Goal: Contribute content: Contribute content

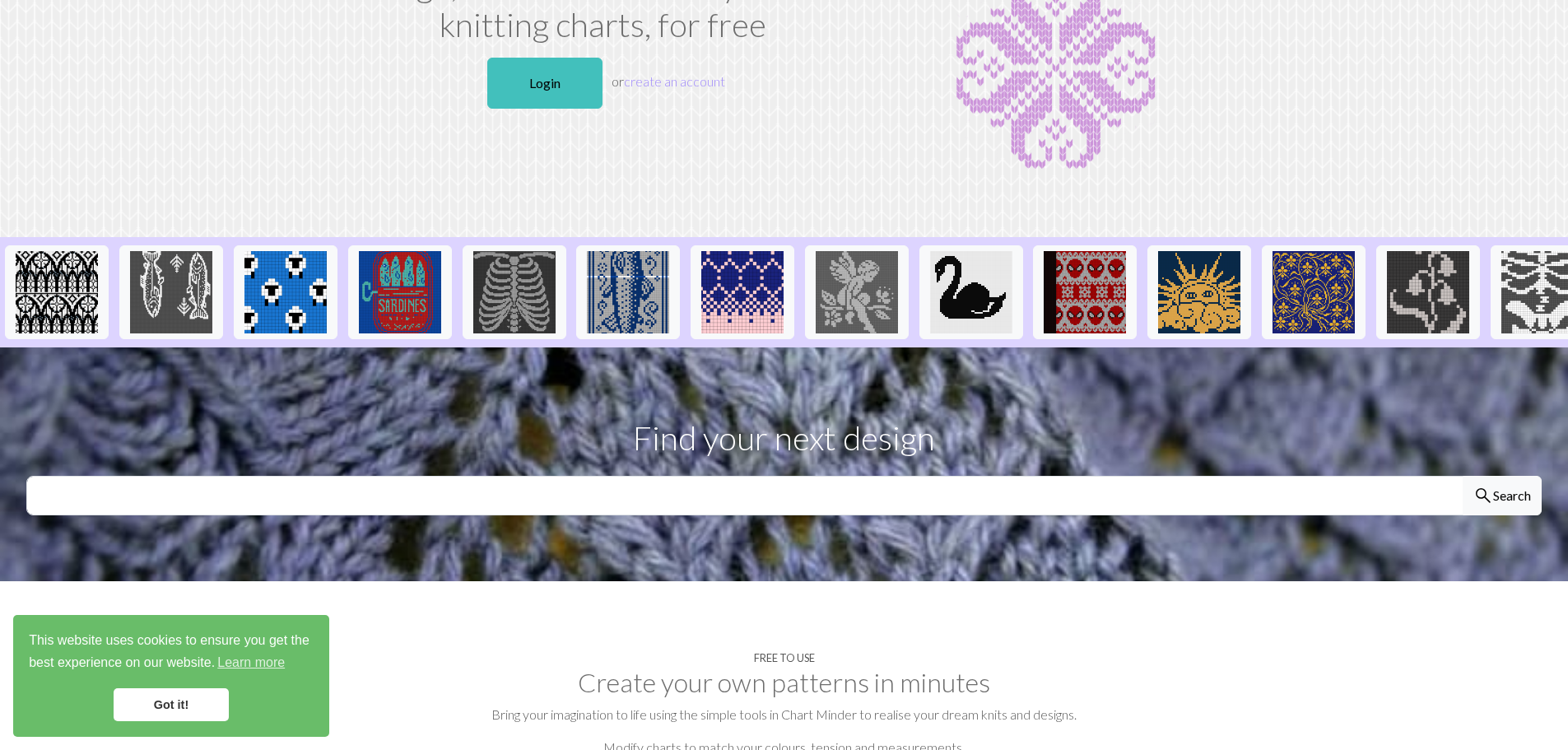
scroll to position [329, 0]
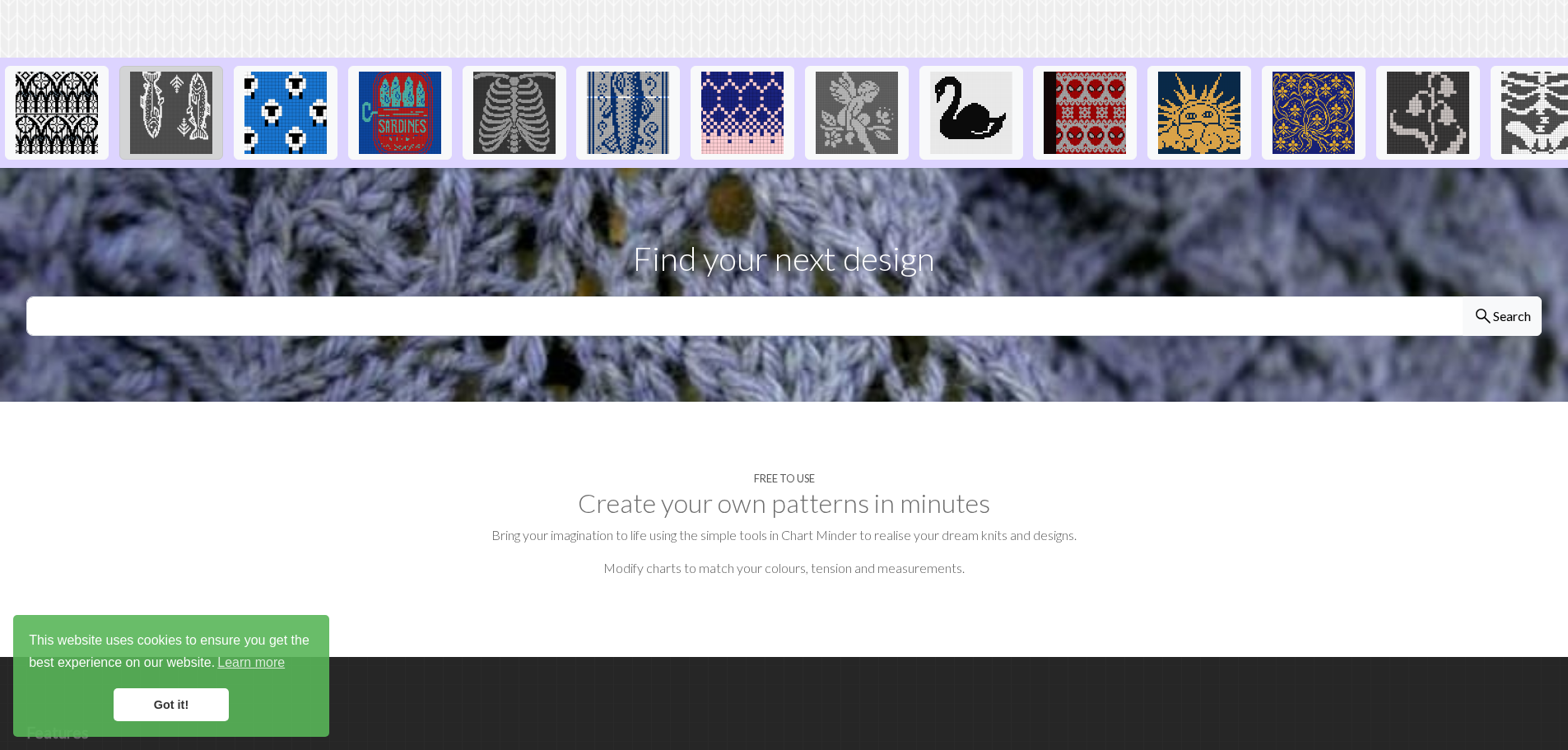
click at [184, 110] on img at bounding box center [172, 113] width 82 height 82
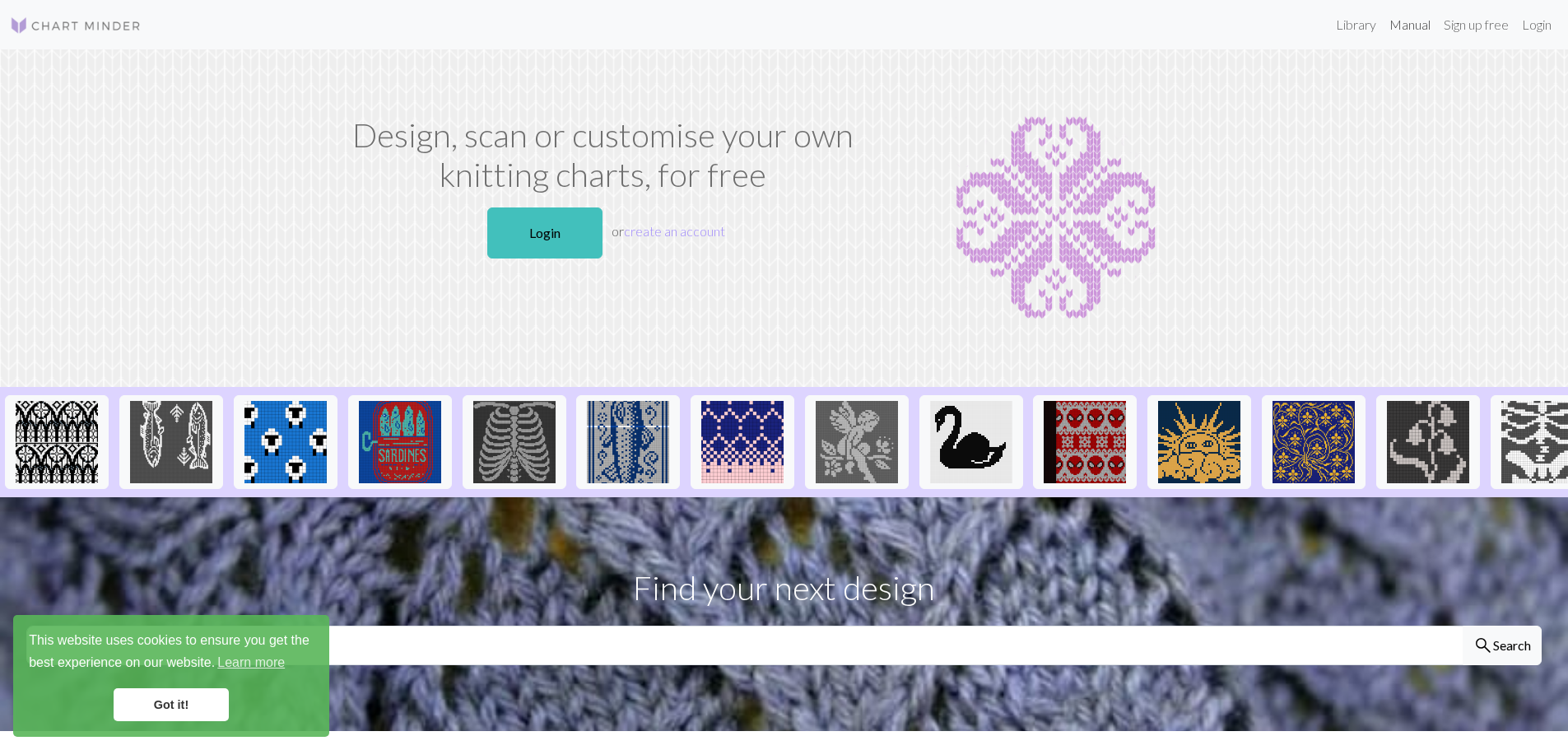
click at [1428, 33] on link "Manual" at bounding box center [1410, 25] width 55 height 33
click at [1352, 22] on link "Library" at bounding box center [1356, 25] width 54 height 33
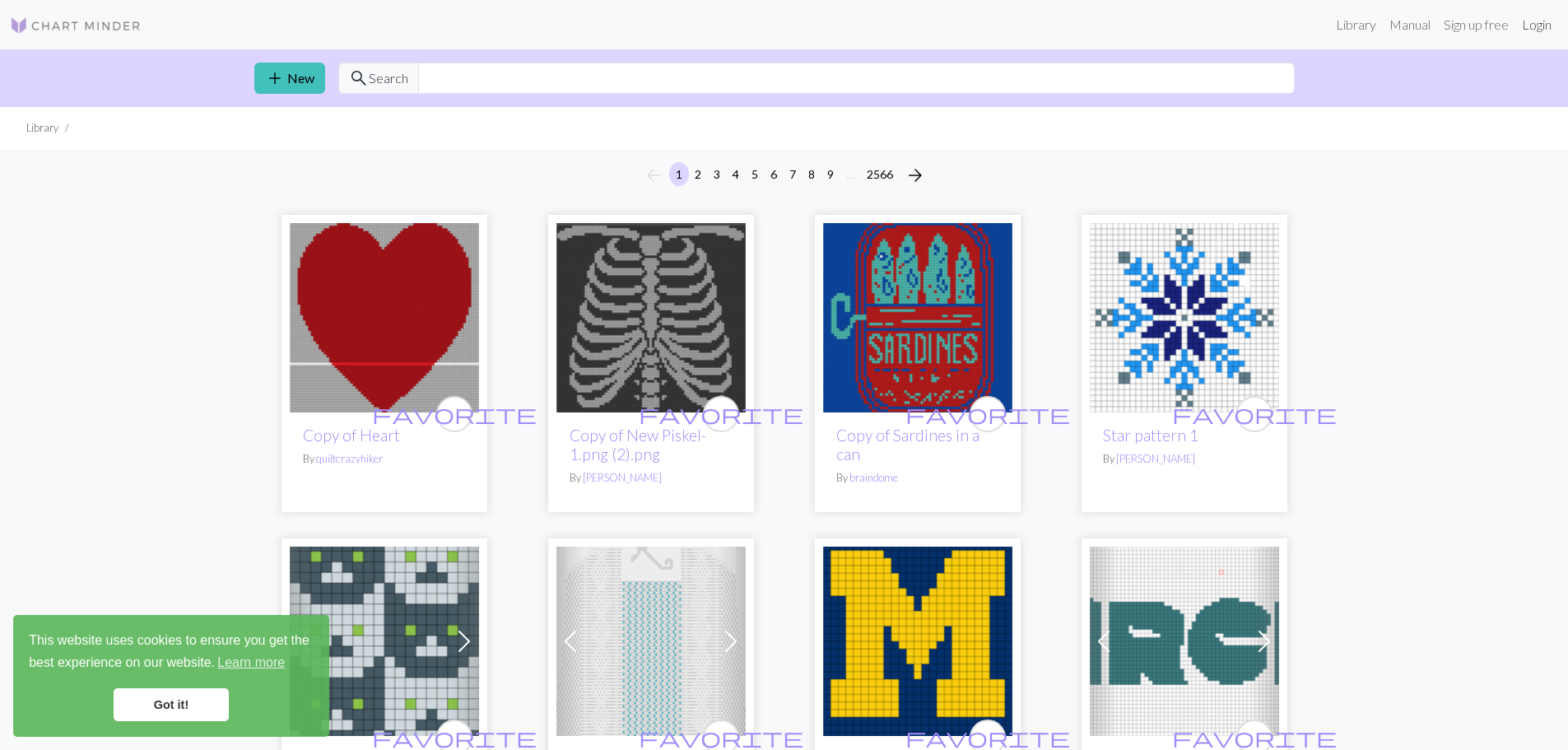
click at [1533, 23] on link "Login" at bounding box center [1536, 25] width 43 height 33
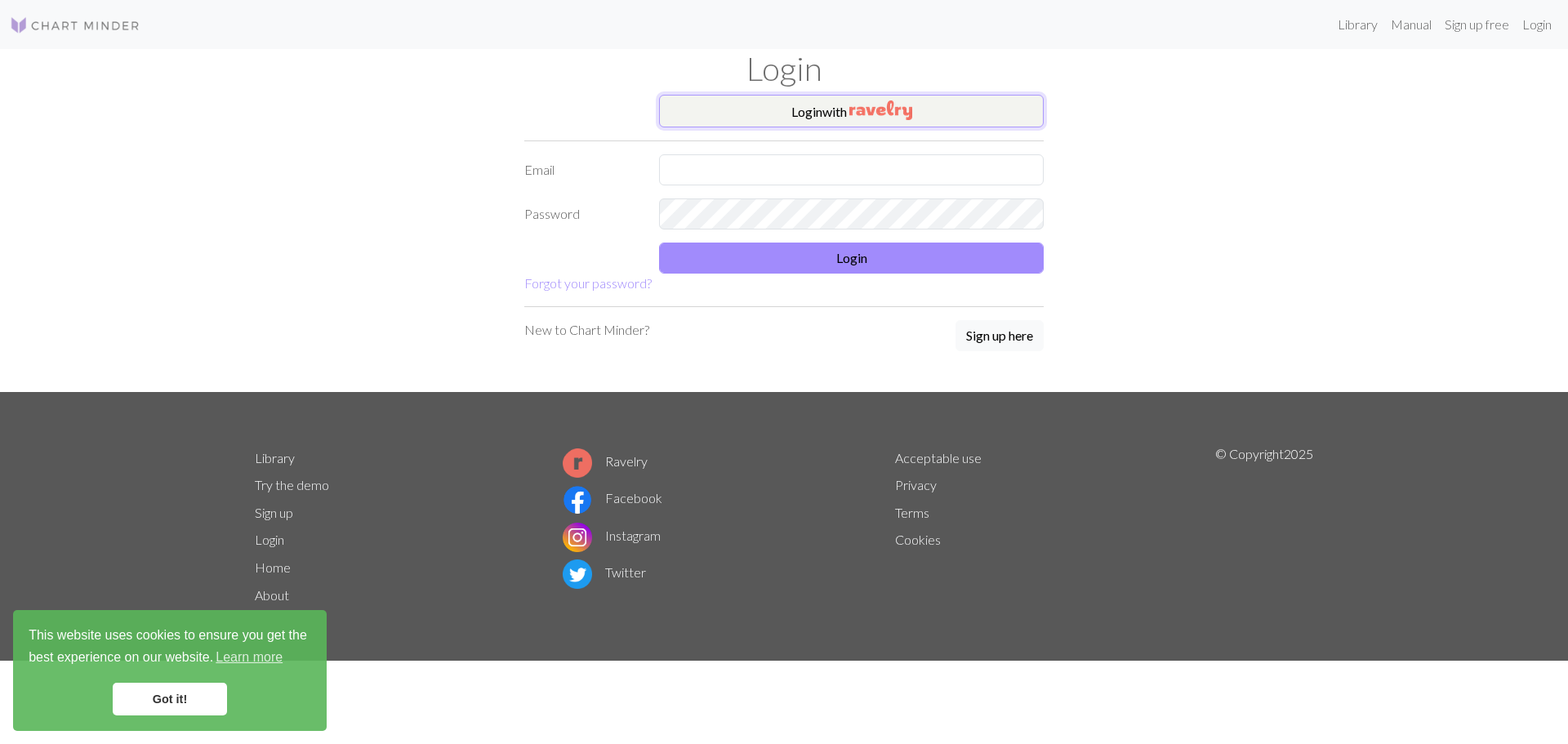
click at [947, 107] on button "Login with" at bounding box center [851, 111] width 384 height 32
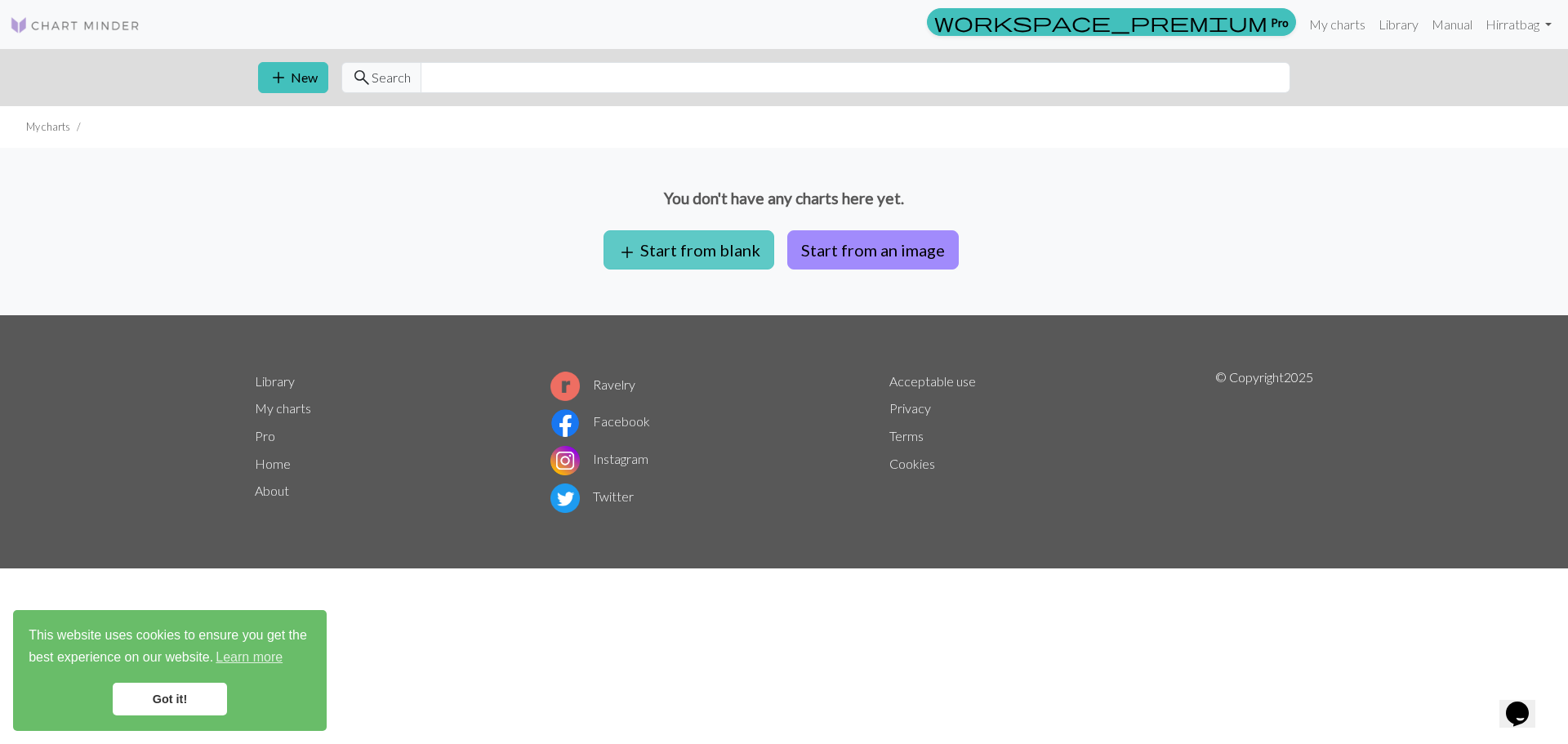
click at [730, 259] on button "add Start from blank" at bounding box center [688, 249] width 170 height 39
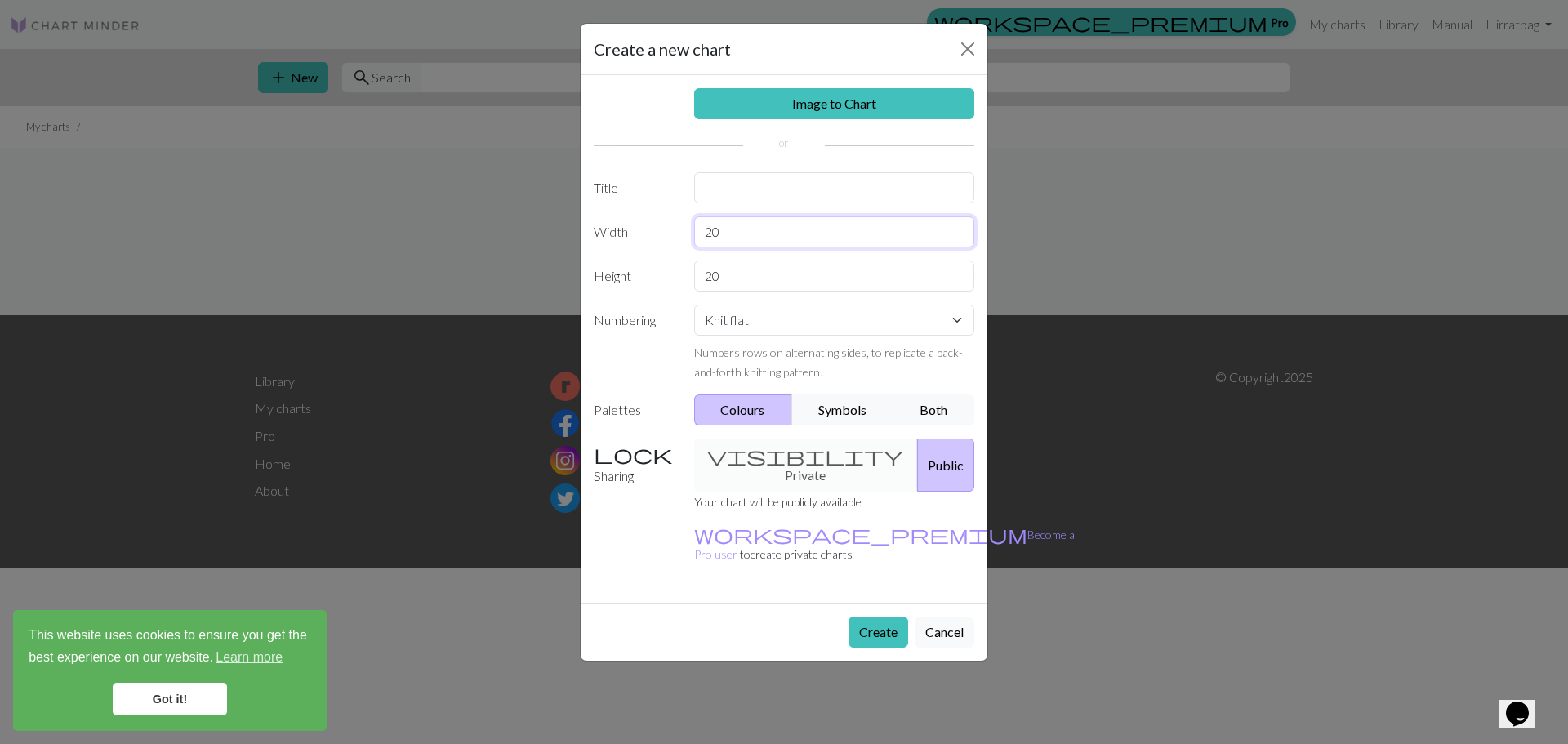
click at [744, 222] on input "20" at bounding box center [833, 231] width 281 height 31
type input "2"
type input "9"
click at [730, 286] on input "20" at bounding box center [833, 276] width 281 height 31
type input "2"
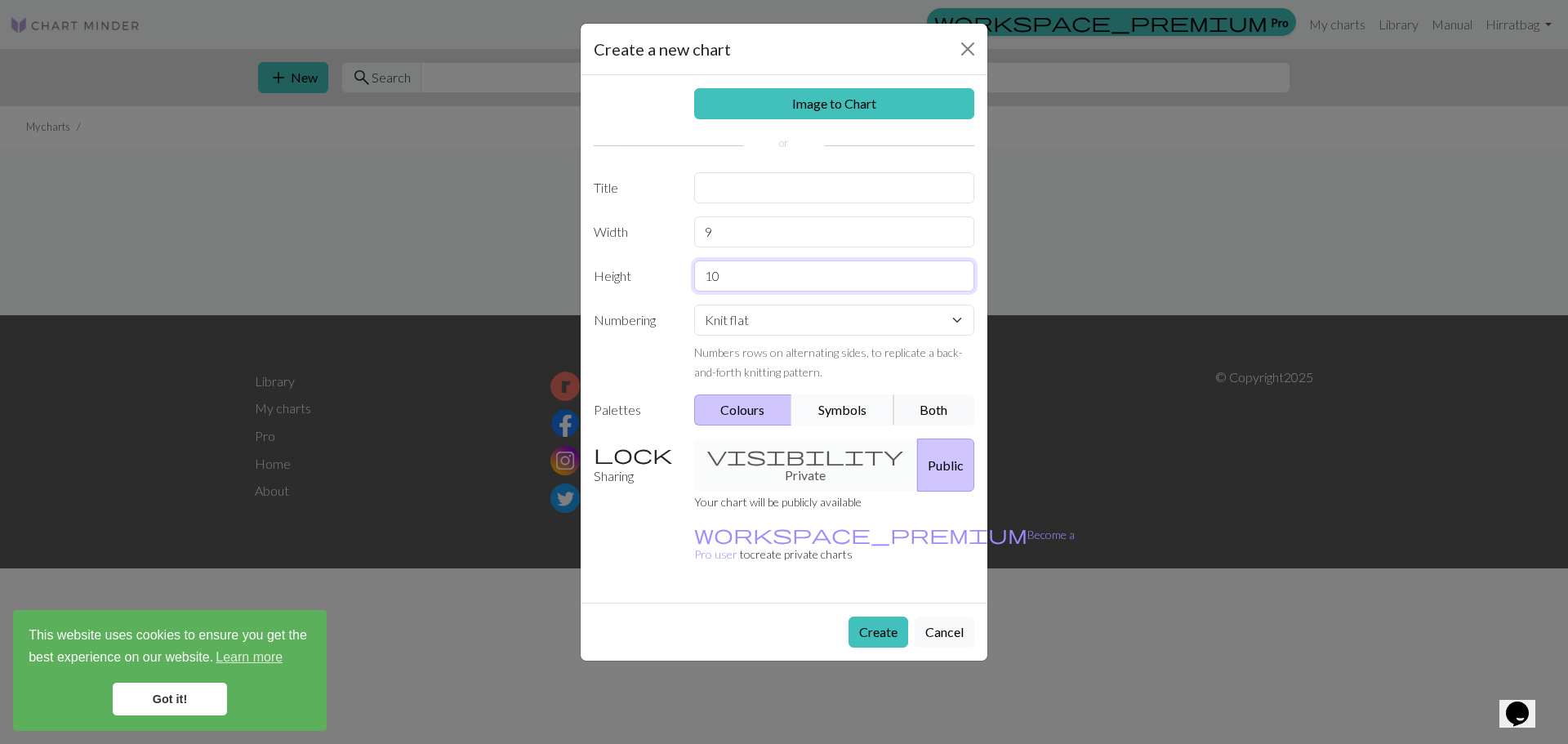
type input "10"
click at [875, 407] on button "Symbols" at bounding box center [842, 409] width 103 height 31
click at [759, 407] on button "Colours" at bounding box center [743, 409] width 99 height 31
click at [792, 452] on div "visibility Private Public" at bounding box center [834, 465] width 301 height 53
click at [786, 452] on div "visibility Private Public" at bounding box center [834, 465] width 301 height 53
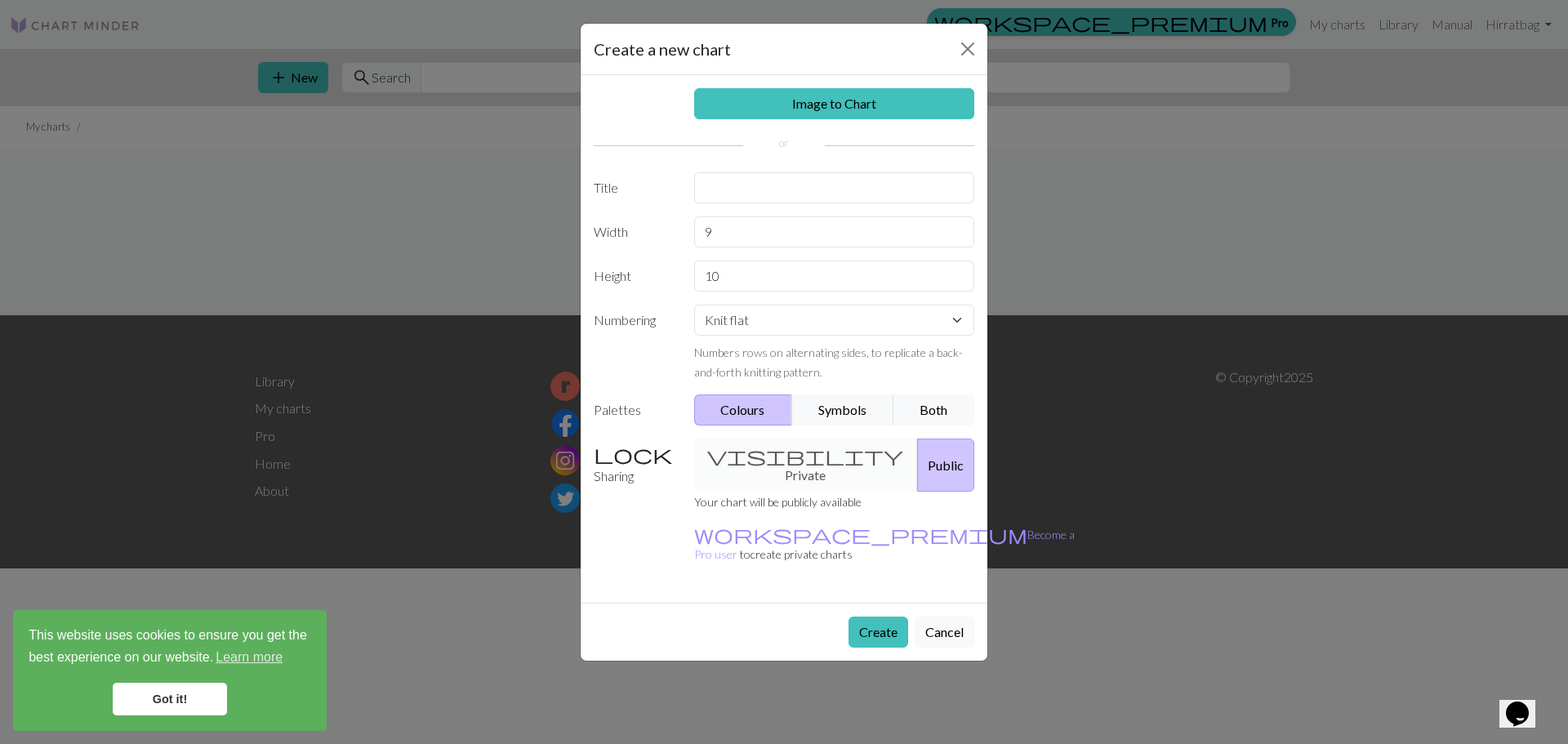
click at [867, 617] on button "Create" at bounding box center [878, 632] width 60 height 31
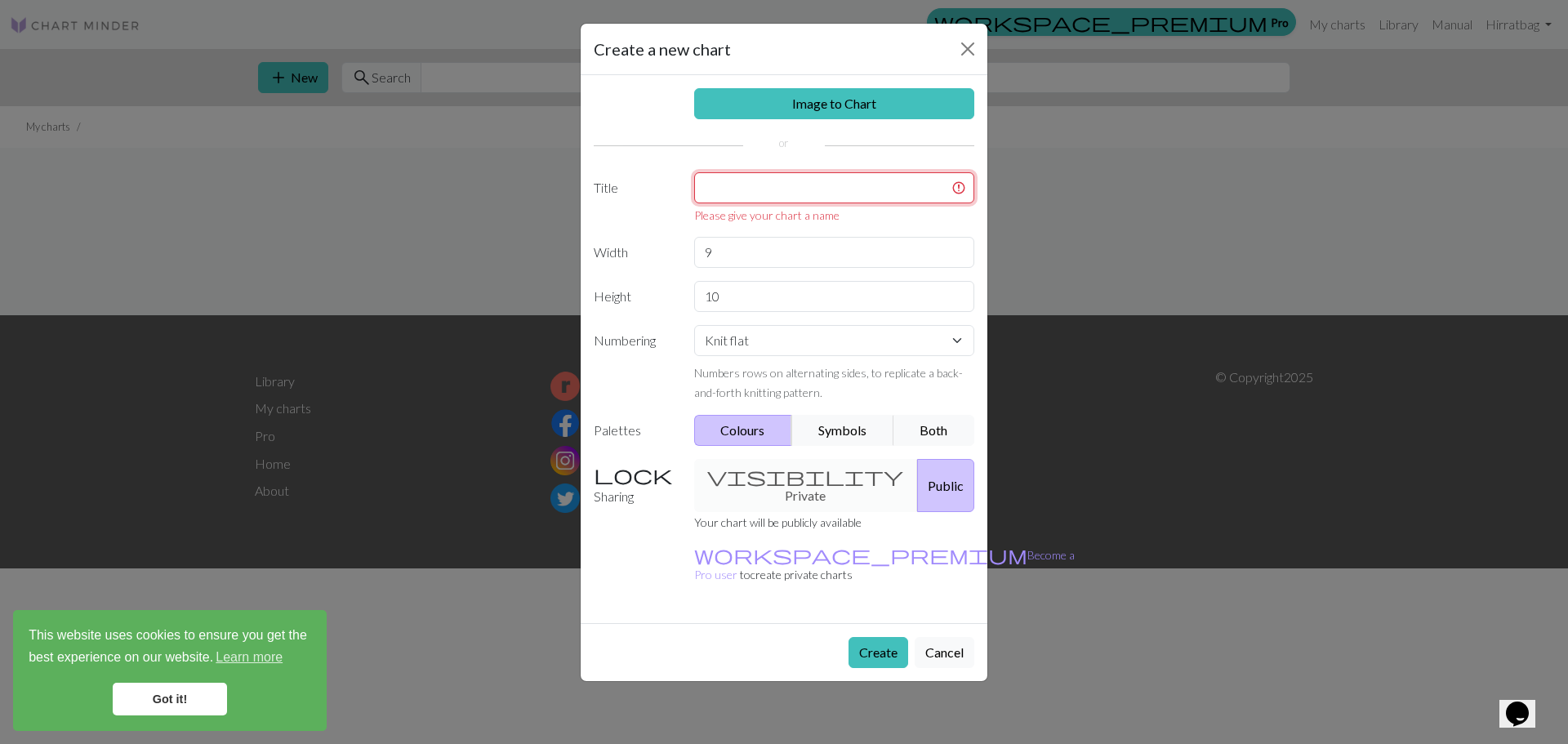
click at [849, 198] on input "text" at bounding box center [833, 187] width 281 height 31
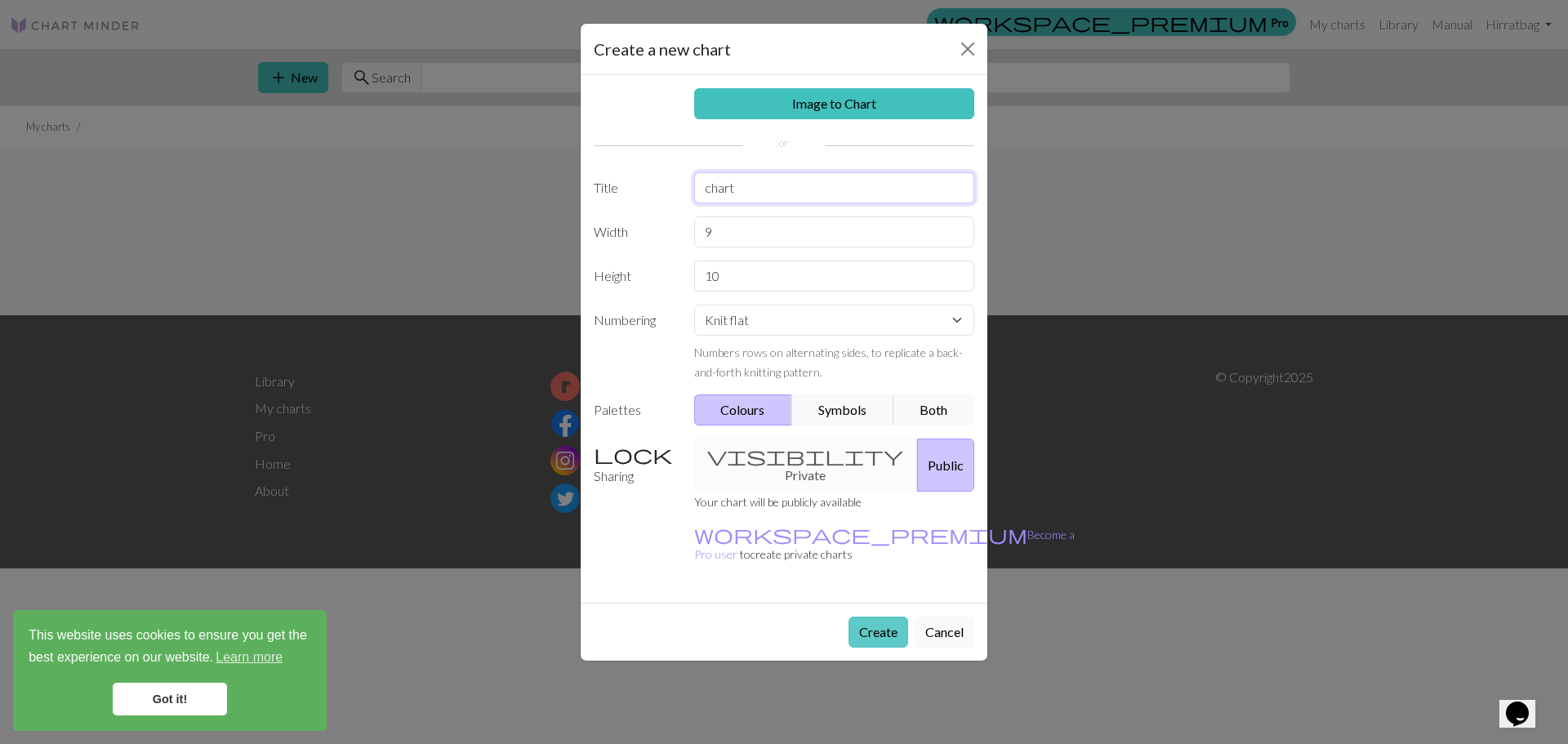
type input "chart"
click at [863, 617] on button "Create" at bounding box center [878, 632] width 60 height 31
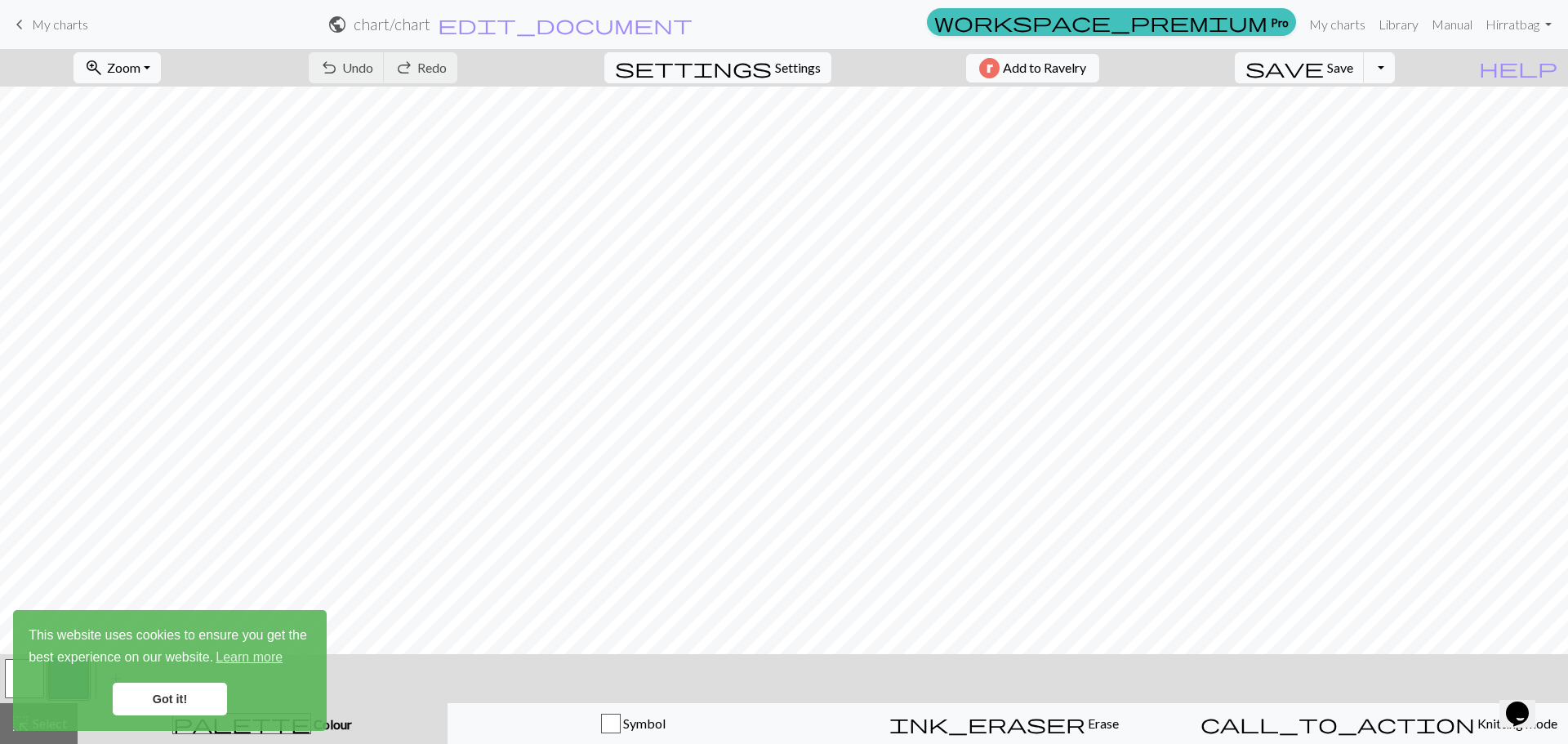
click at [193, 689] on link "Got it!" at bounding box center [169, 698] width 114 height 32
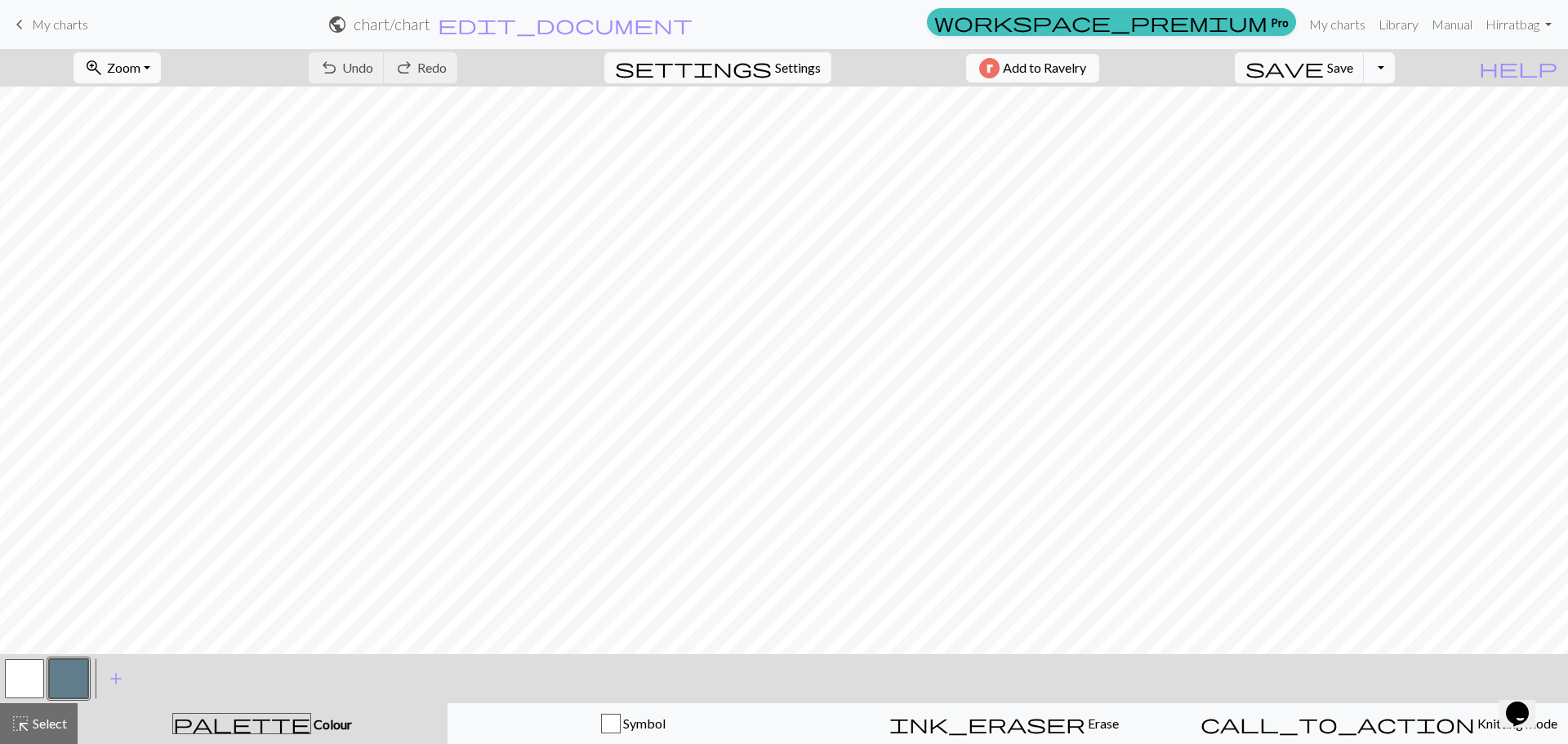
click at [72, 669] on span "This website uses cookies to ensure you get the best experience on our website.…" at bounding box center [169, 647] width 283 height 44
click at [79, 675] on button "button" at bounding box center [68, 677] width 39 height 39
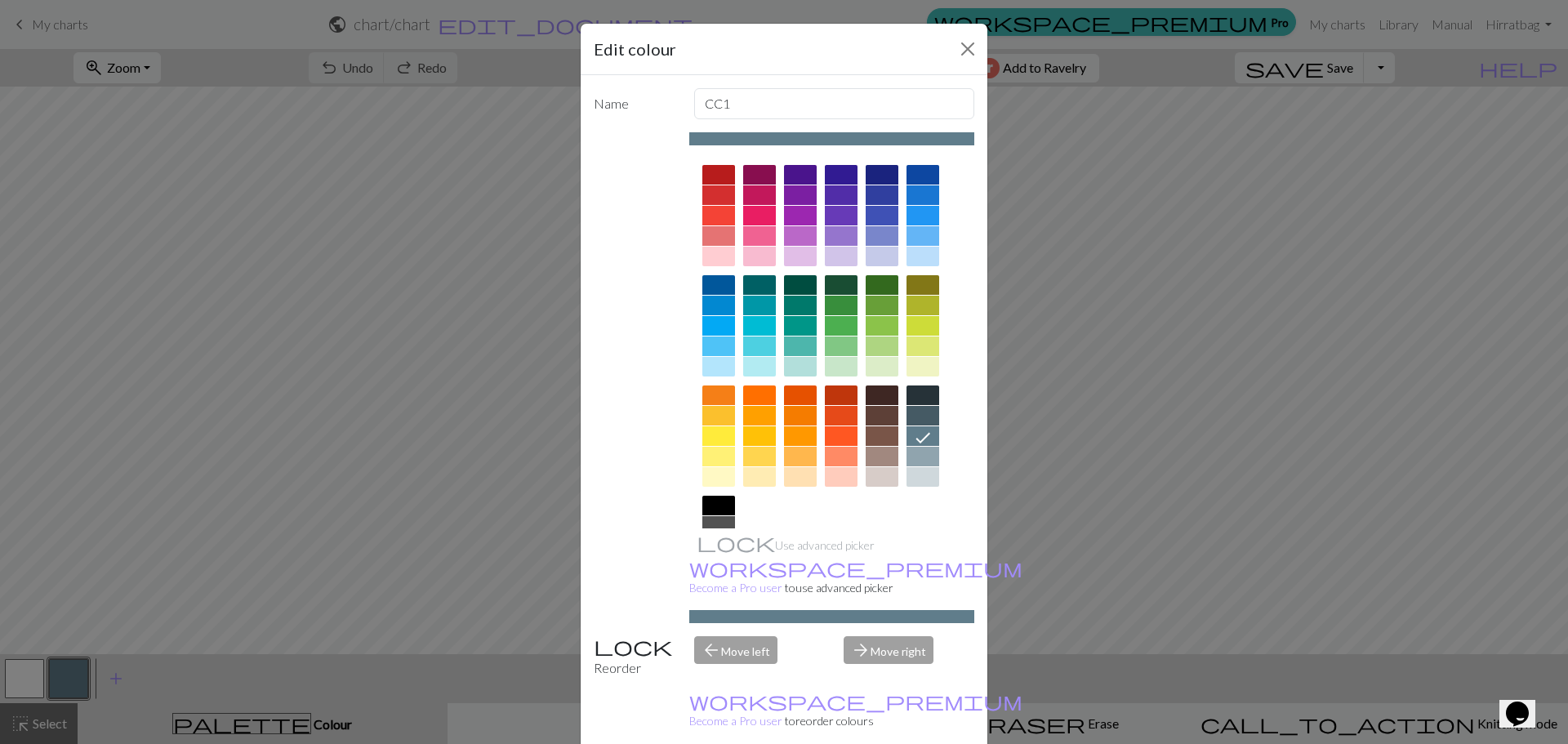
click at [695, 499] on div at bounding box center [832, 382] width 285 height 459
click at [703, 502] on div at bounding box center [718, 505] width 32 height 20
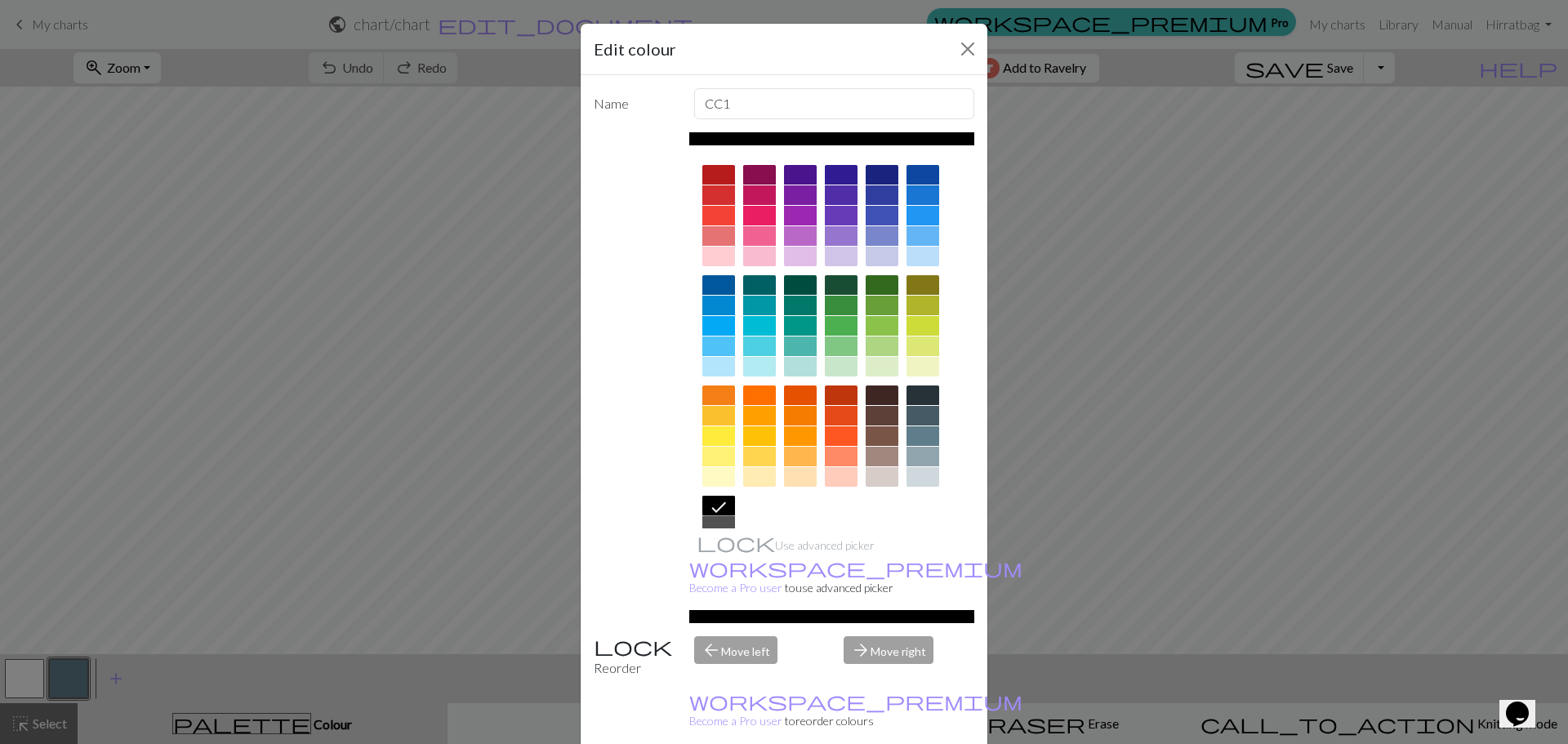
click at [420, 521] on div "Edit colour Name CC1 Use advanced picker workspace_premium Become a Pro user to…" at bounding box center [784, 372] width 1568 height 744
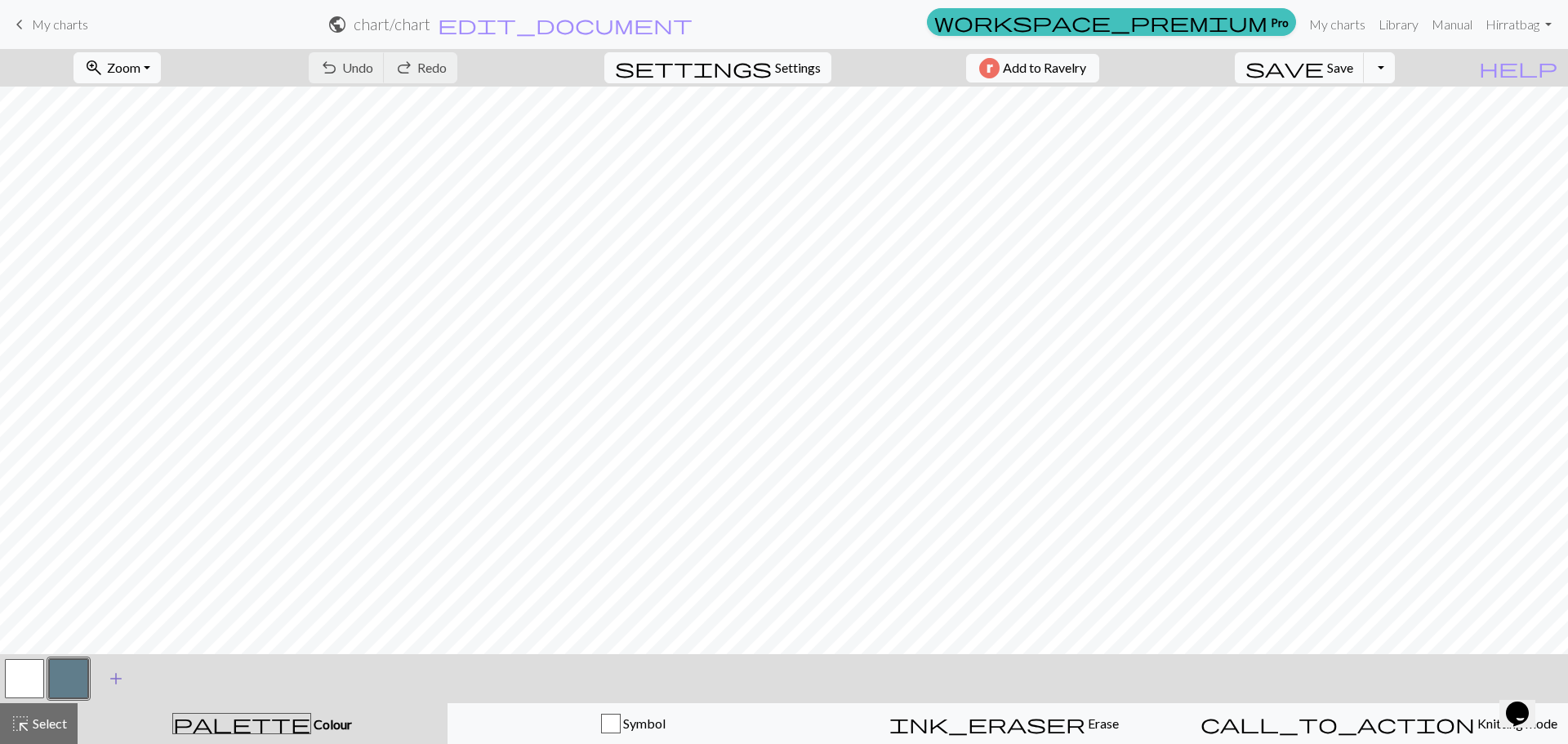
click at [112, 679] on span "add" at bounding box center [116, 678] width 20 height 23
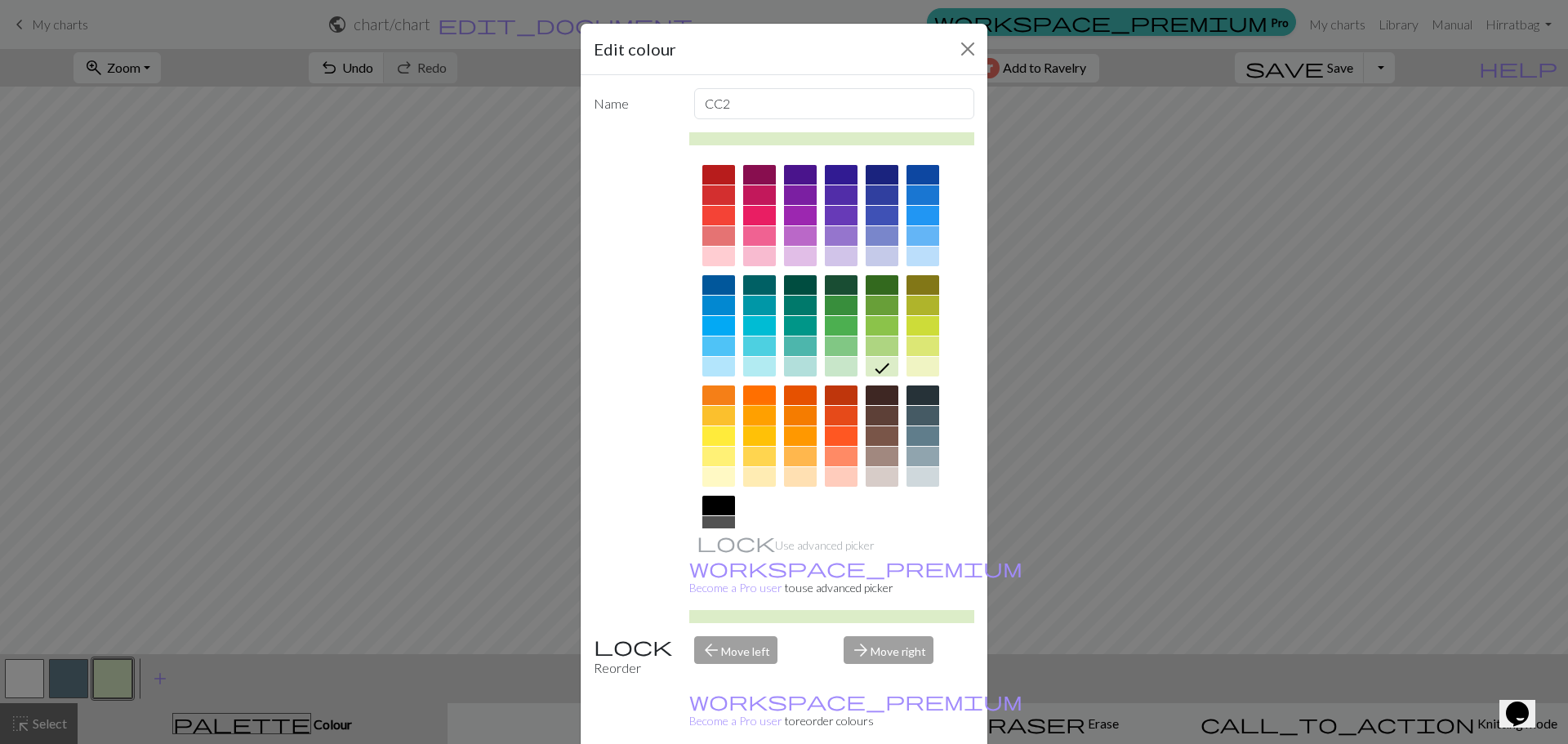
click at [750, 420] on div at bounding box center [759, 415] width 32 height 20
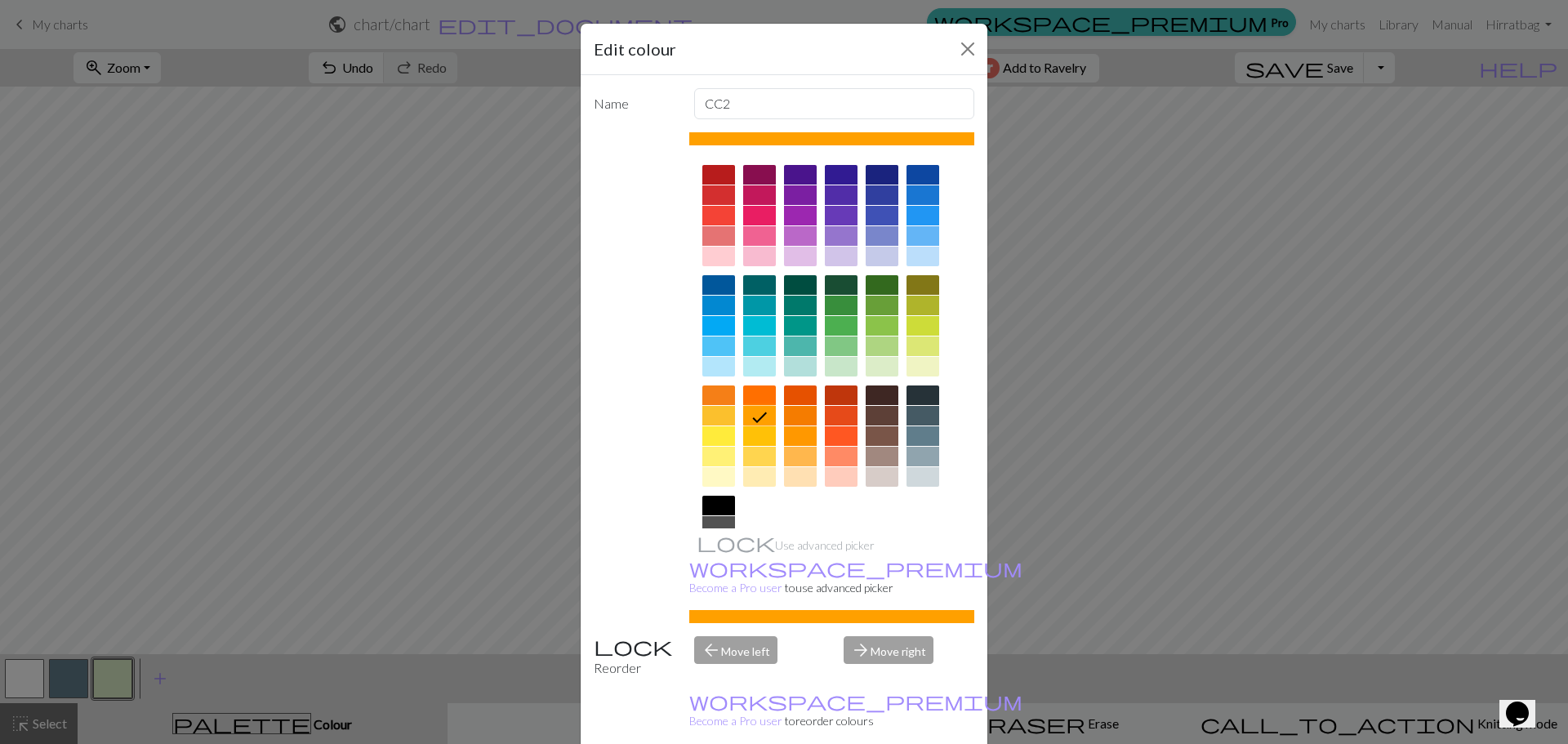
click at [715, 417] on div at bounding box center [718, 415] width 32 height 20
click at [784, 398] on div at bounding box center [800, 395] width 32 height 20
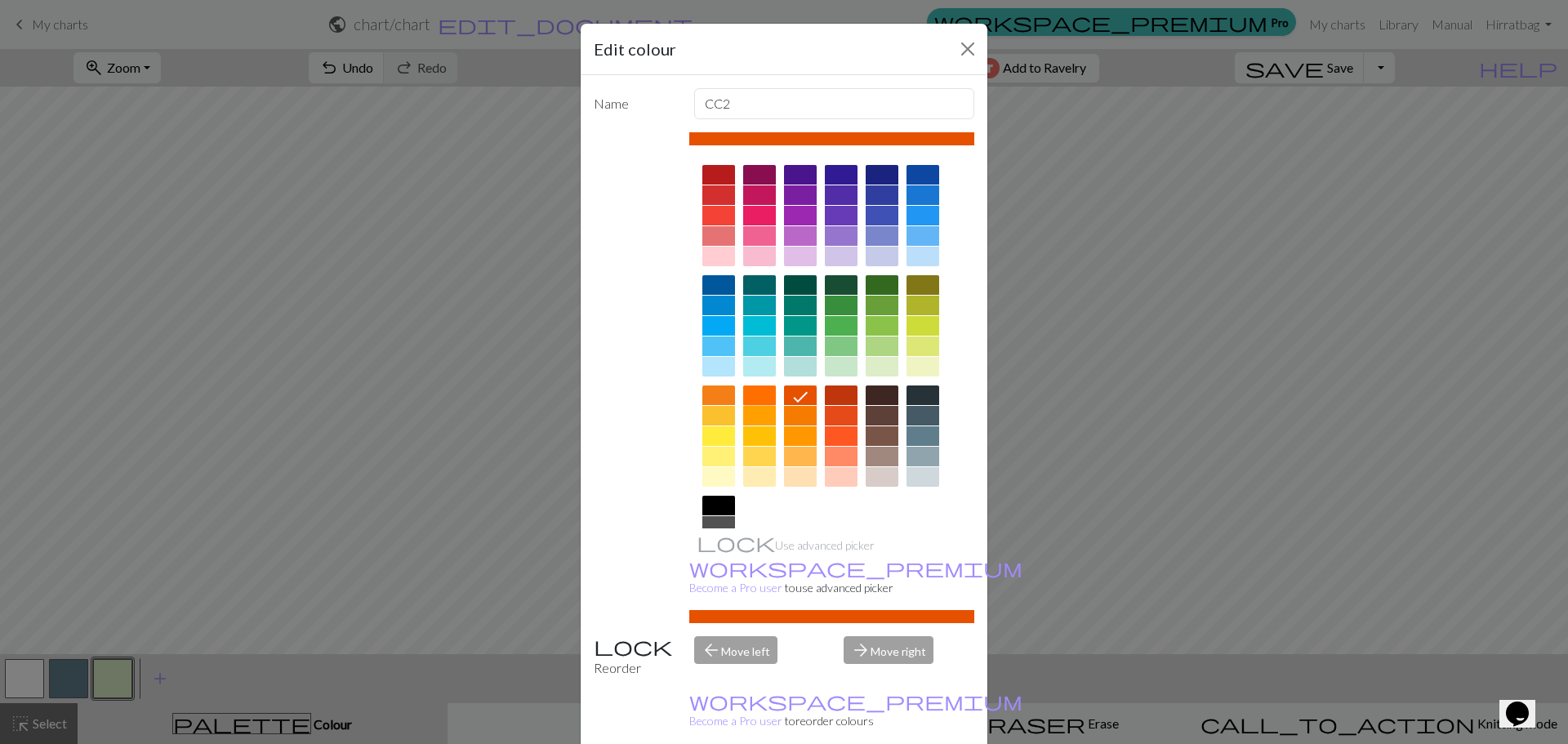
click at [749, 395] on div at bounding box center [759, 395] width 32 height 20
click at [911, 478] on div at bounding box center [922, 477] width 32 height 20
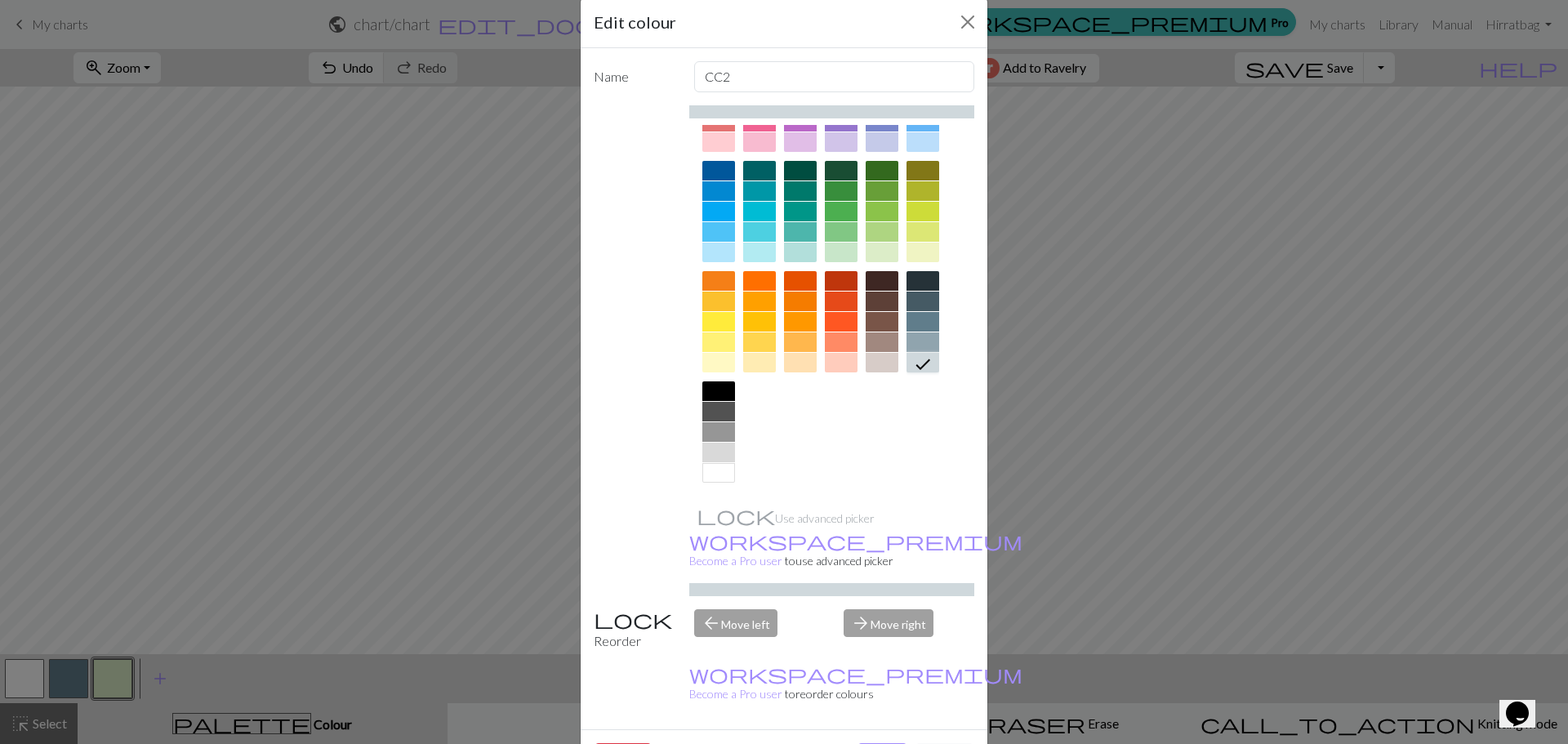
scroll to position [41, 0]
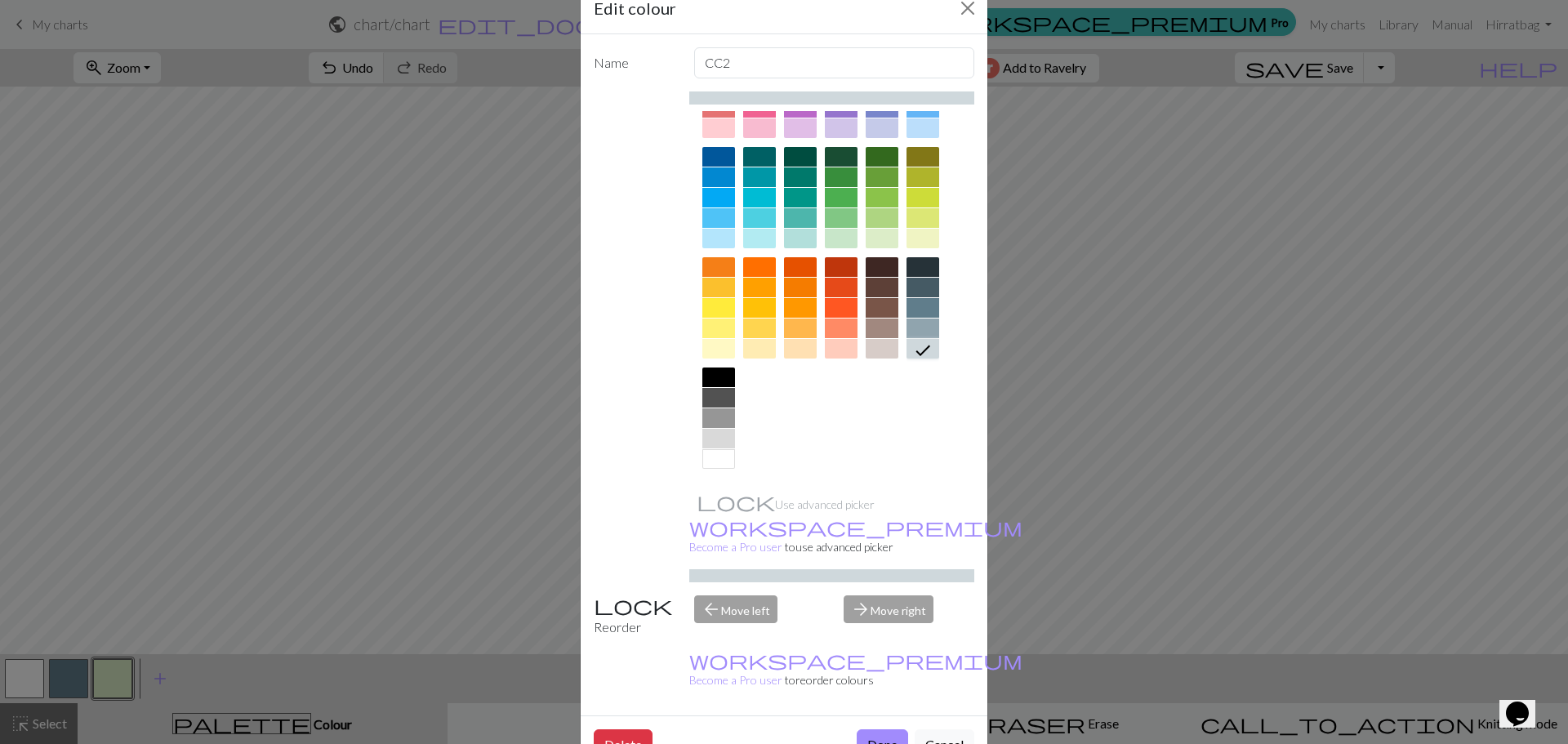
click at [718, 450] on div at bounding box center [718, 459] width 32 height 20
click at [882, 729] on button "Done" at bounding box center [882, 744] width 51 height 31
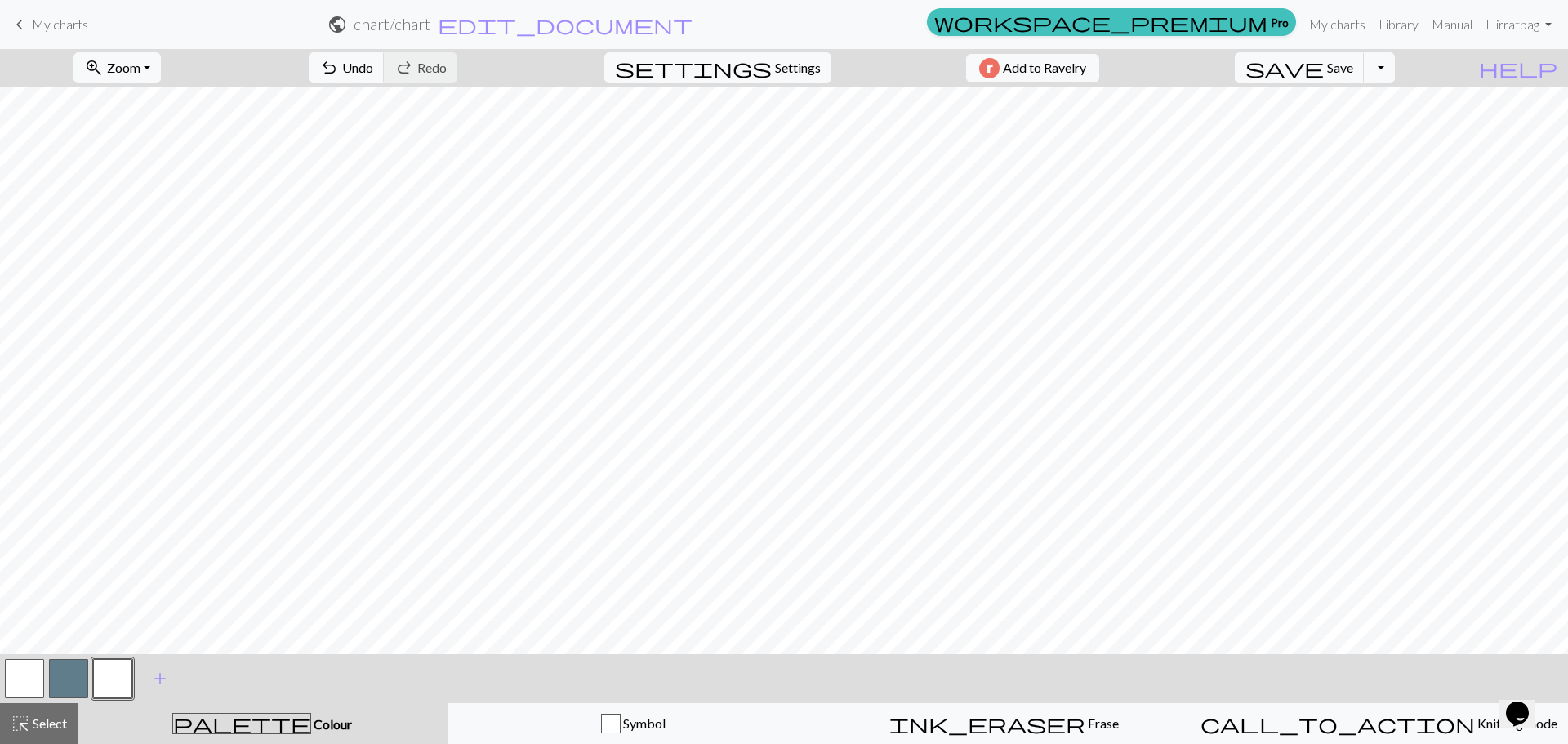
click at [72, 670] on button "button" at bounding box center [68, 677] width 39 height 39
click at [41, 717] on span "Select" at bounding box center [49, 723] width 37 height 15
click at [37, 727] on span "Select" at bounding box center [49, 723] width 37 height 15
click at [67, 678] on button "button" at bounding box center [68, 677] width 39 height 39
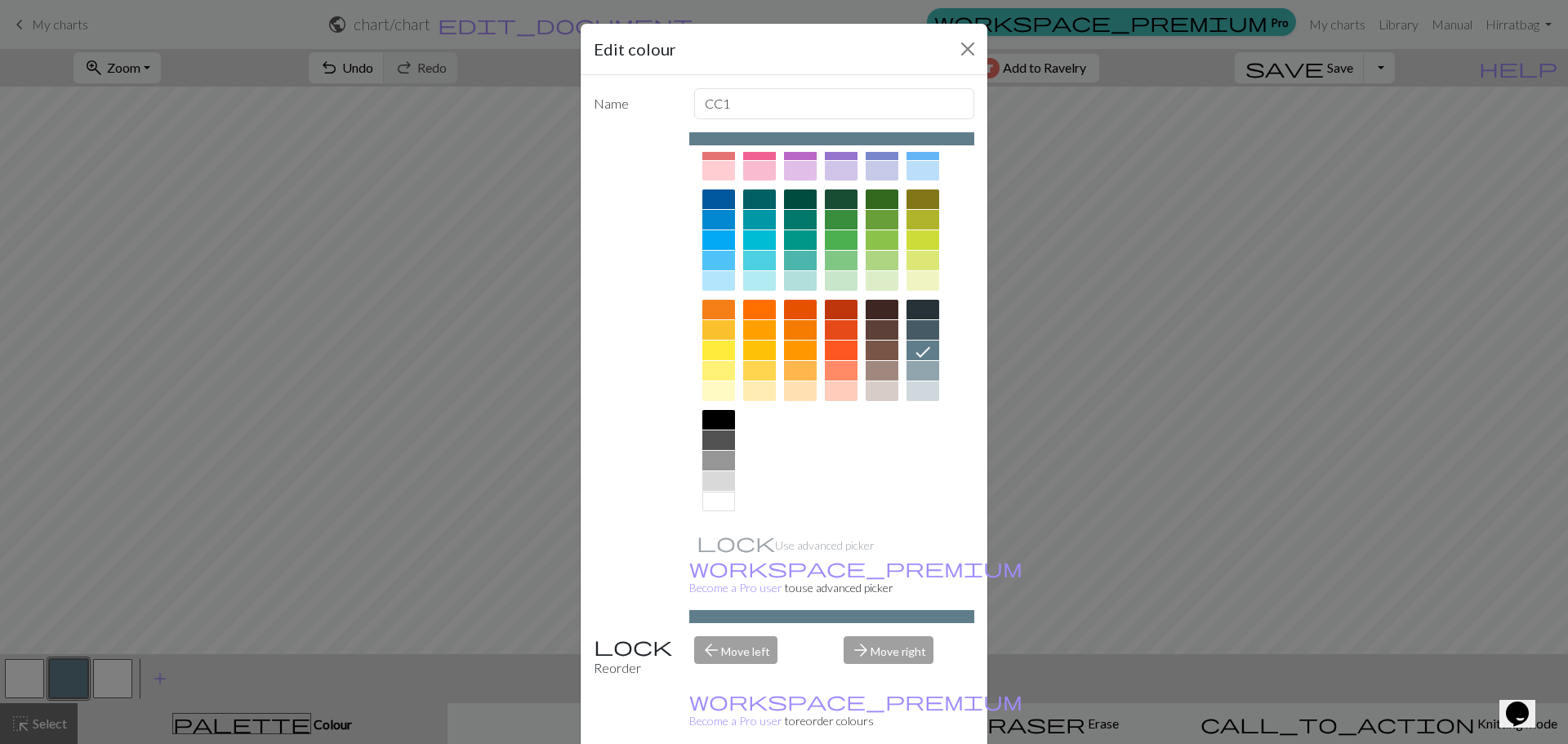
scroll to position [88, 0]
click at [710, 416] on div at bounding box center [718, 418] width 32 height 20
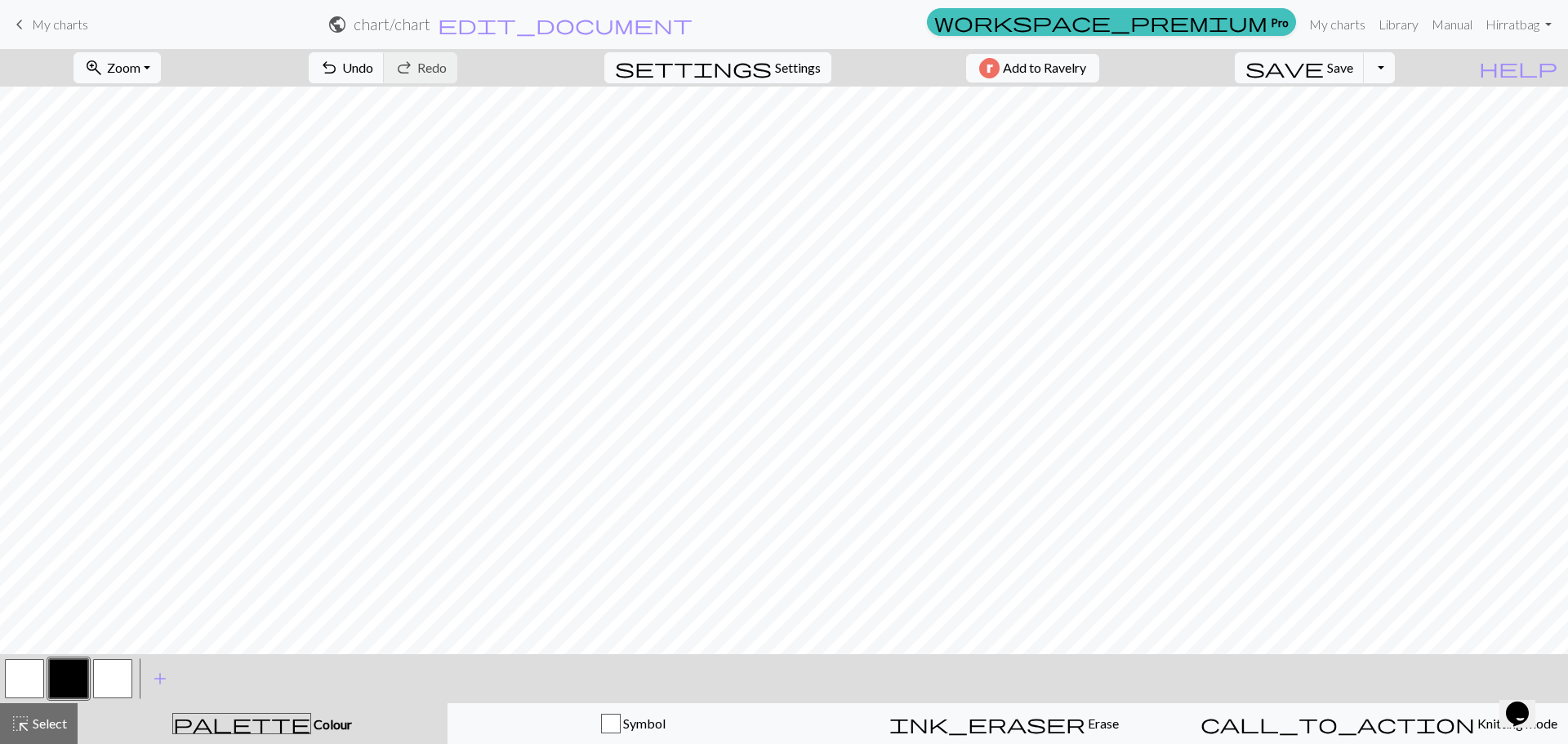
drag, startPoint x: 43, startPoint y: 665, endPoint x: 11, endPoint y: 674, distance: 33.2
click at [9, 673] on div at bounding box center [69, 678] width 132 height 44
click at [38, 675] on button "button" at bounding box center [24, 677] width 39 height 39
click at [35, 675] on button "button" at bounding box center [24, 677] width 39 height 39
drag, startPoint x: 35, startPoint y: 675, endPoint x: 135, endPoint y: 723, distance: 110.9
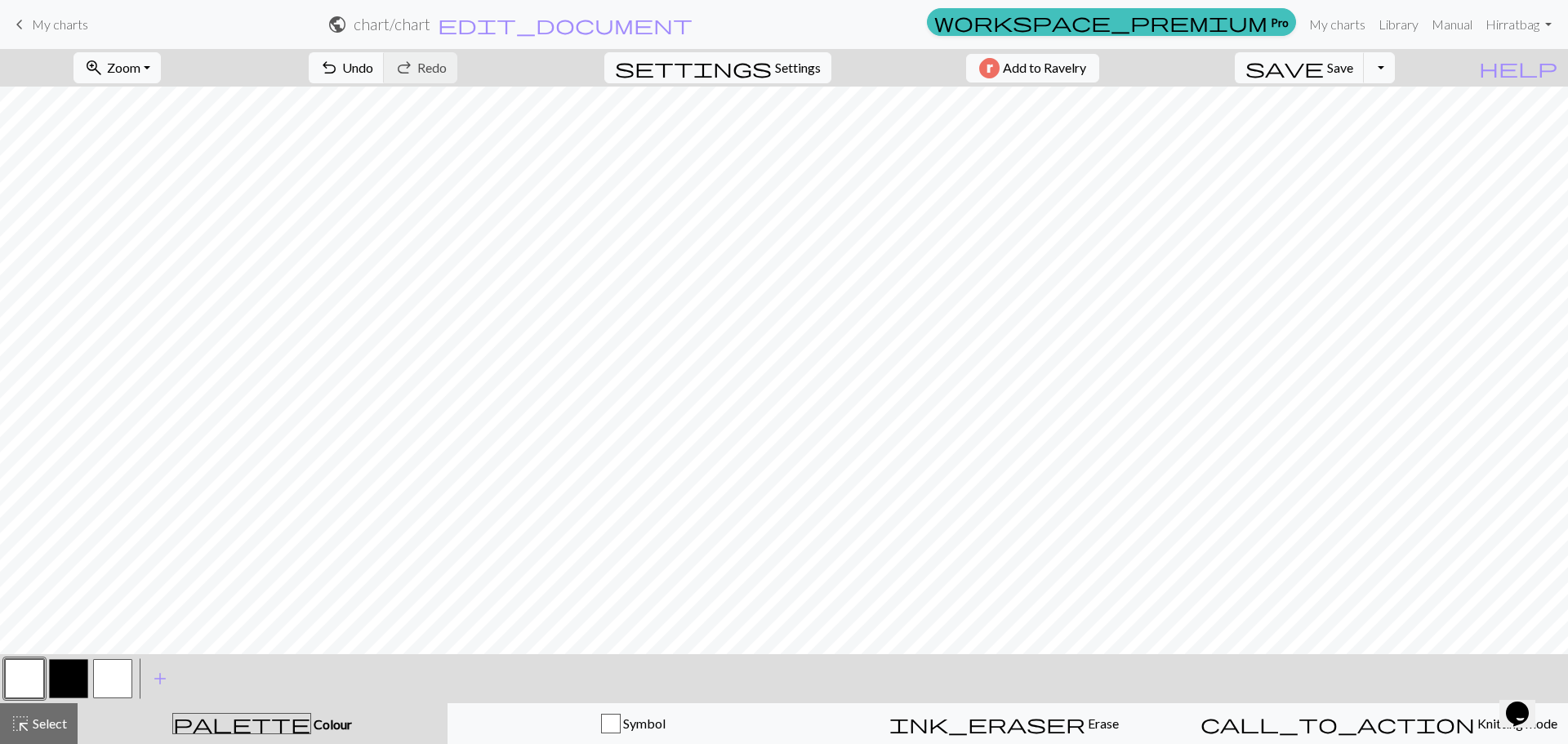
click at [135, 723] on div "palette Colour Colour" at bounding box center [263, 723] width 350 height 21
click at [175, 724] on div "palette Colour Colour" at bounding box center [263, 723] width 350 height 21
drag, startPoint x: 18, startPoint y: 666, endPoint x: 26, endPoint y: 727, distance: 61.5
click at [26, 727] on span "highlight_alt" at bounding box center [20, 723] width 20 height 23
click at [34, 677] on button "button" at bounding box center [24, 677] width 39 height 39
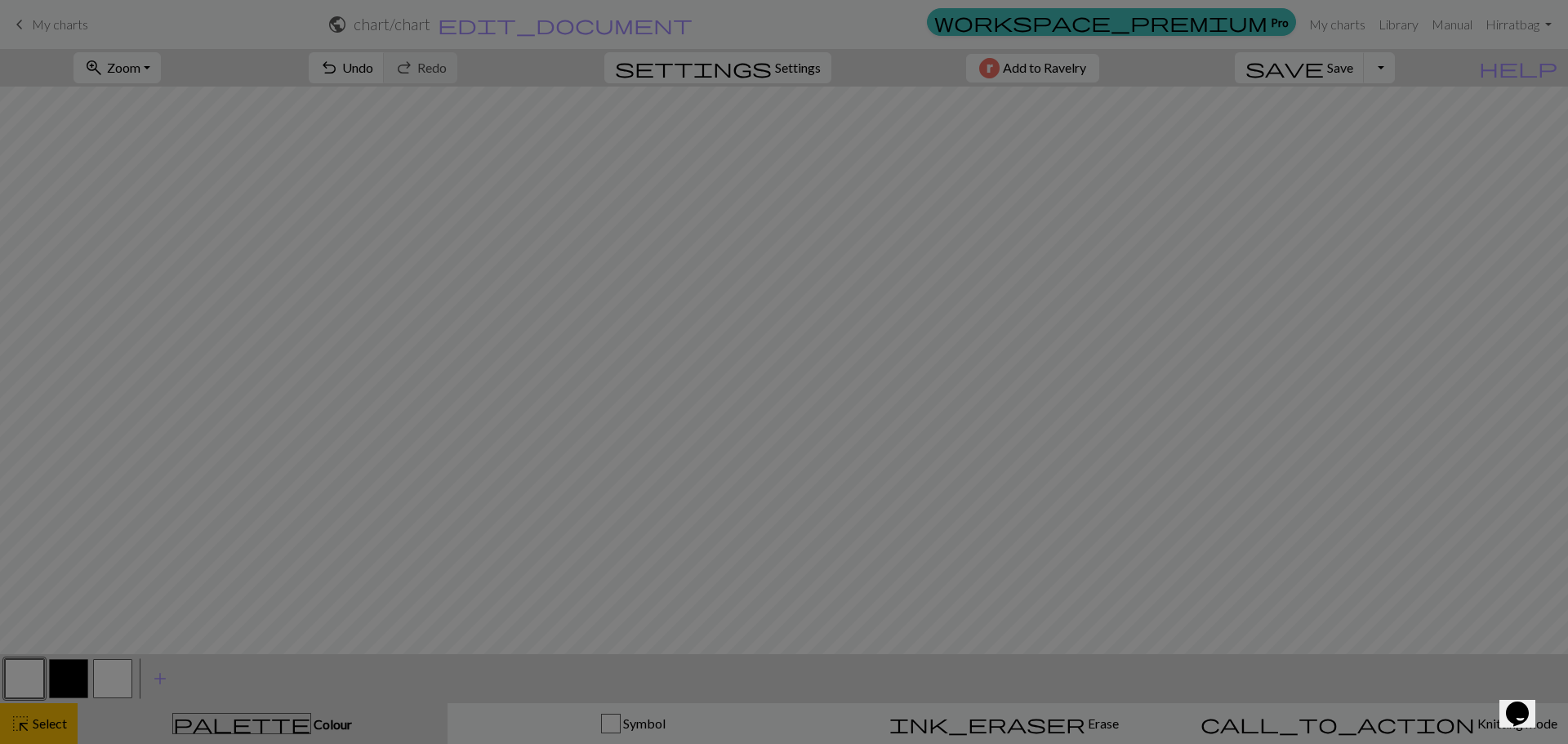
click at [39, 726] on div "Edit colour Name MC Use advanced picker workspace_premium Become a Pro user to …" at bounding box center [784, 372] width 1568 height 744
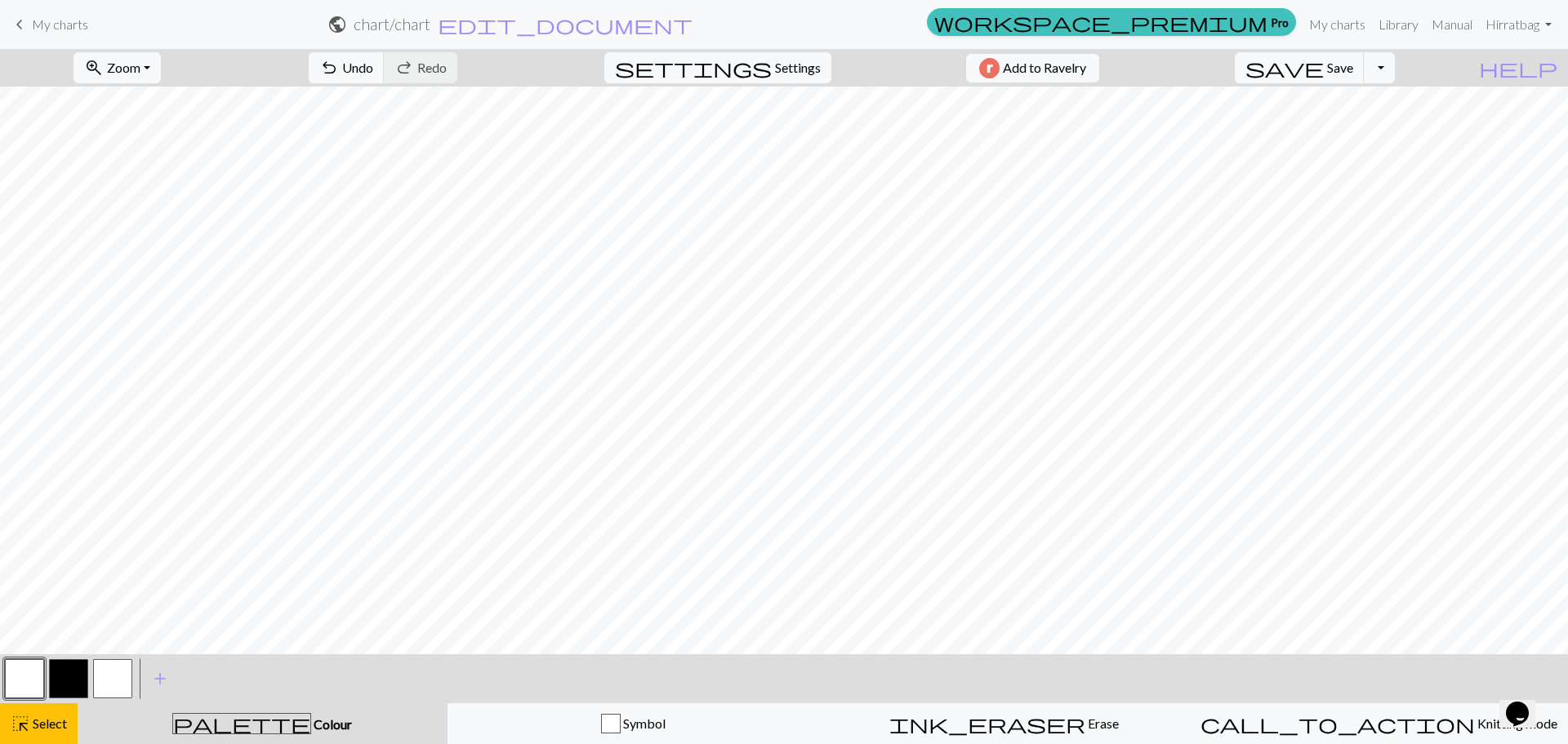
click at [33, 672] on button "button" at bounding box center [24, 677] width 39 height 39
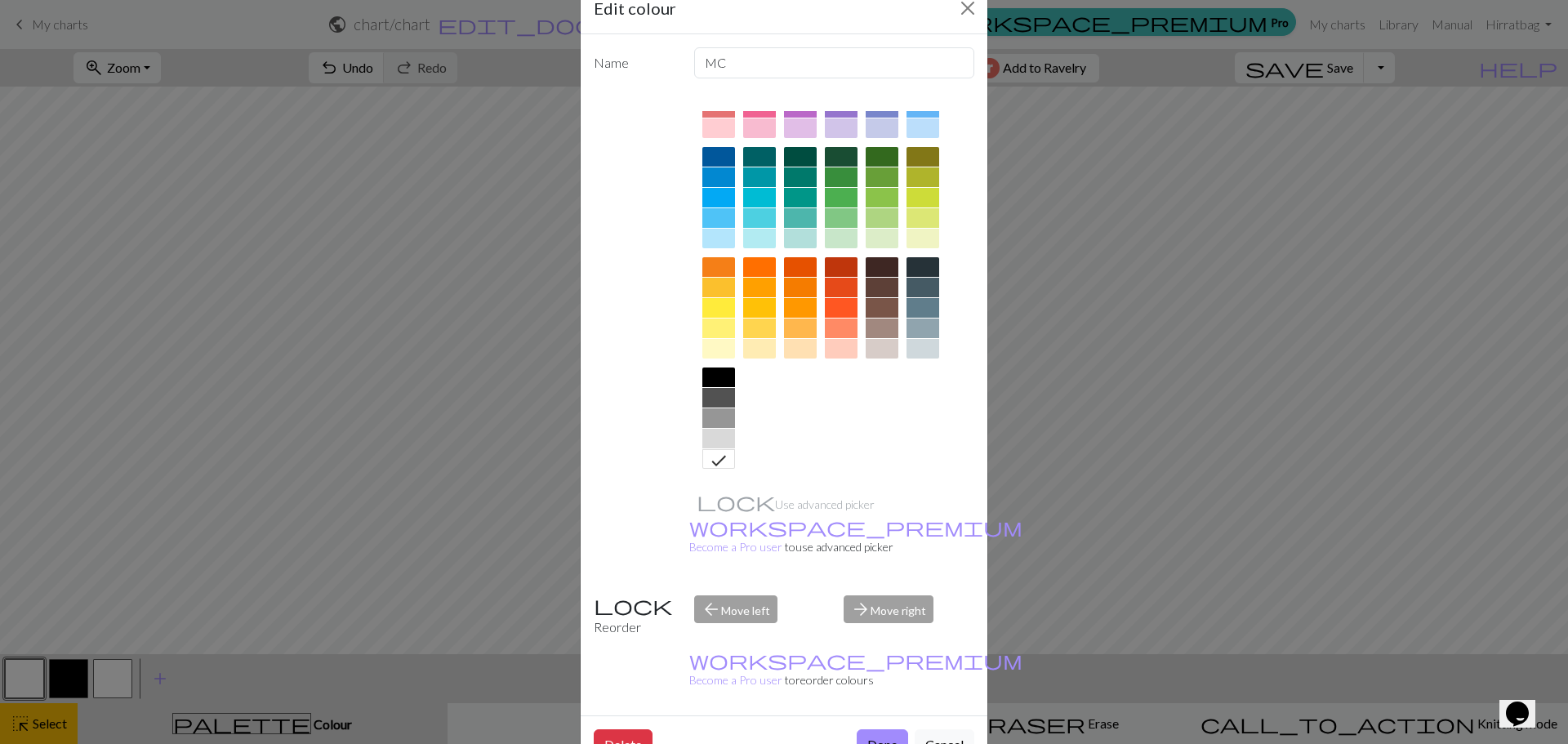
click at [716, 411] on div at bounding box center [718, 418] width 32 height 20
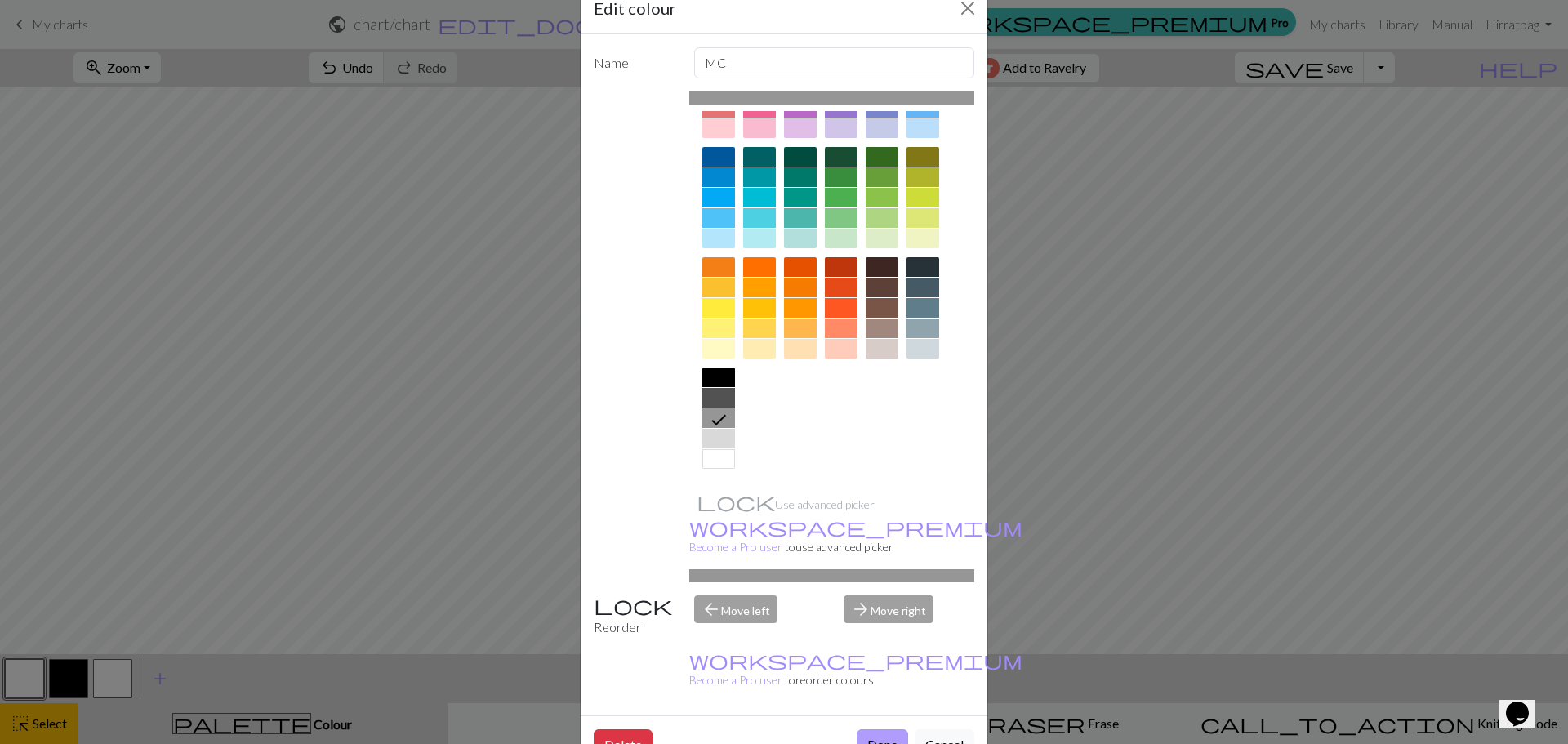
click at [862, 729] on button "Done" at bounding box center [882, 744] width 51 height 31
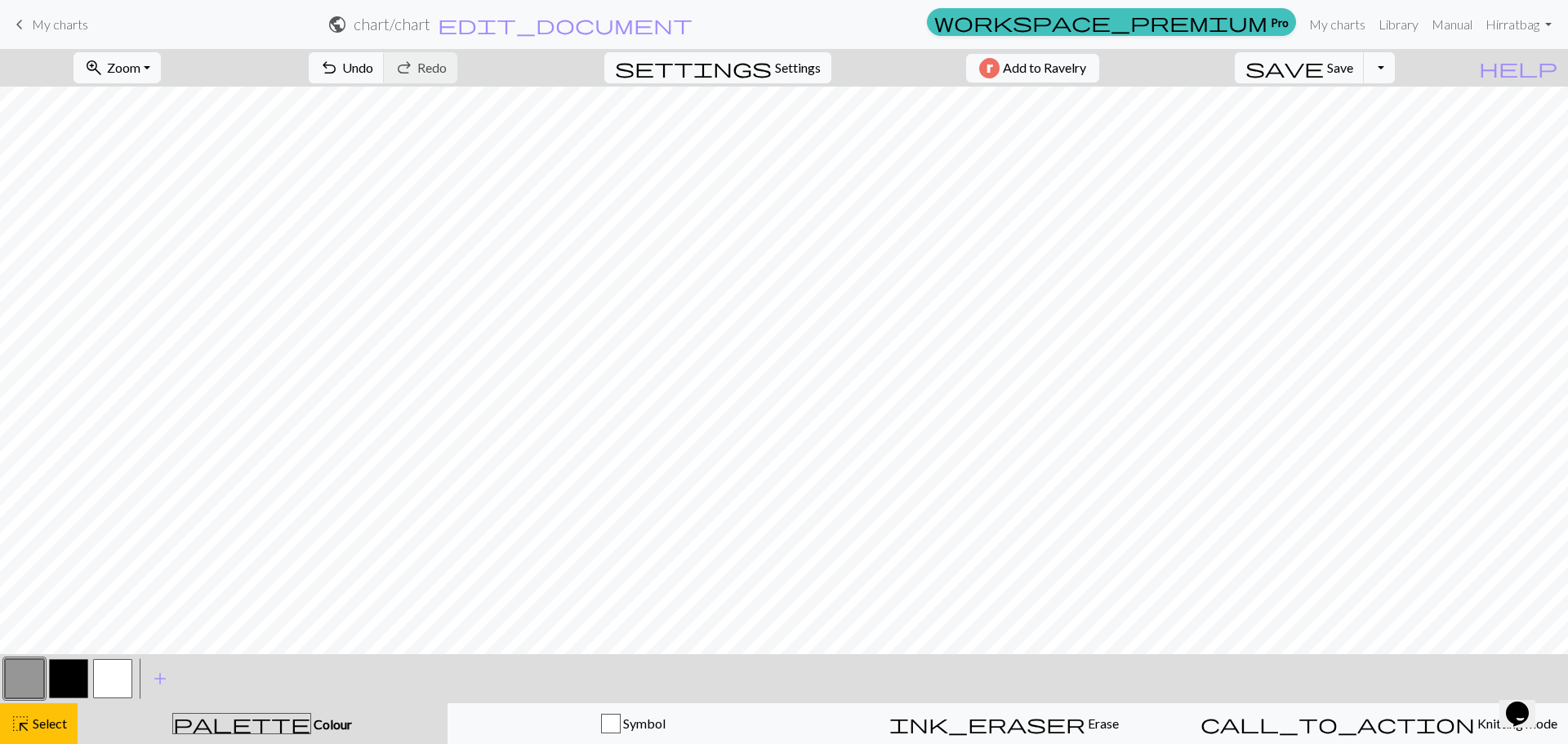
click at [84, 668] on button "button" at bounding box center [68, 677] width 39 height 39
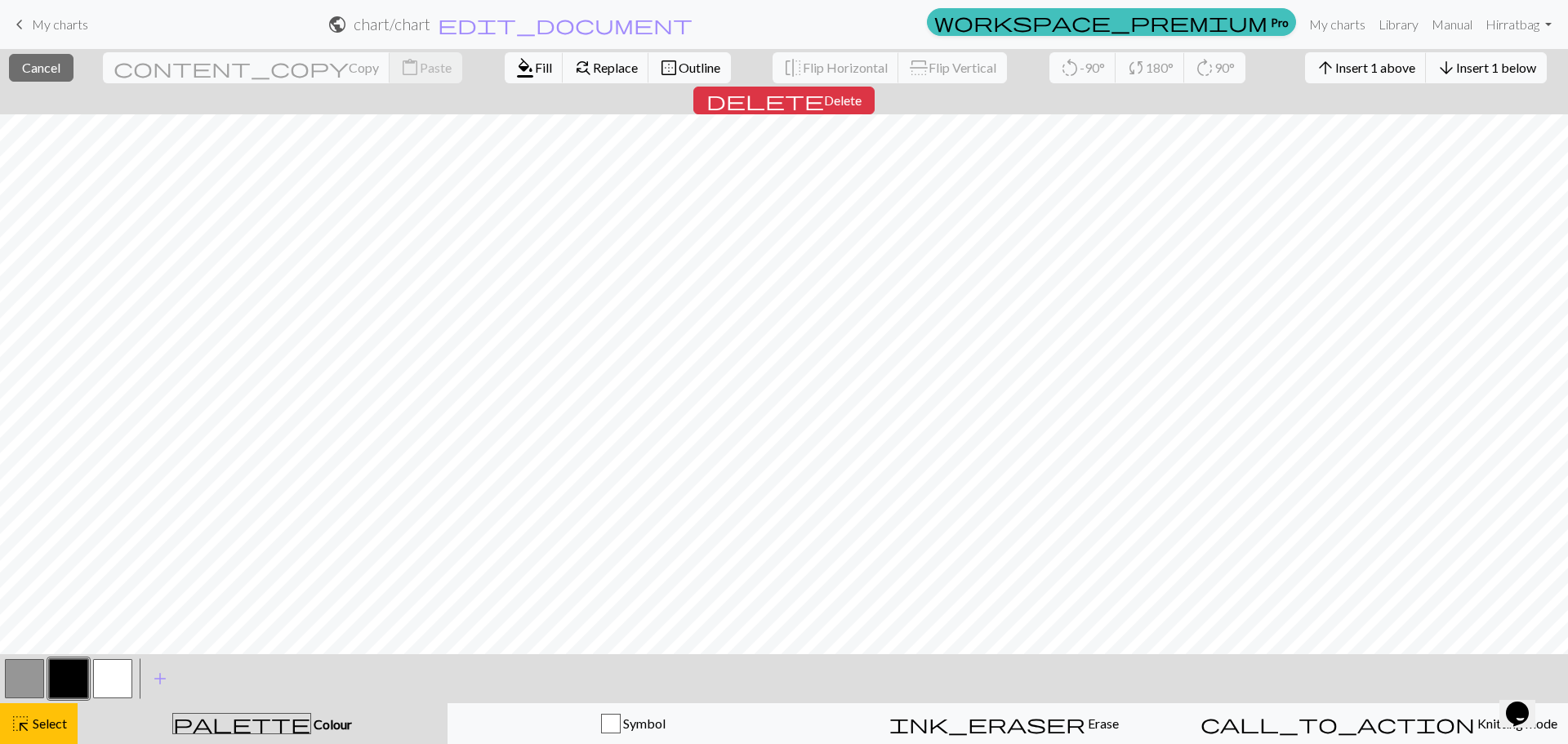
click at [56, 669] on button "button" at bounding box center [68, 677] width 39 height 39
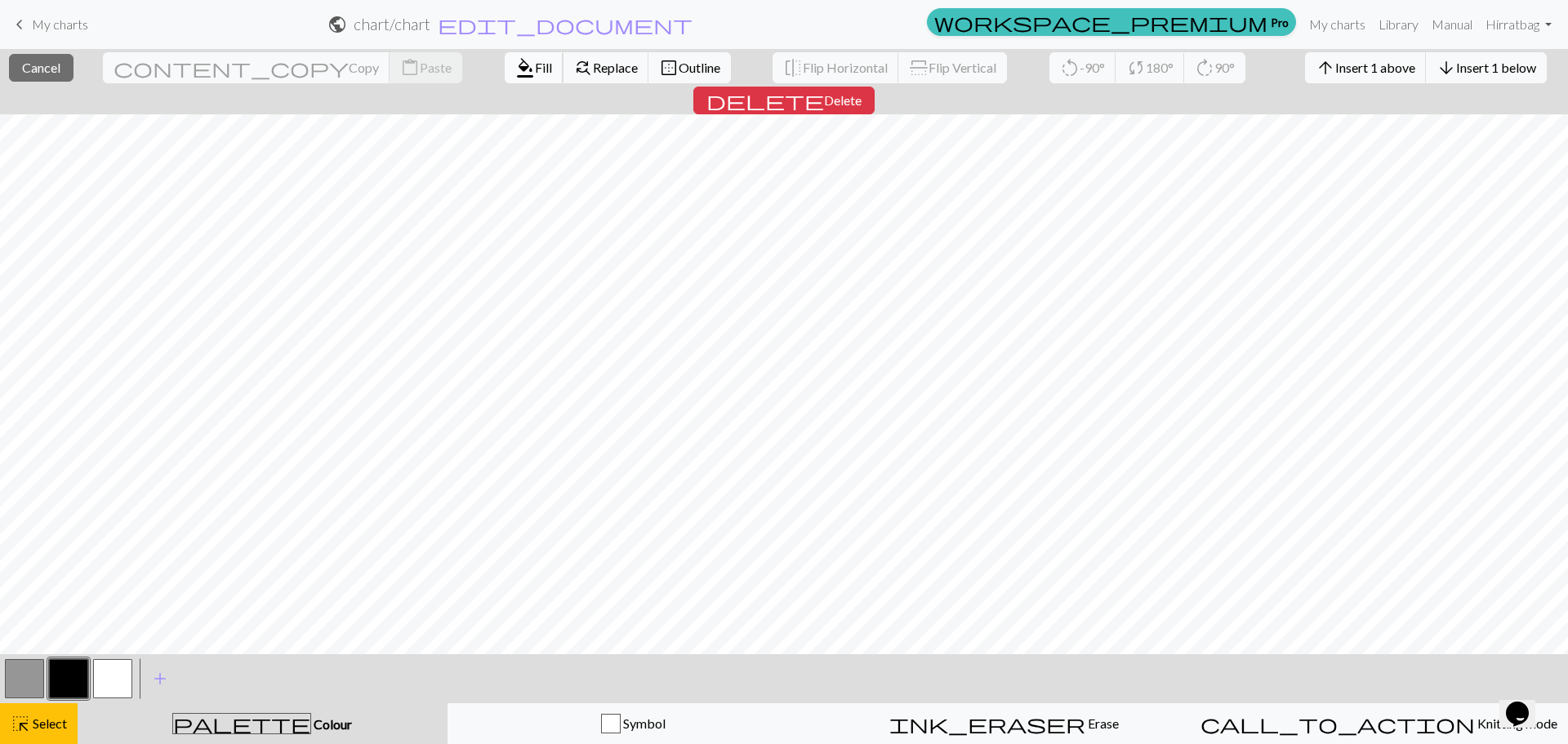
click at [535, 70] on span "Fill" at bounding box center [543, 68] width 17 height 15
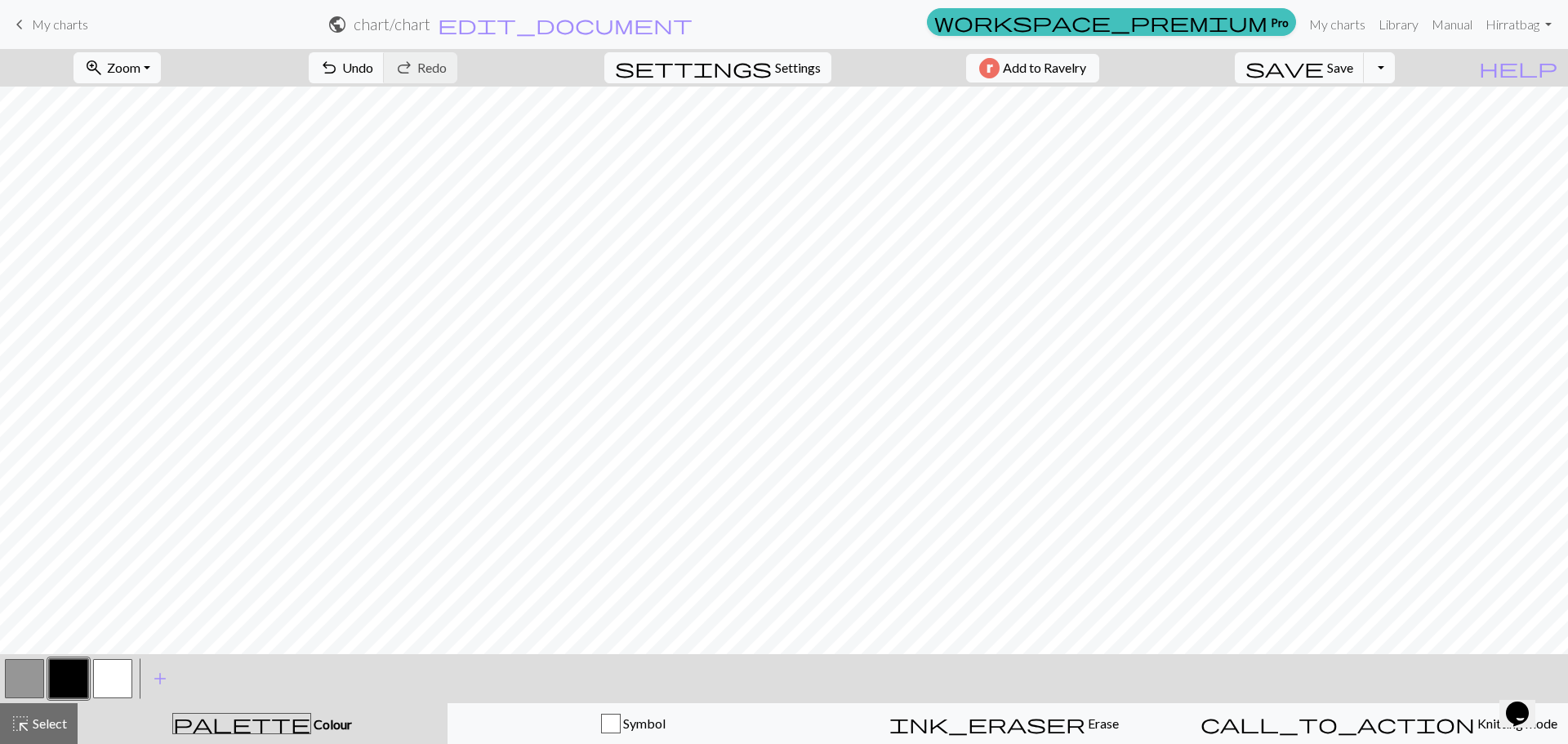
click at [32, 662] on button "button" at bounding box center [24, 677] width 39 height 39
click at [89, 675] on div at bounding box center [69, 678] width 44 height 44
click at [72, 675] on button "button" at bounding box center [68, 677] width 39 height 39
click at [44, 22] on span "My charts" at bounding box center [59, 24] width 56 height 15
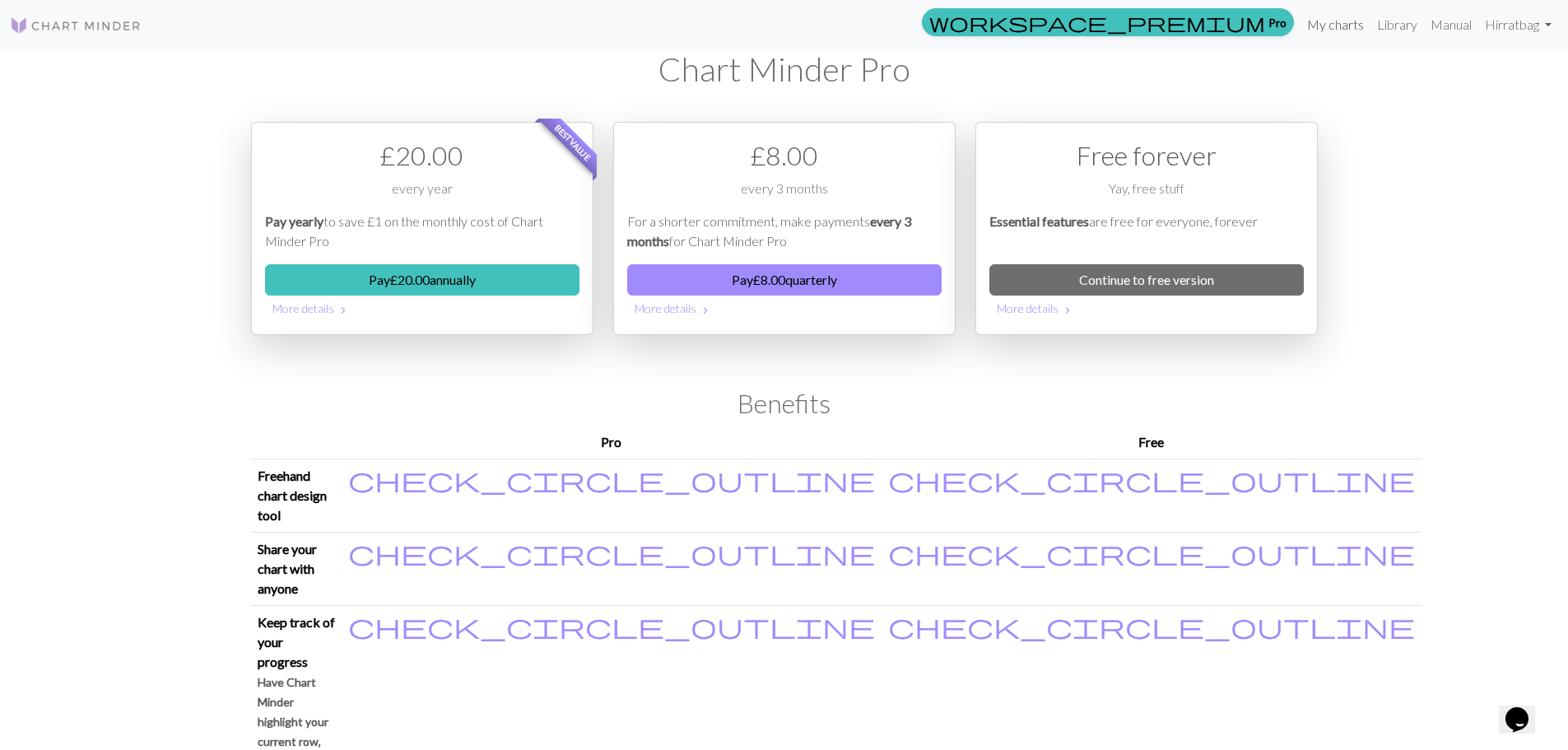
click at [1357, 17] on link "My charts" at bounding box center [1335, 25] width 70 height 33
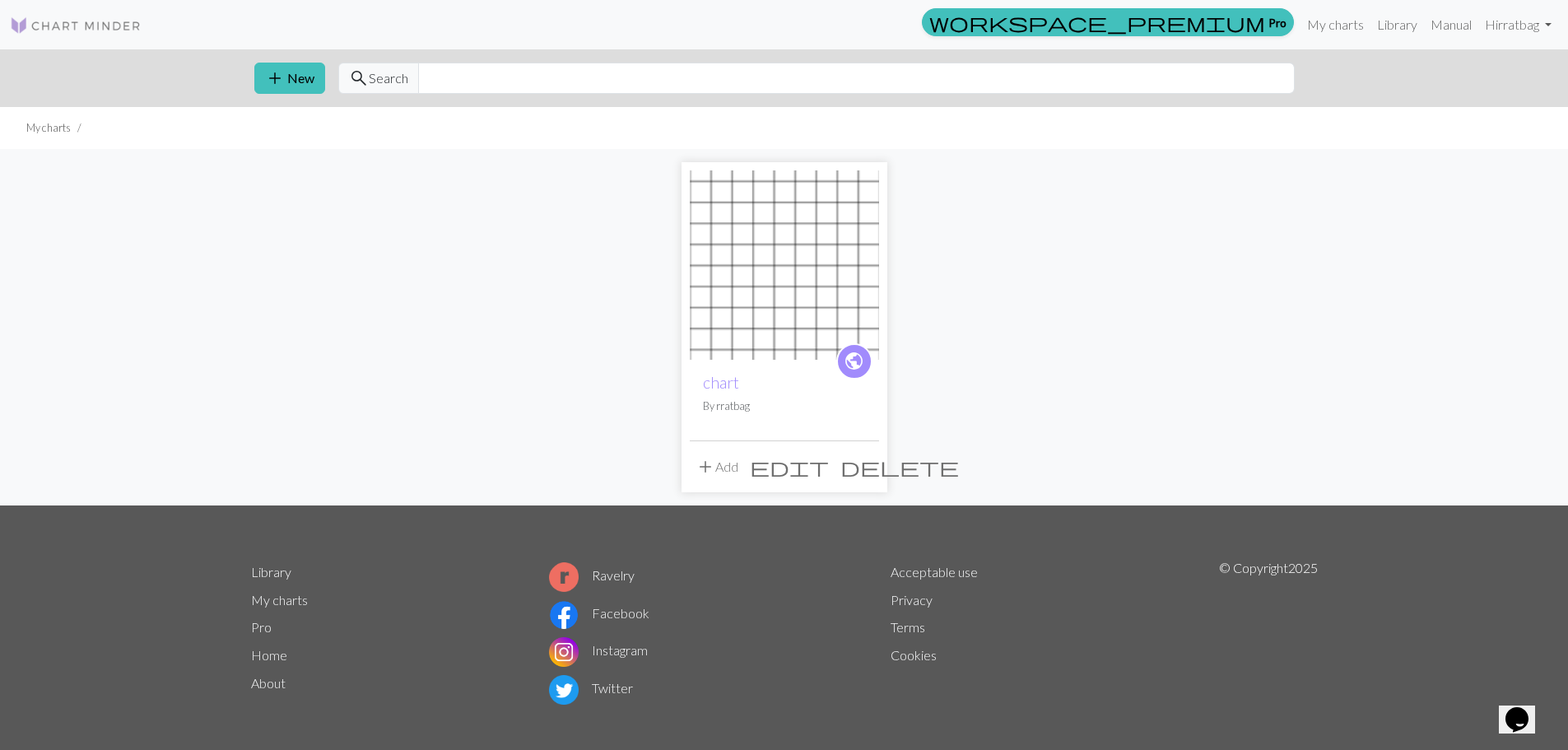
click at [829, 463] on span "edit" at bounding box center [789, 467] width 79 height 23
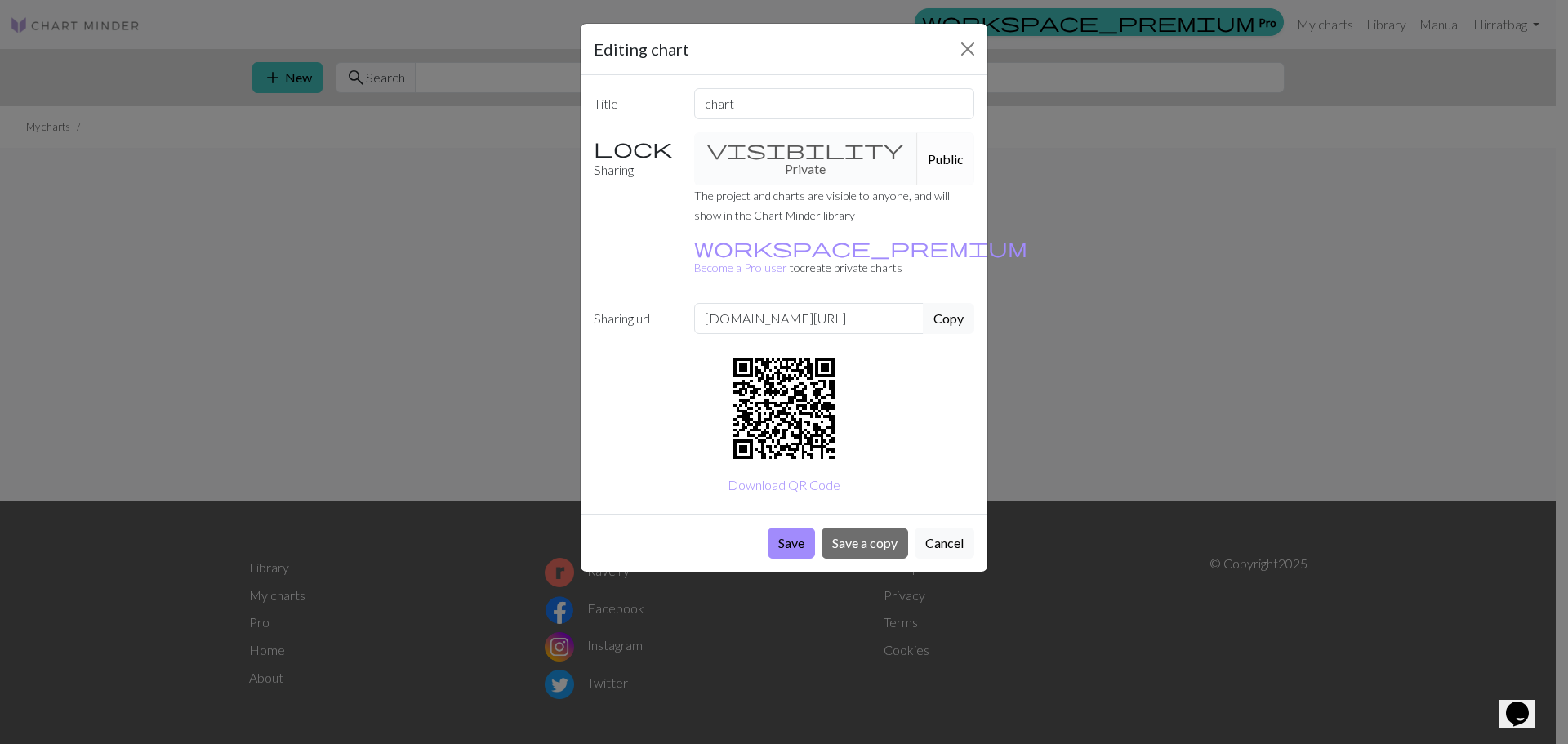
drag, startPoint x: 1068, startPoint y: 389, endPoint x: 1029, endPoint y: 409, distance: 43.8
click at [1064, 388] on div "Editing chart Title chart Sharing visibility Private Public The project and cha…" at bounding box center [784, 372] width 1568 height 744
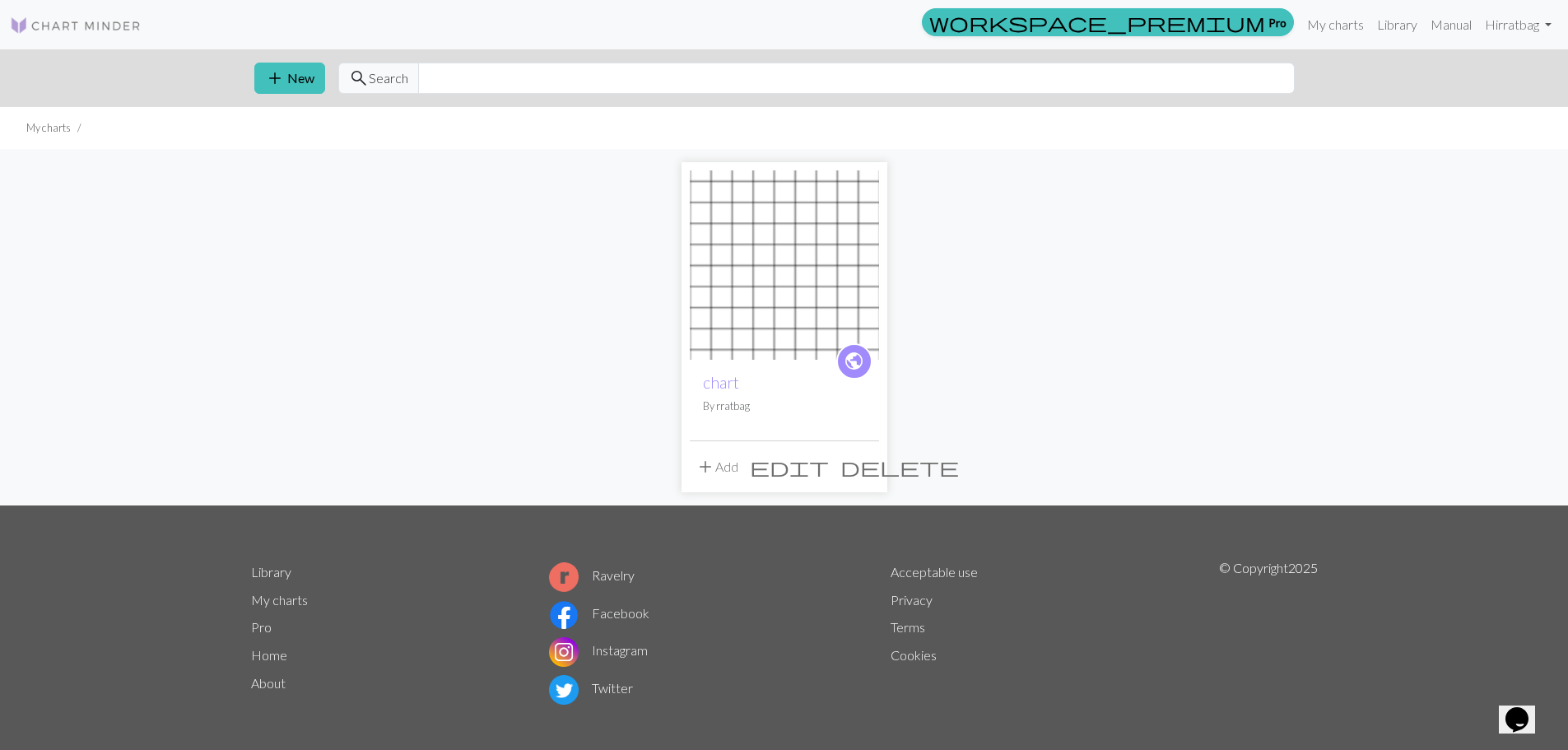
click at [861, 473] on span "delete" at bounding box center [900, 467] width 119 height 23
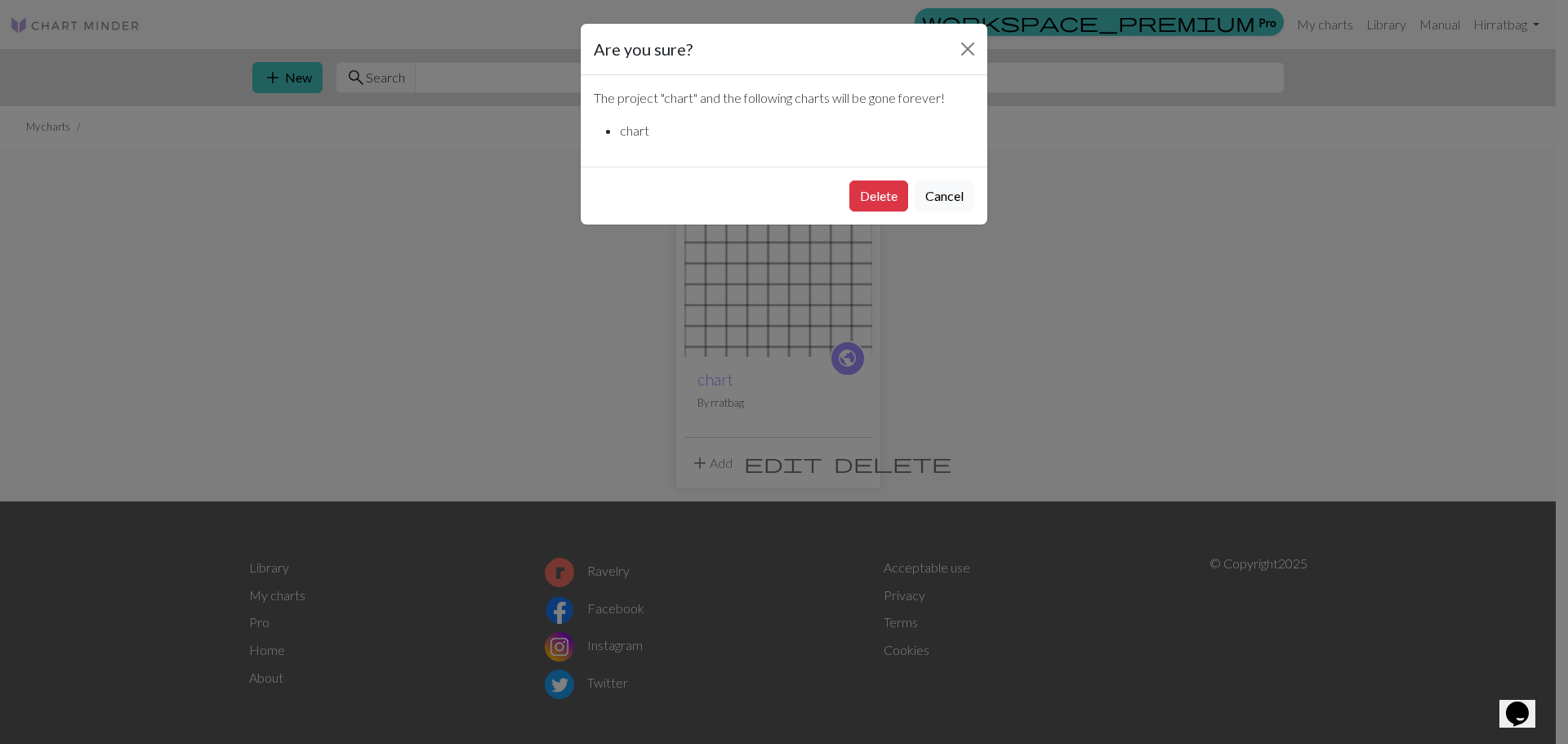
click at [877, 178] on div "Delete Cancel" at bounding box center [783, 195] width 406 height 58
click at [884, 191] on button "Delete" at bounding box center [878, 196] width 59 height 31
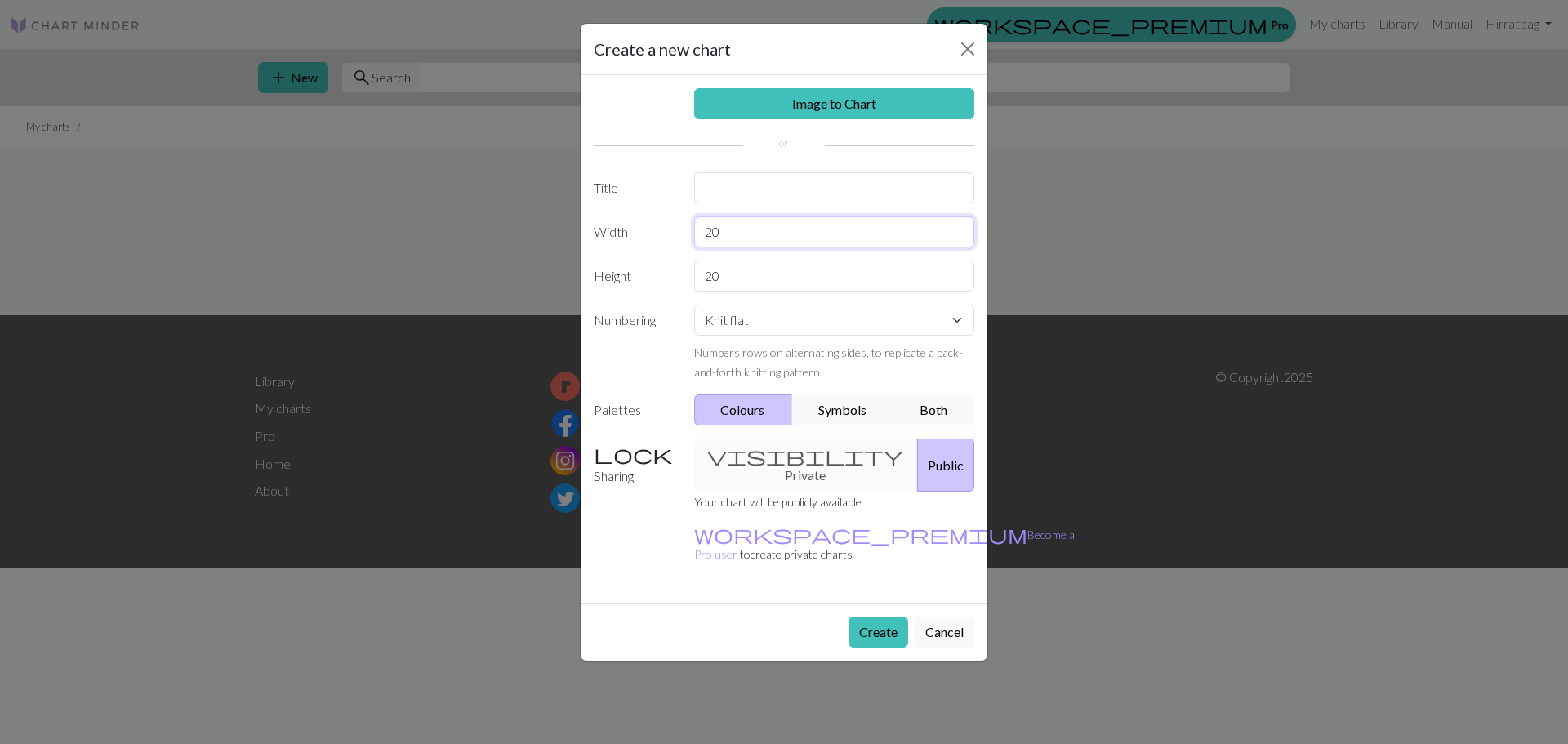
drag, startPoint x: 756, startPoint y: 239, endPoint x: 424, endPoint y: 233, distance: 332.1
click at [424, 233] on div "Create a new chart Image to Chart Title Width 20 Height 20 Numbering Knit flat …" at bounding box center [784, 372] width 1568 height 744
type input "10"
click at [705, 284] on input "20" at bounding box center [833, 276] width 281 height 31
click at [708, 284] on input "20" at bounding box center [833, 276] width 281 height 31
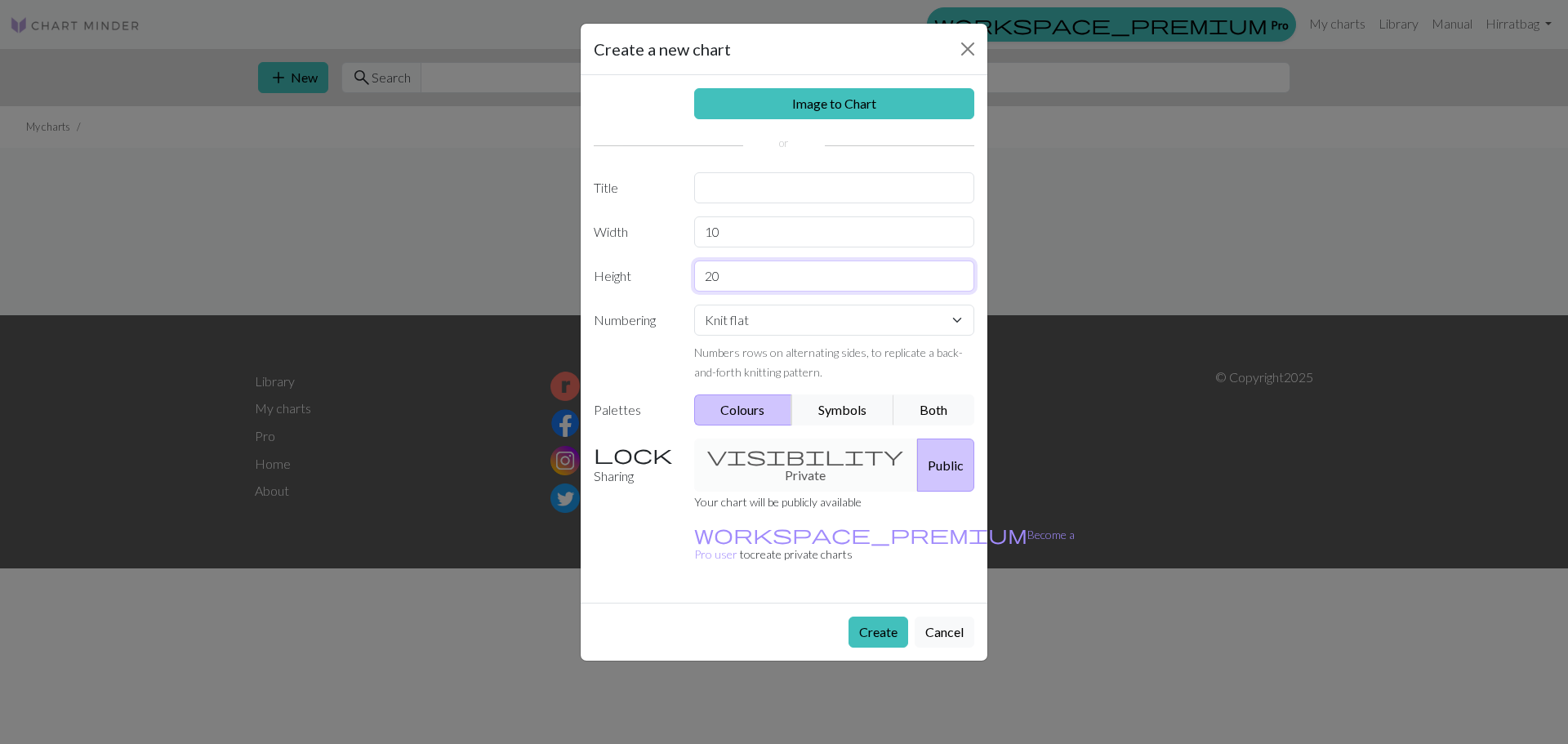
click at [715, 282] on input "20" at bounding box center [833, 276] width 281 height 31
type input "10"
click at [726, 188] on input "text" at bounding box center [833, 187] width 281 height 31
type input "chart"
click at [865, 617] on button "Create" at bounding box center [878, 632] width 60 height 31
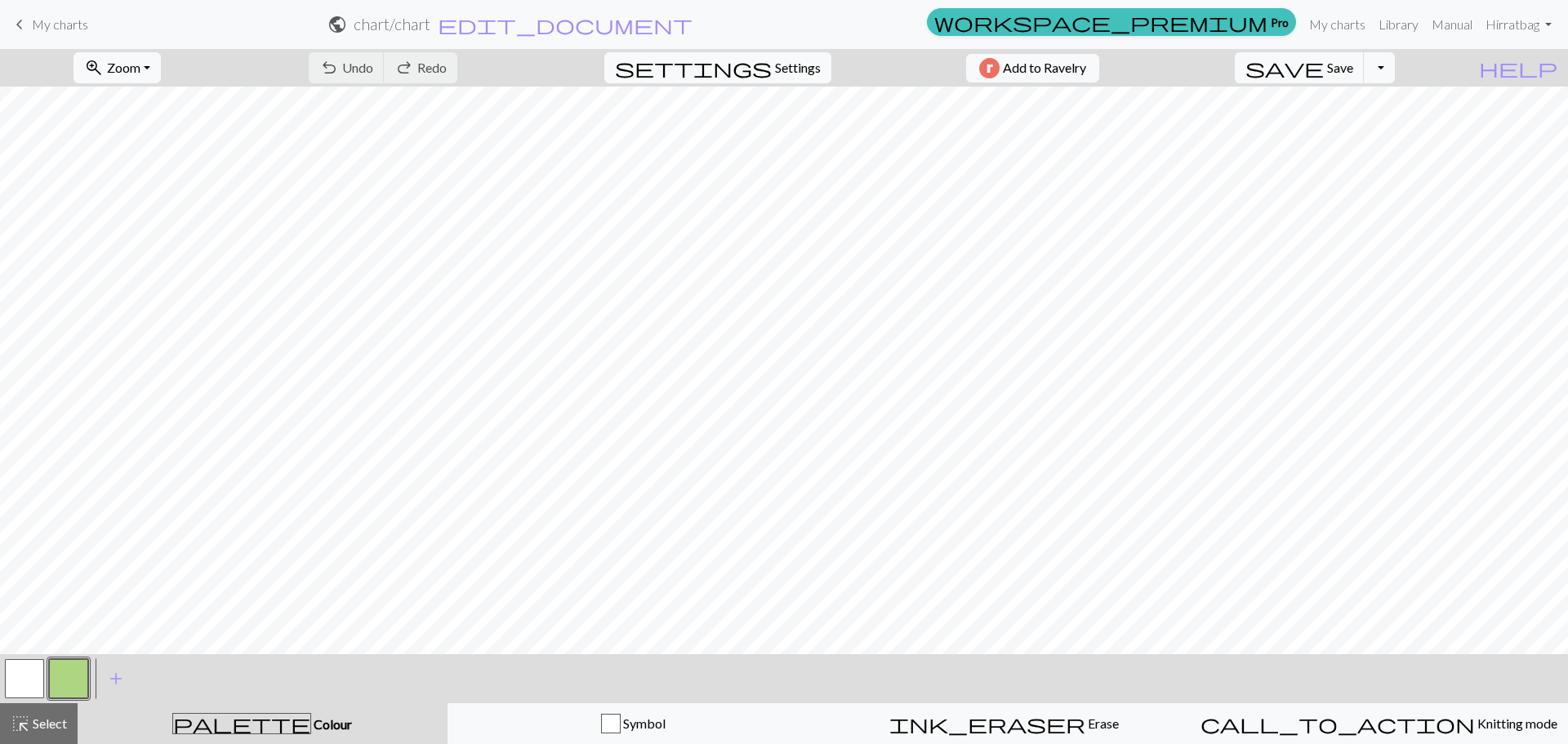
click at [48, 679] on div at bounding box center [69, 678] width 44 height 44
click at [52, 678] on button "button" at bounding box center [68, 677] width 39 height 39
click at [54, 677] on div "Edit colour Name CC1 Use advanced picker workspace_premium Become a Pro user to…" at bounding box center [784, 372] width 1568 height 744
click at [54, 678] on button "button" at bounding box center [68, 677] width 39 height 39
click at [53, 677] on div "Edit colour Name CC1 Use advanced picker workspace_premium Become a Pro user to…" at bounding box center [784, 372] width 1568 height 744
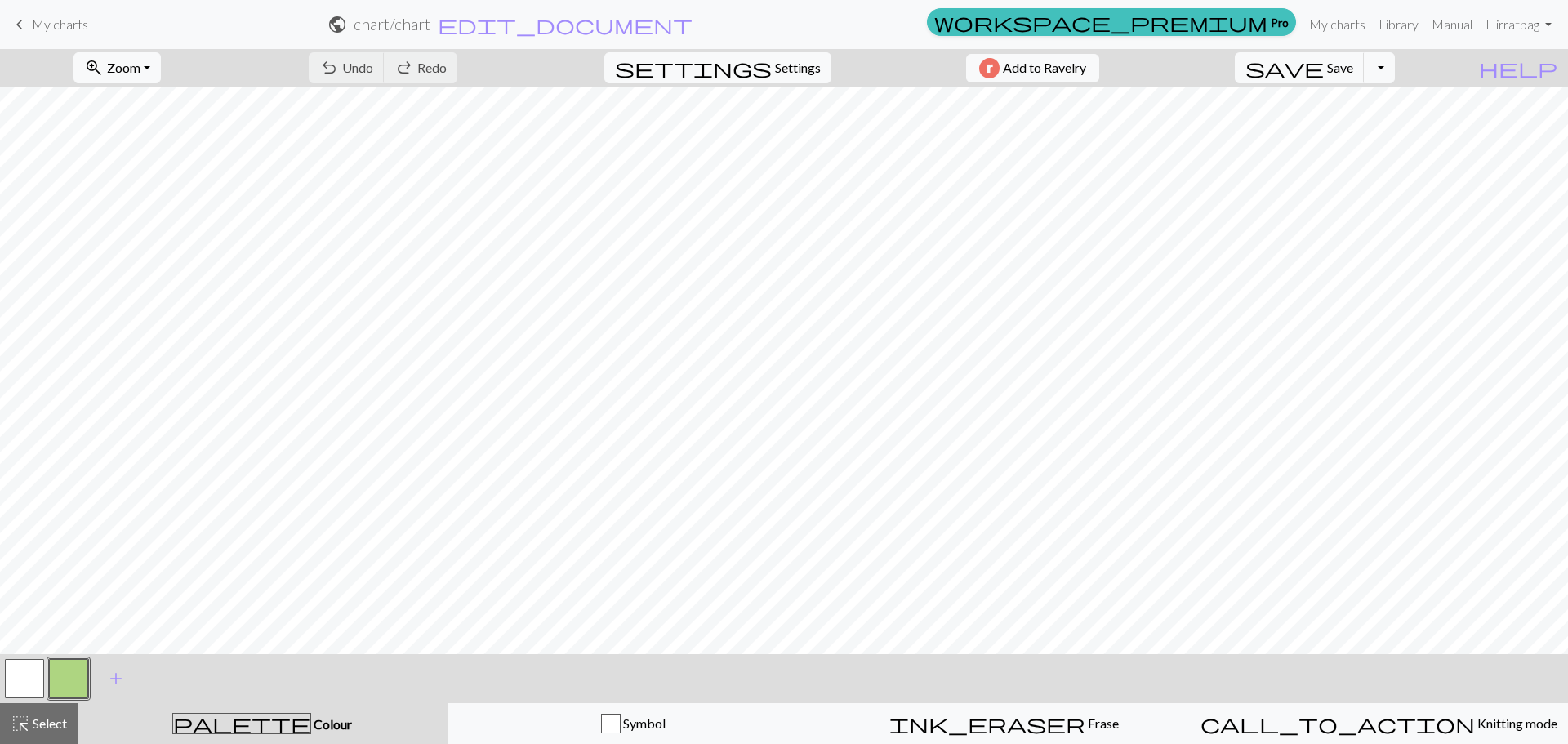
click at [51, 670] on div at bounding box center [69, 678] width 44 height 44
click at [59, 673] on button "button" at bounding box center [68, 677] width 39 height 39
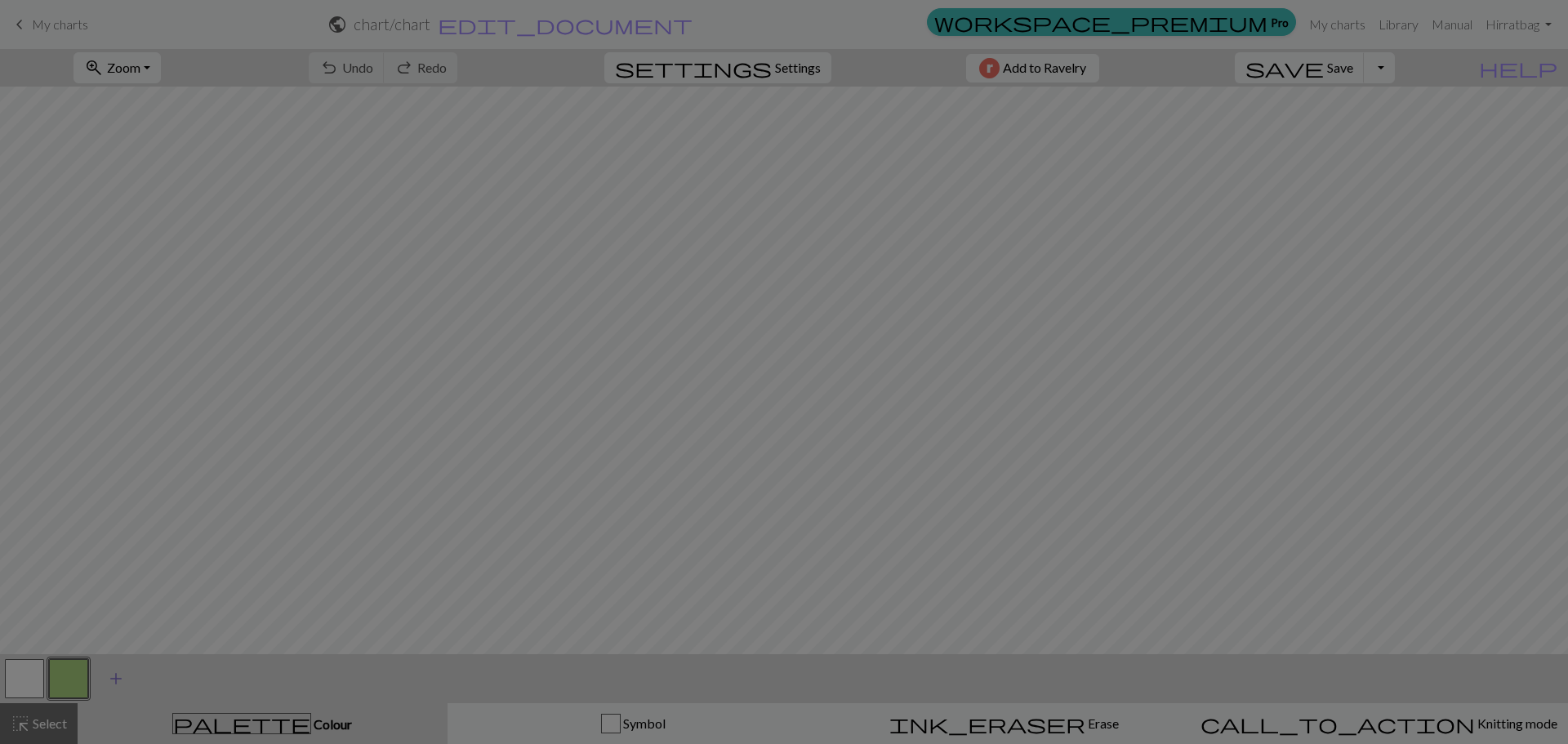
click at [78, 674] on div "Edit colour Name CC1 Use advanced picker workspace_premium Become a Pro user to…" at bounding box center [784, 372] width 1568 height 744
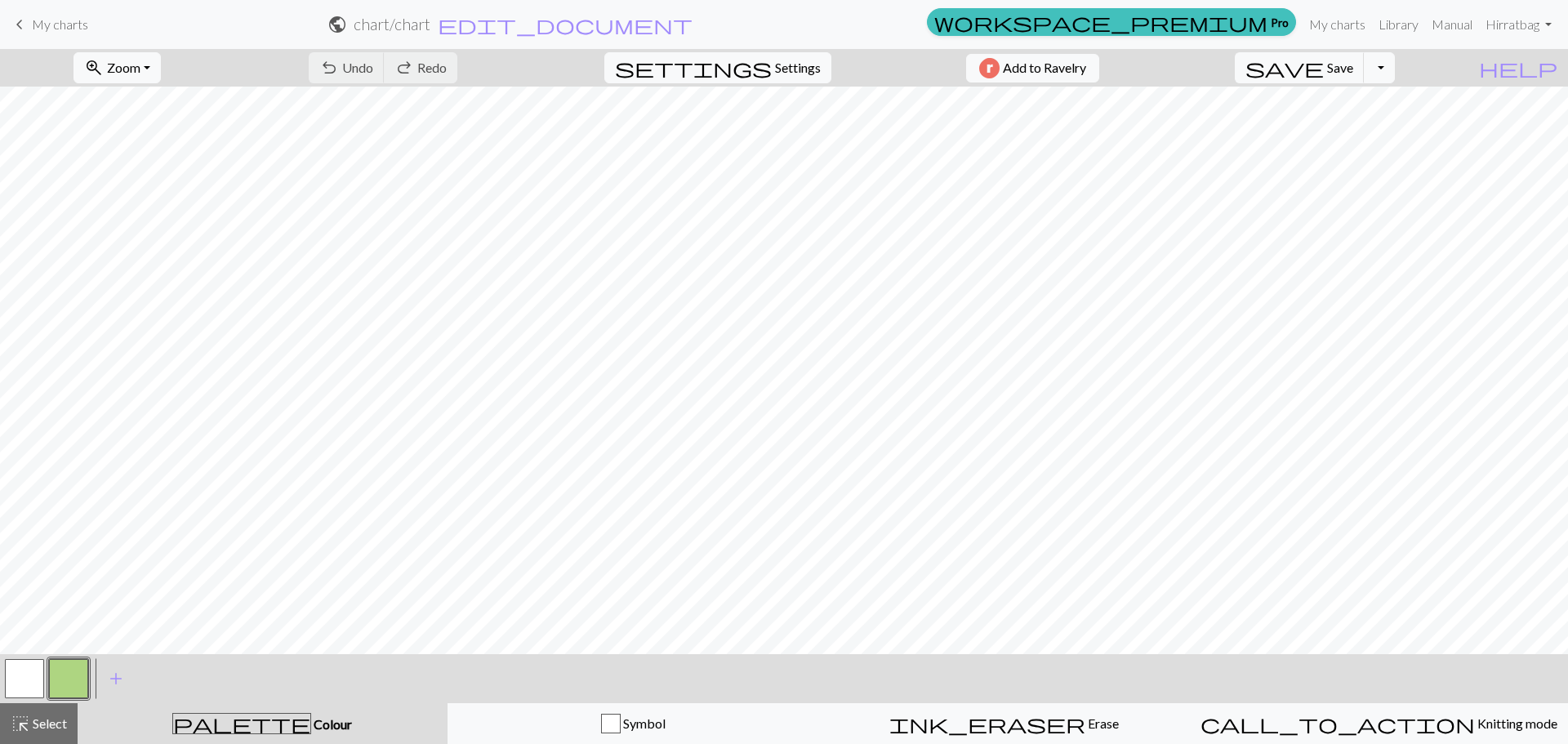
click at [64, 675] on button "button" at bounding box center [68, 677] width 39 height 39
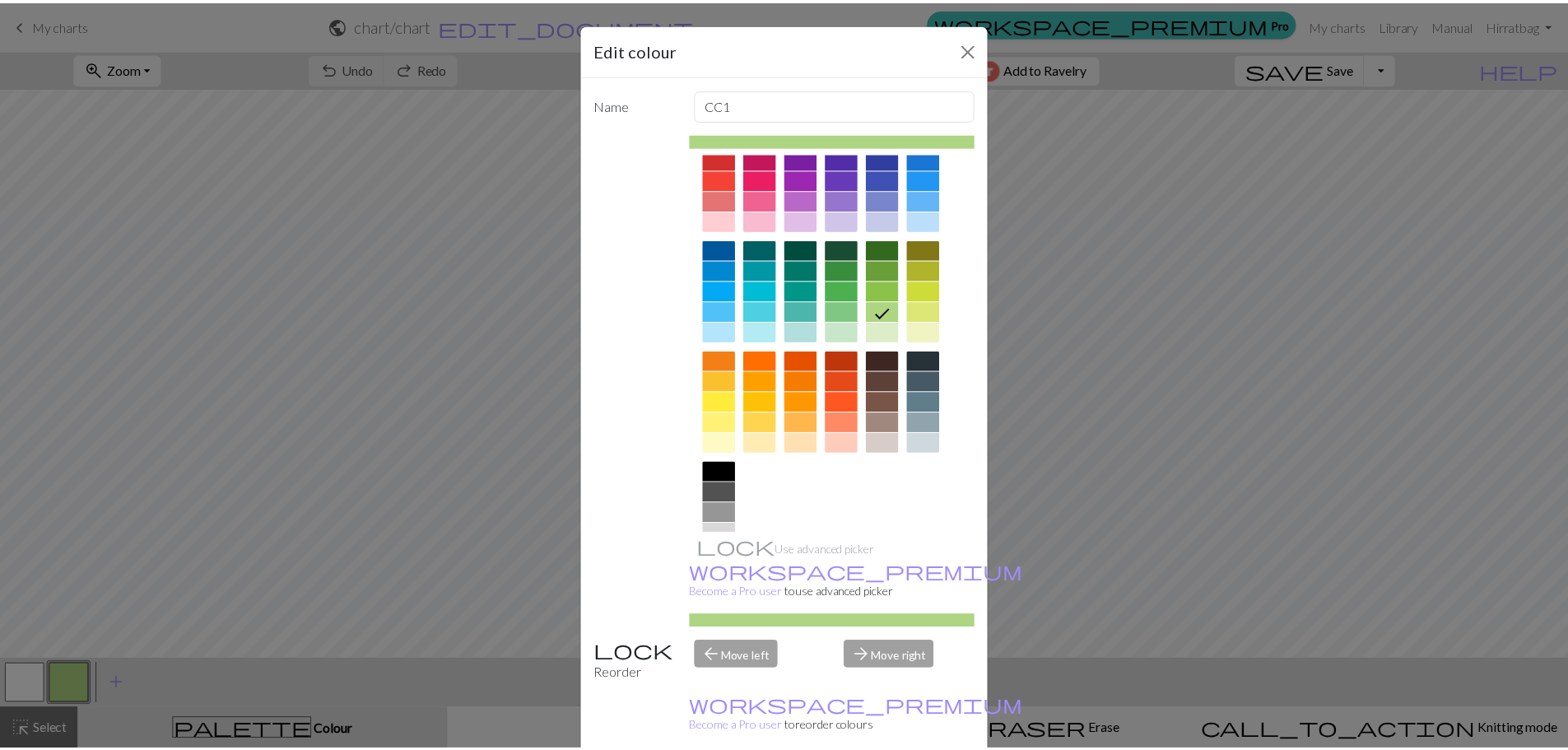
scroll to position [88, 0]
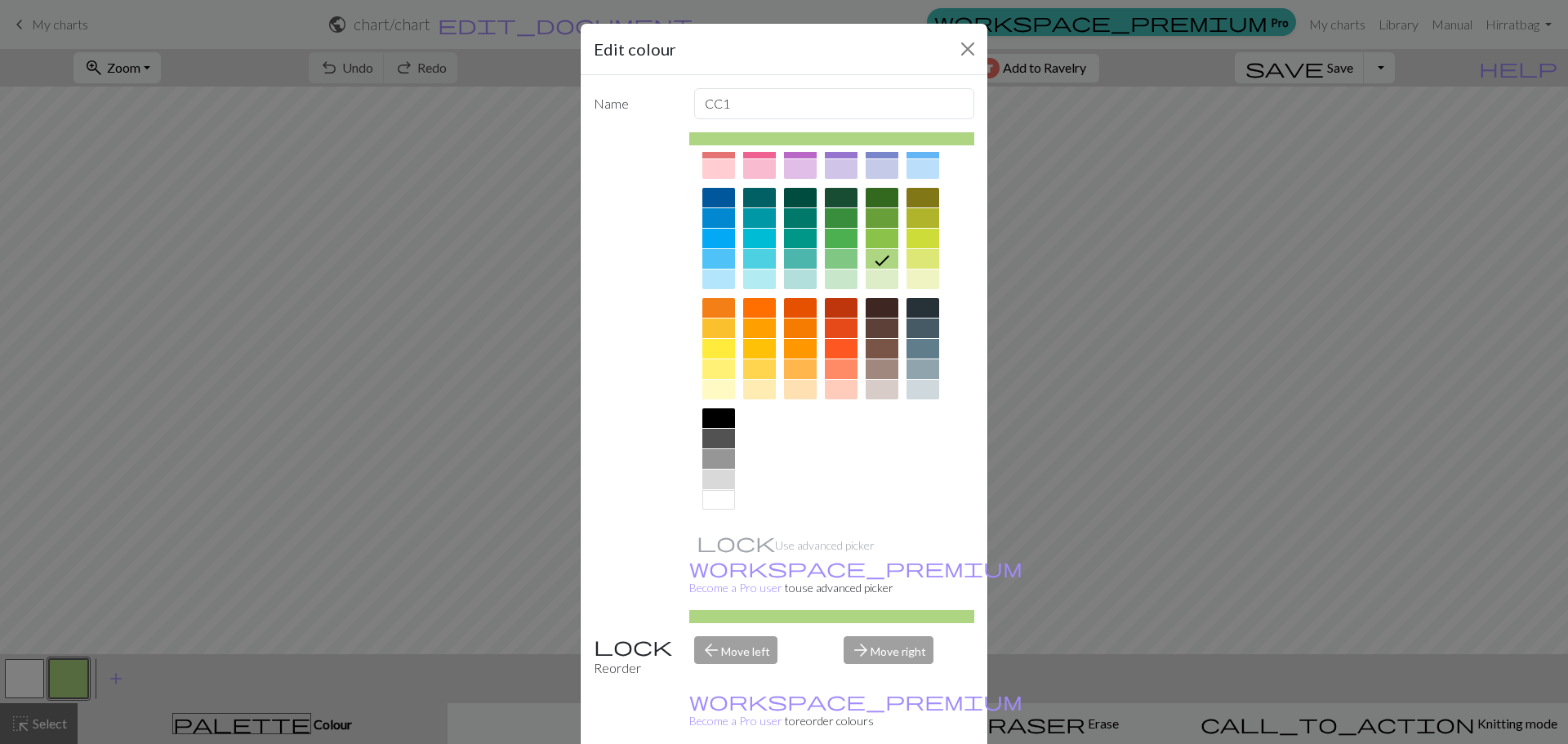
click at [716, 457] on div at bounding box center [718, 459] width 32 height 20
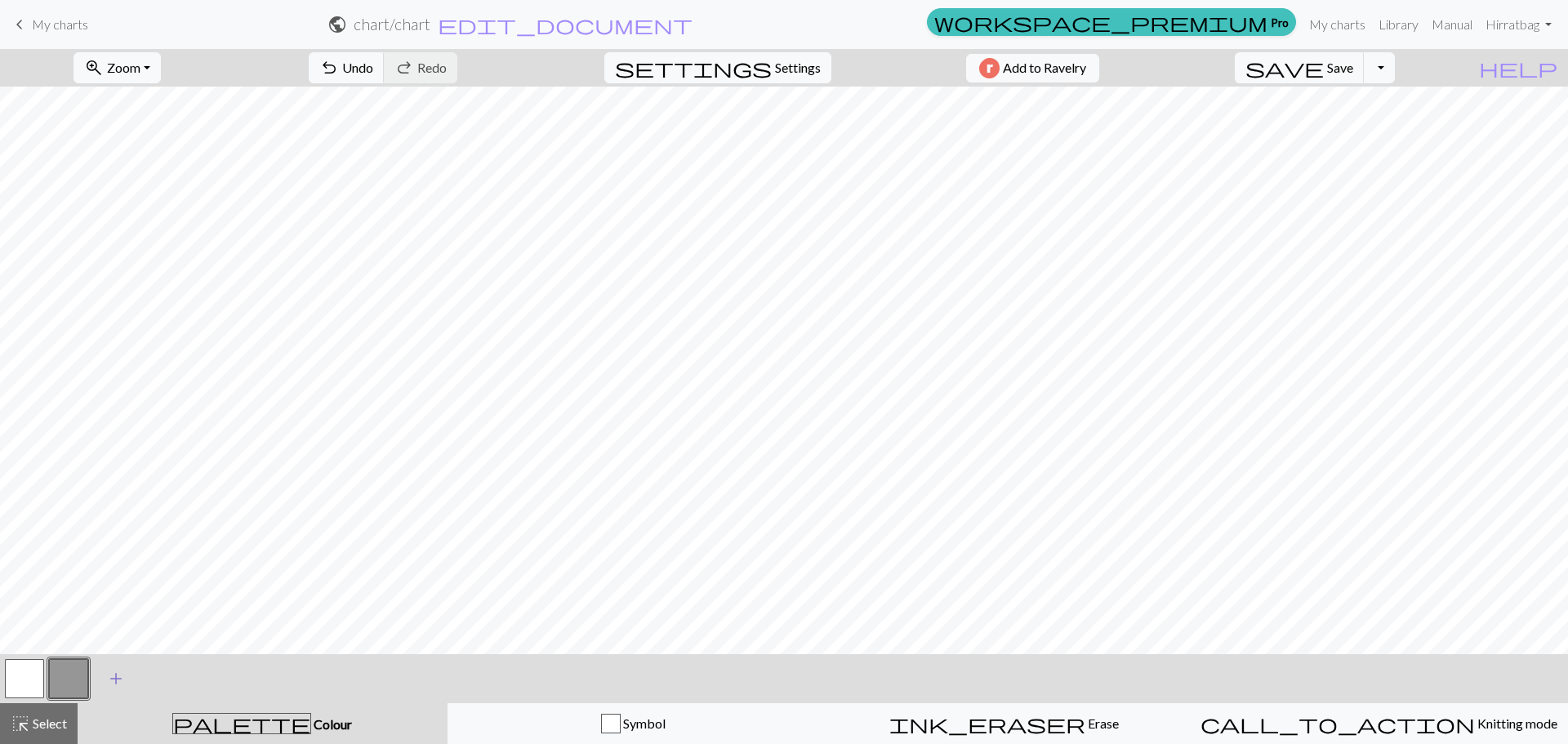
click at [122, 685] on span "add" at bounding box center [116, 678] width 20 height 23
click at [112, 675] on div "Edit colour Name CC2 Use advanced picker workspace_premium Become a Pro user to…" at bounding box center [784, 372] width 1568 height 744
click at [109, 675] on button "button" at bounding box center [112, 677] width 39 height 39
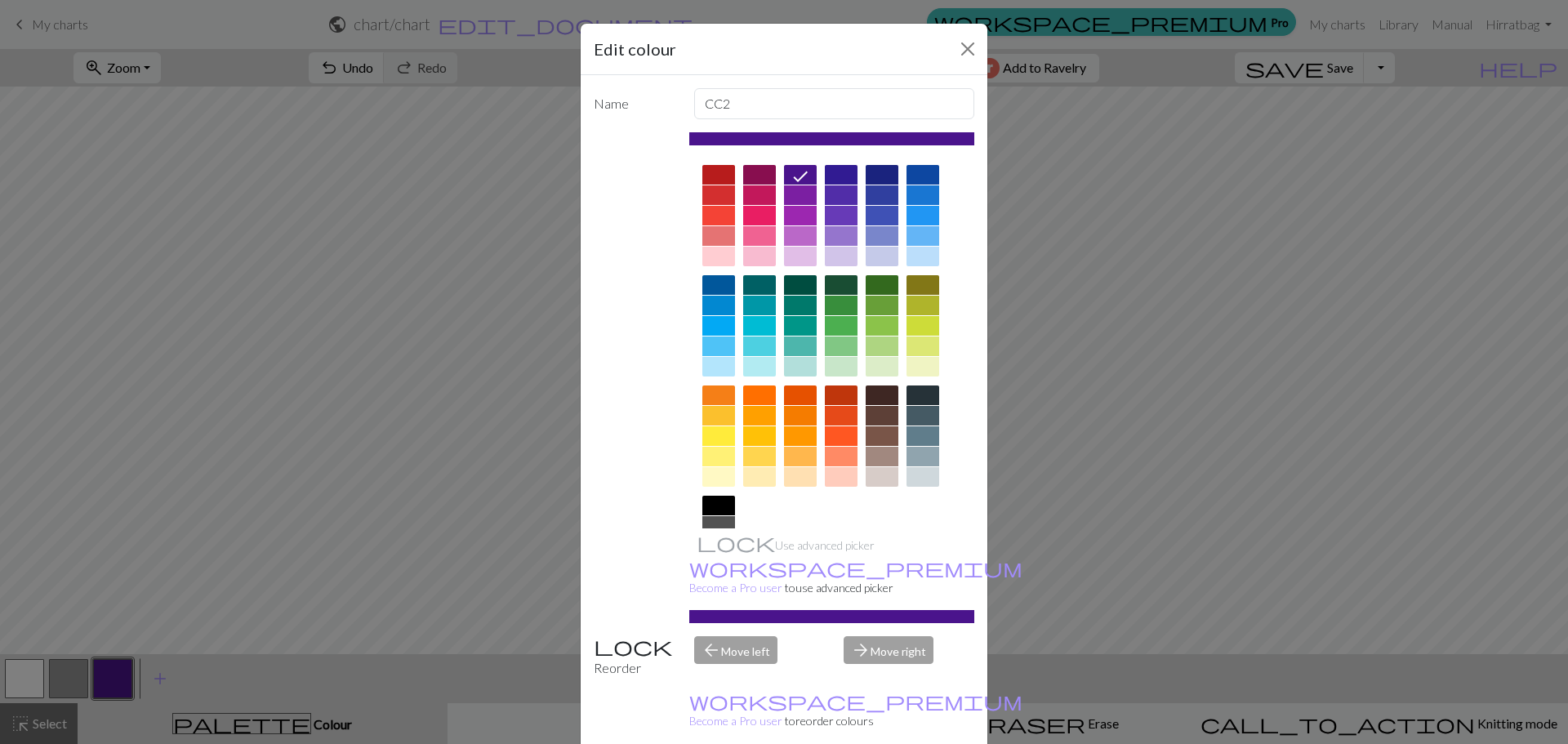
click at [717, 507] on div at bounding box center [718, 505] width 32 height 20
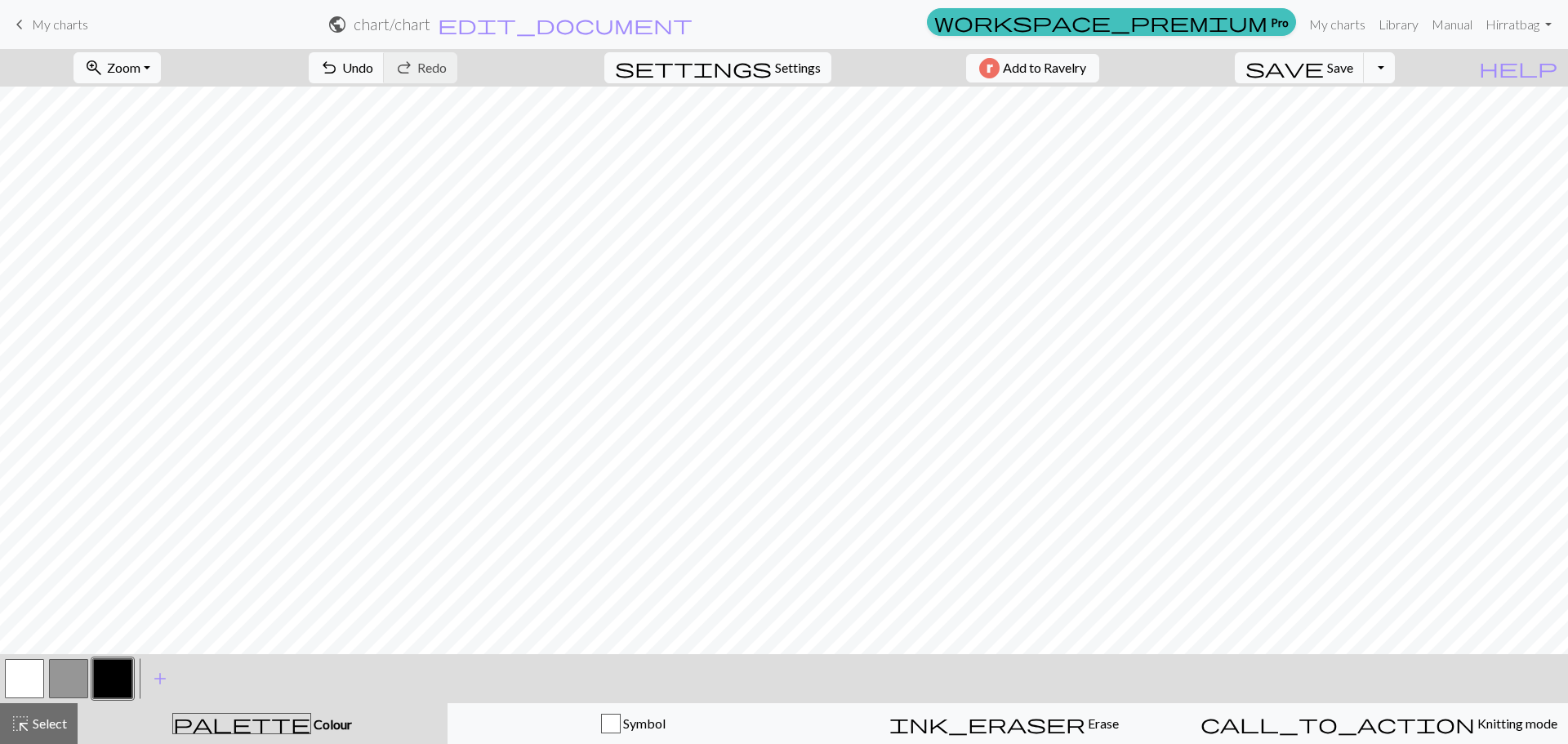
click at [72, 679] on button "button" at bounding box center [68, 677] width 39 height 39
click at [33, 742] on button "highlight_alt Select Select" at bounding box center [39, 723] width 78 height 41
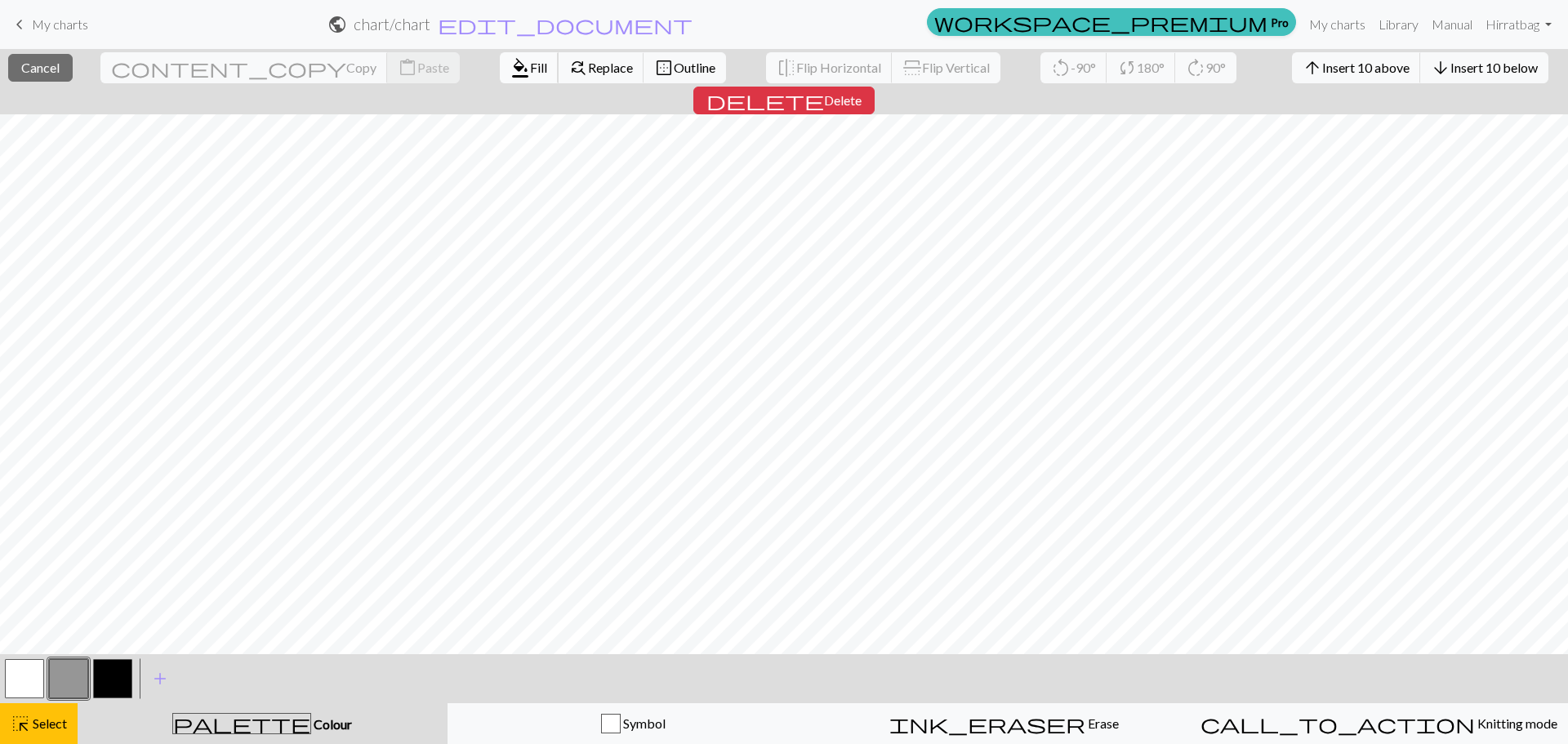
click at [510, 69] on span "format_color_fill" at bounding box center [519, 68] width 20 height 23
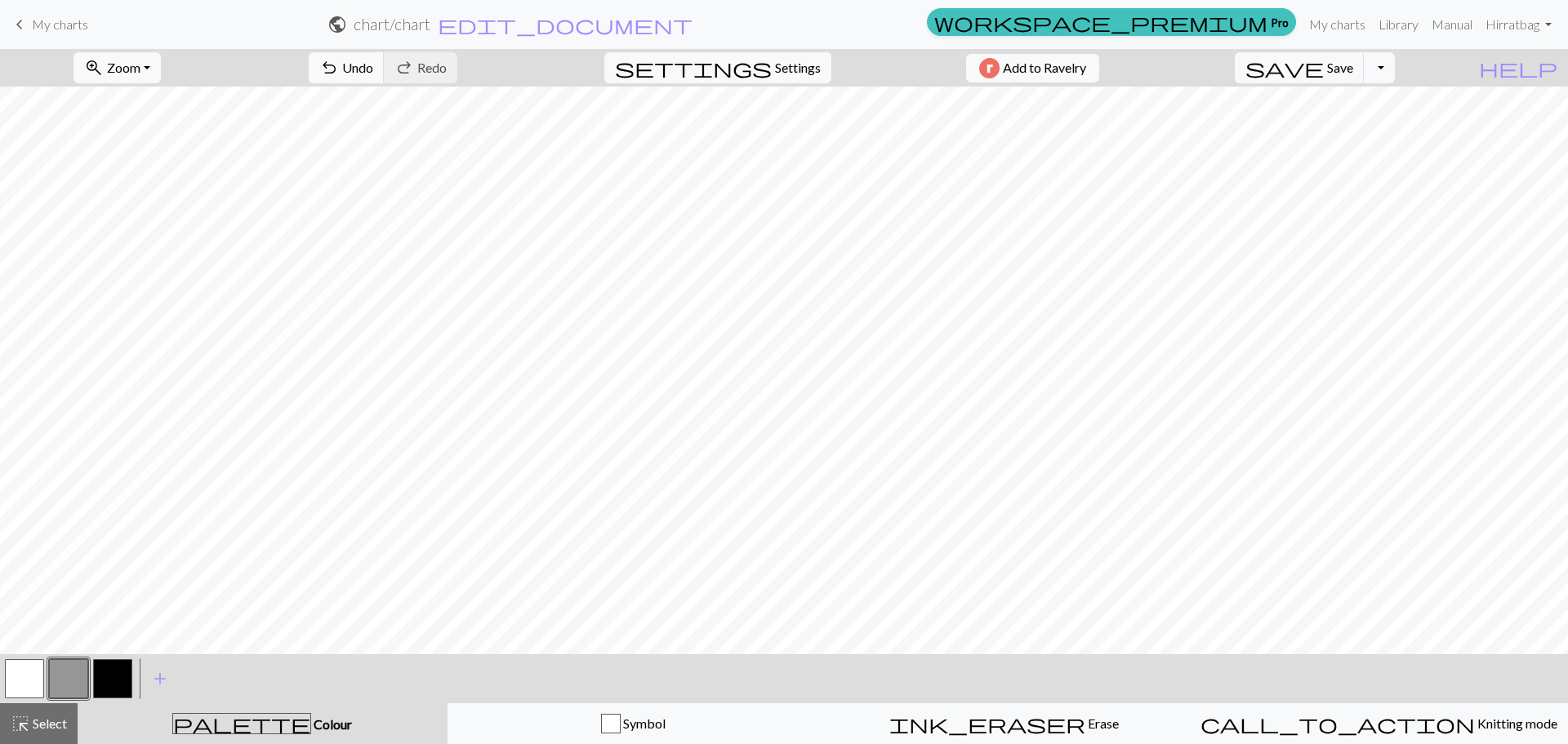
click at [111, 675] on button "button" at bounding box center [112, 677] width 39 height 39
drag, startPoint x: 74, startPoint y: 677, endPoint x: 79, endPoint y: 667, distance: 11.2
click at [72, 676] on button "button" at bounding box center [68, 677] width 39 height 39
click at [111, 686] on button "button" at bounding box center [112, 677] width 39 height 39
click at [71, 671] on button "button" at bounding box center [68, 677] width 39 height 39
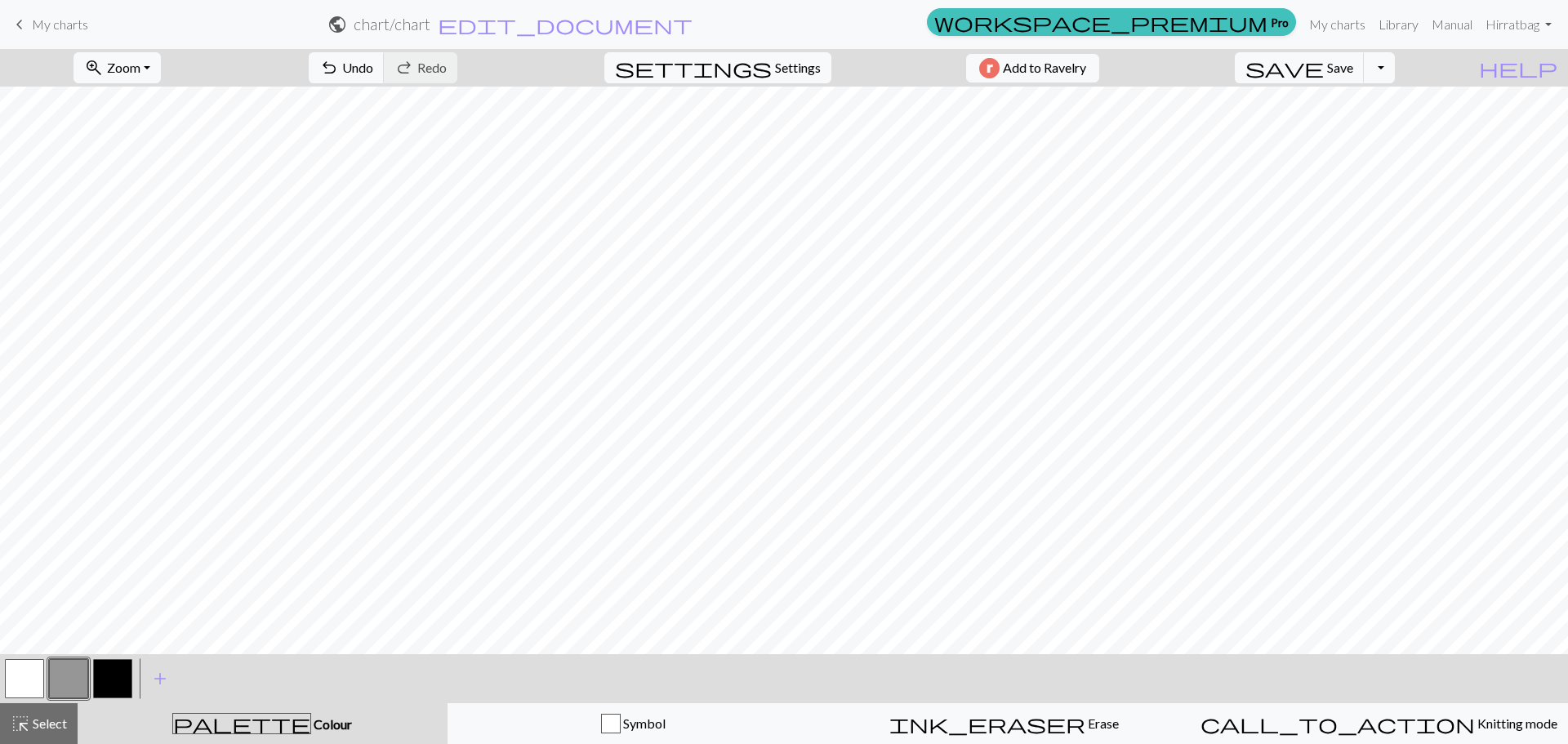
click at [126, 664] on button "button" at bounding box center [112, 677] width 39 height 39
click at [3, 671] on div at bounding box center [25, 678] width 44 height 44
click at [17, 670] on button "button" at bounding box center [24, 677] width 39 height 39
click at [110, 681] on button "button" at bounding box center [112, 677] width 39 height 39
click at [34, 16] on span "My charts" at bounding box center [59, 24] width 56 height 15
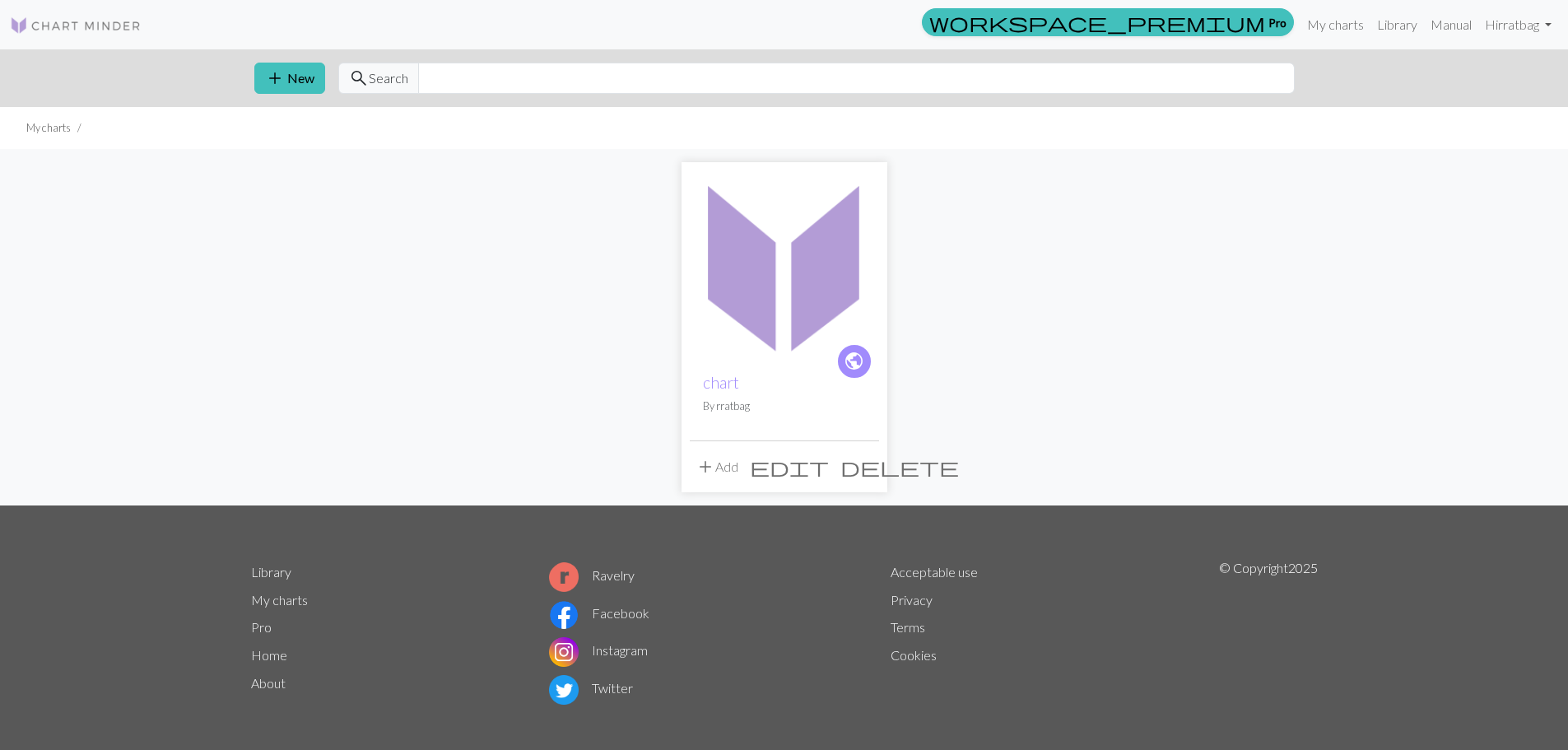
click at [869, 469] on span "delete" at bounding box center [900, 467] width 119 height 23
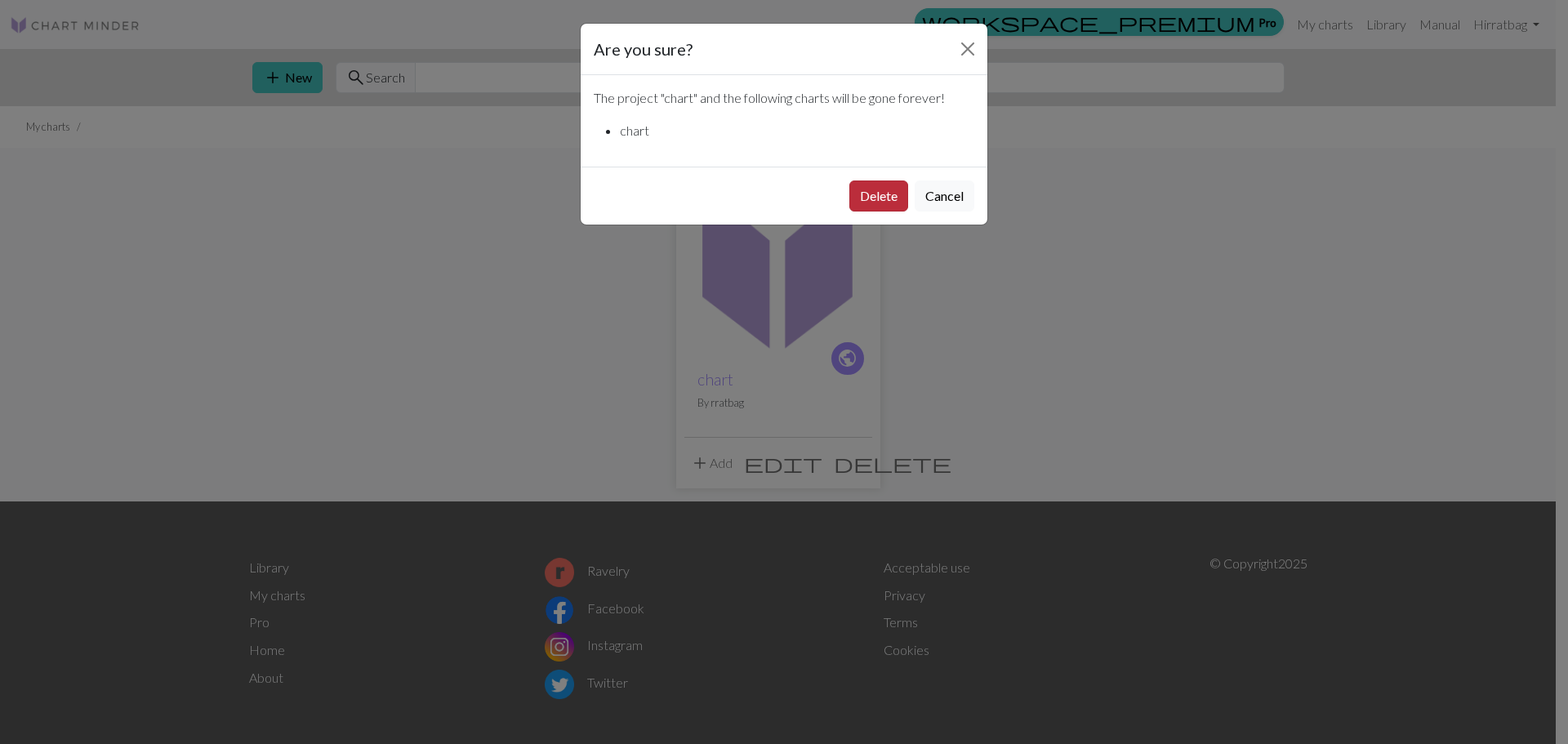
click at [877, 185] on button "Delete" at bounding box center [878, 196] width 59 height 31
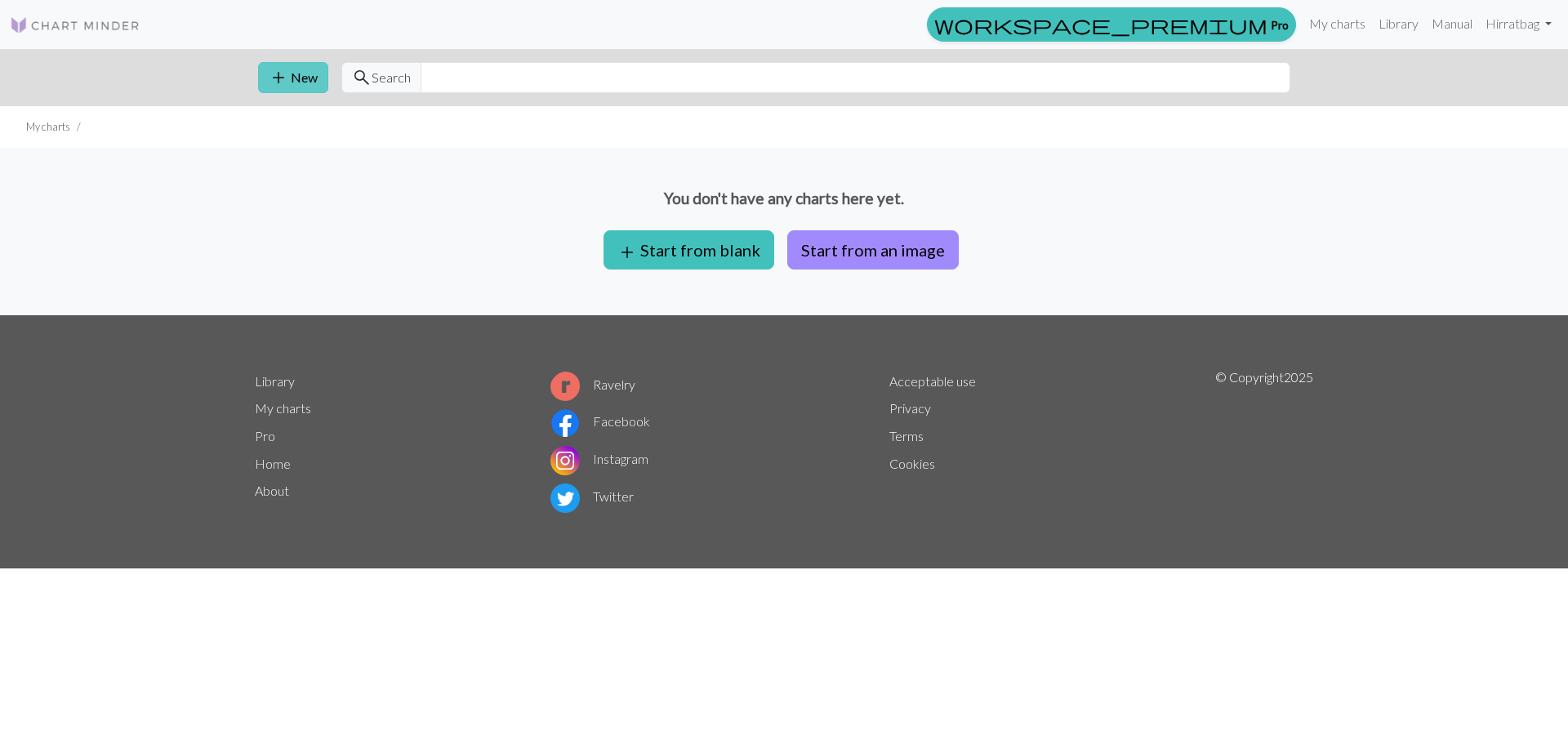
click at [314, 86] on button "add New" at bounding box center [293, 77] width 70 height 31
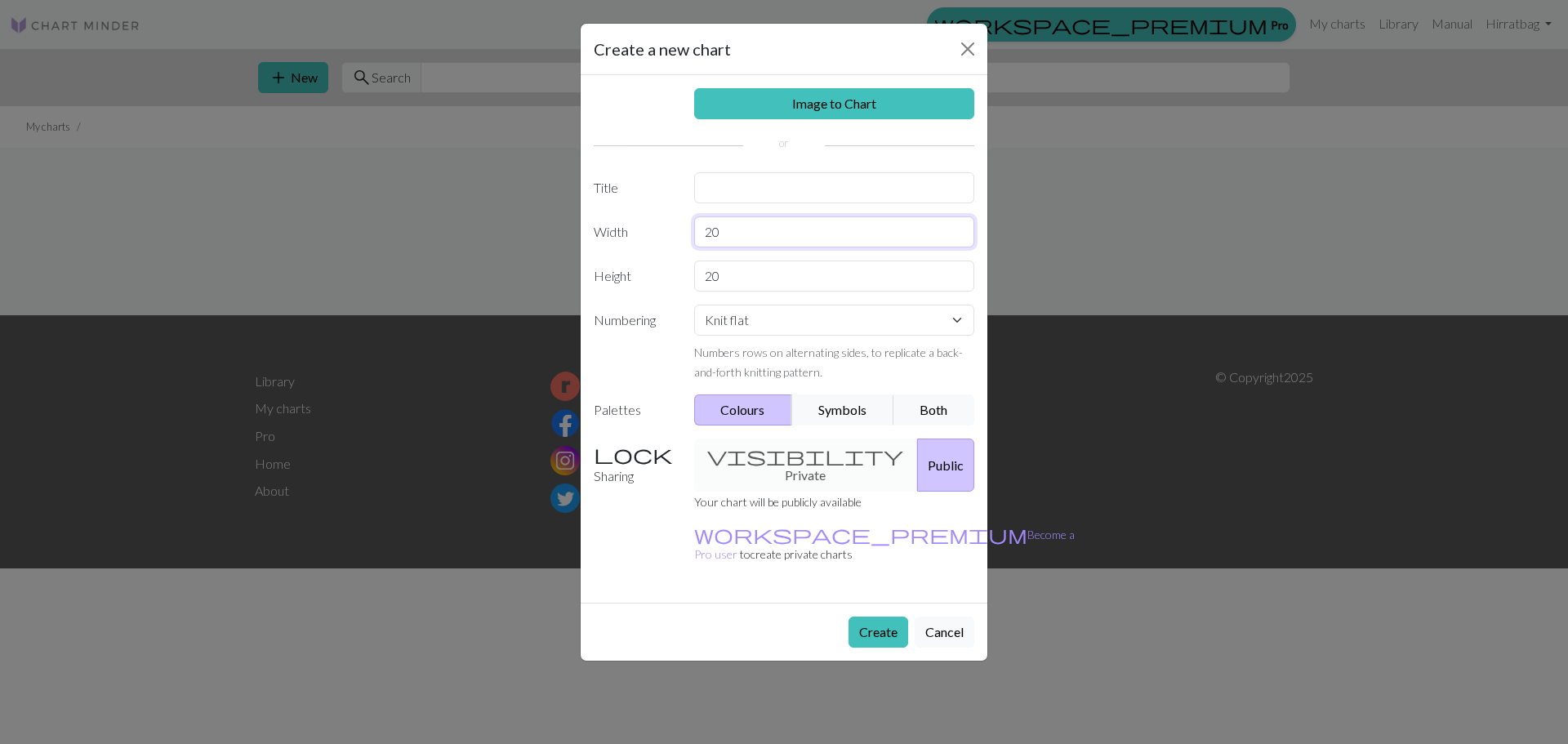
drag, startPoint x: 805, startPoint y: 222, endPoint x: 581, endPoint y: 220, distance: 224.0
click at [583, 221] on div "Image to Chart Title Width 20 Height 20 Numbering Knit flat Knit in the round L…" at bounding box center [783, 339] width 406 height 527
type input "9"
drag, startPoint x: 744, startPoint y: 271, endPoint x: 862, endPoint y: 336, distance: 134.7
click at [605, 269] on div "Height 20" at bounding box center [784, 276] width 400 height 31
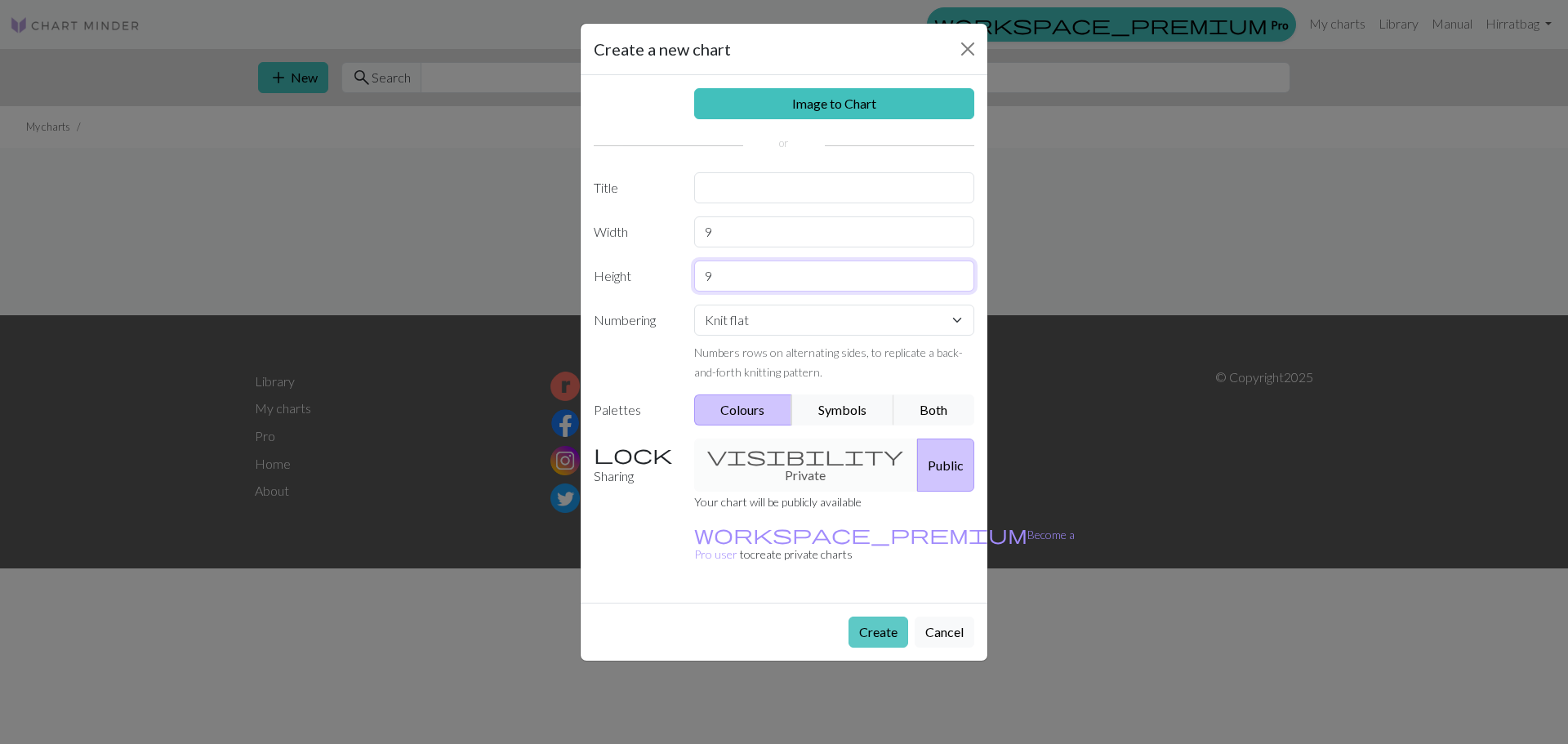
type input "9"
click at [880, 617] on button "Create" at bounding box center [878, 632] width 60 height 31
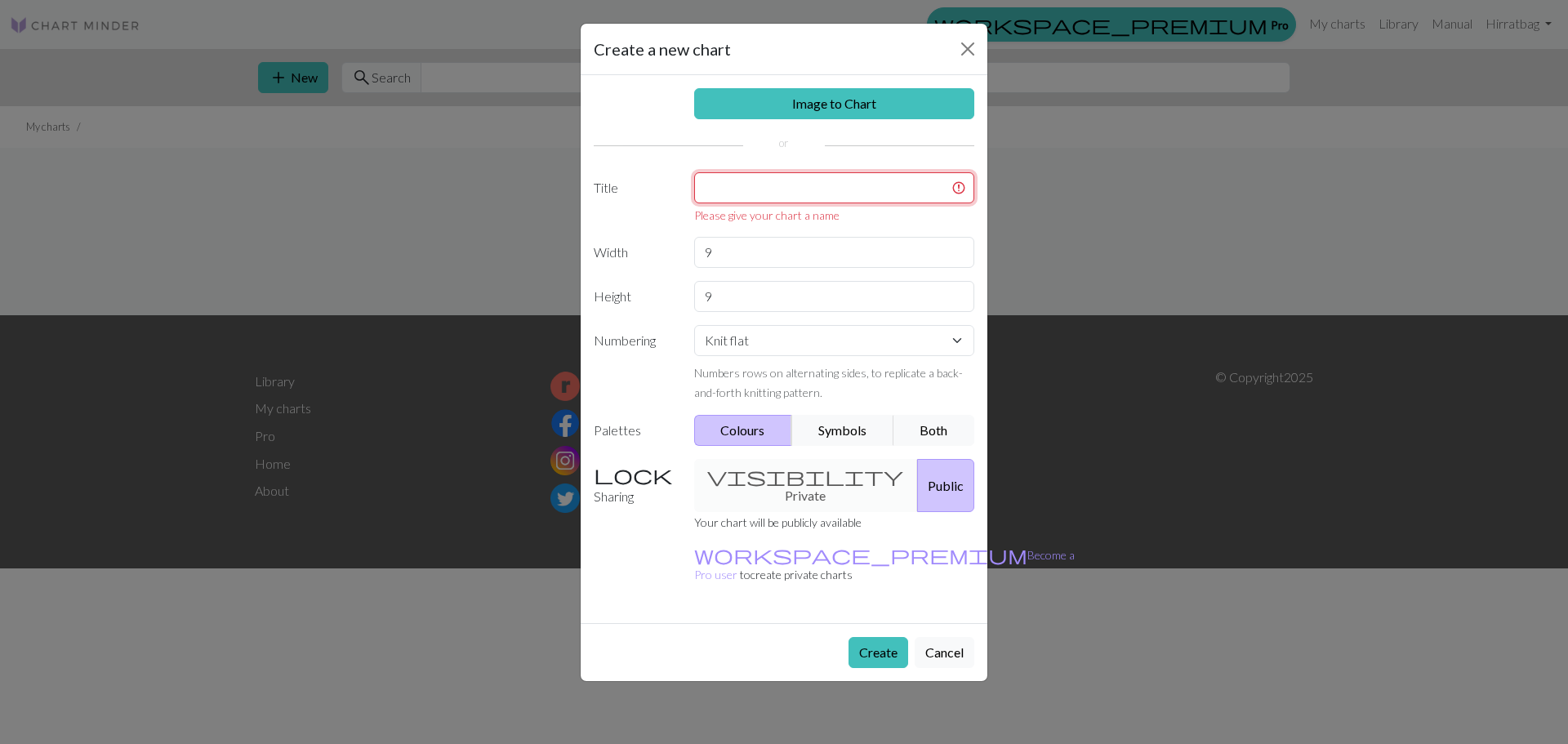
click at [834, 176] on input "text" at bounding box center [833, 187] width 281 height 31
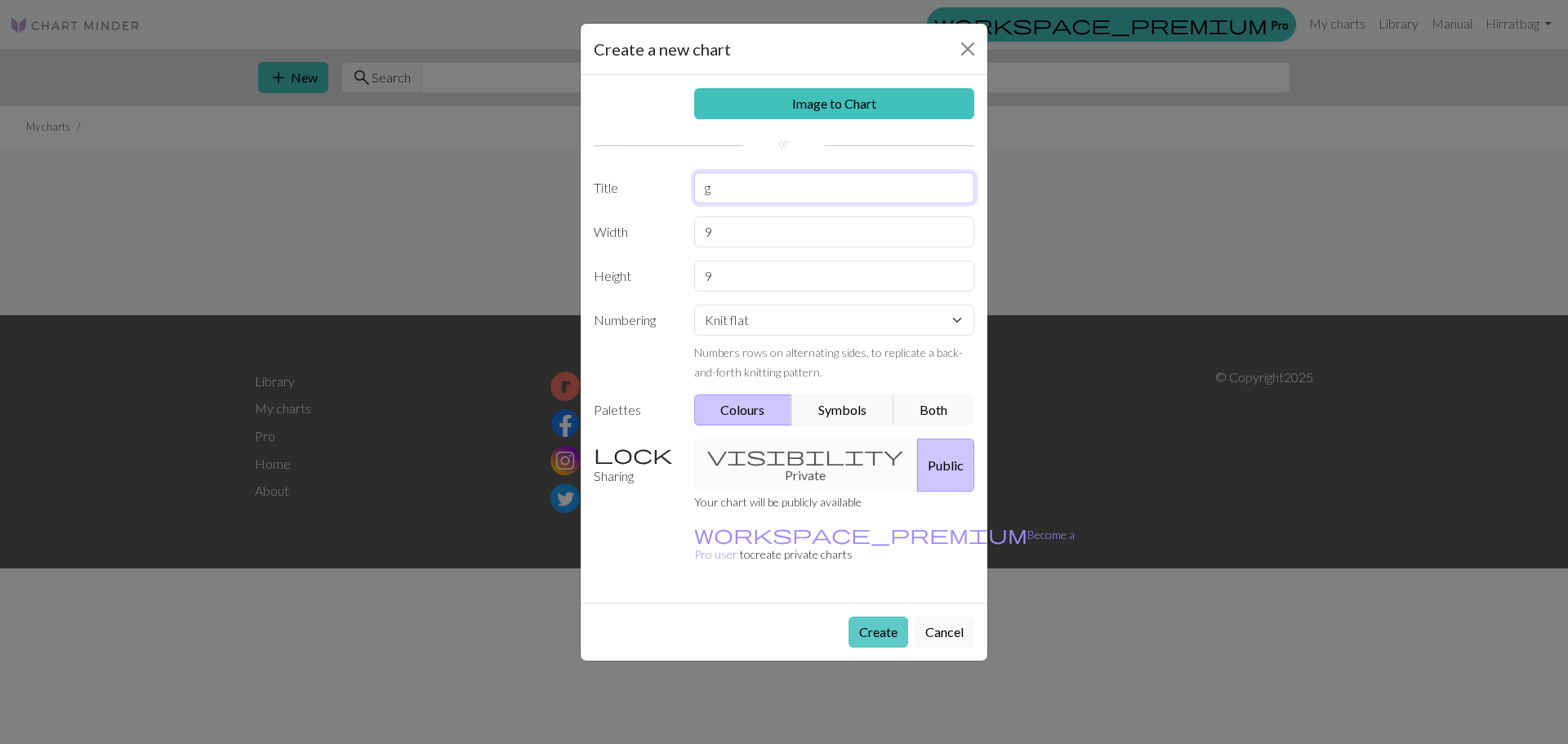
type input "g"
click at [873, 617] on button "Create" at bounding box center [878, 632] width 60 height 31
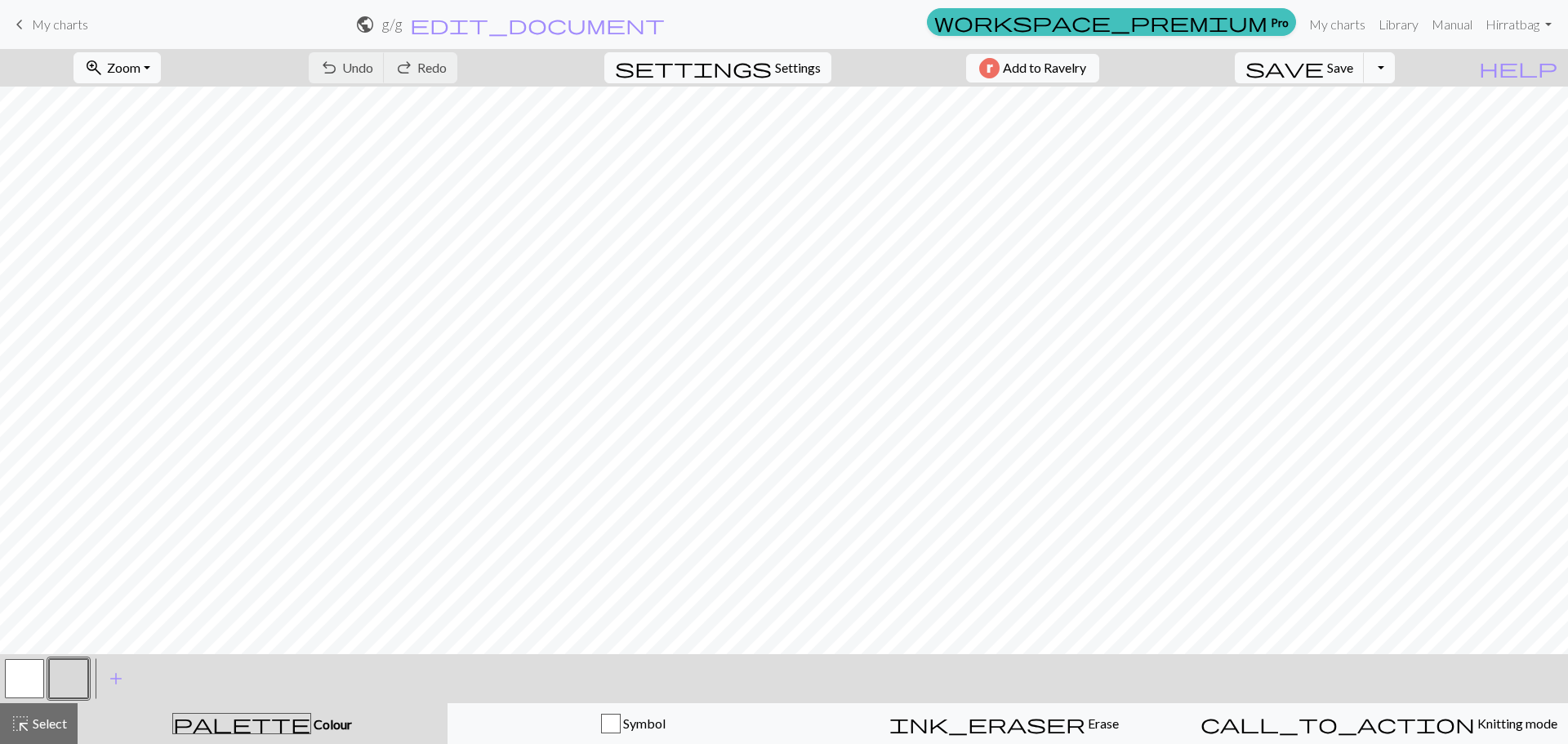
click at [81, 683] on button "button" at bounding box center [68, 677] width 39 height 39
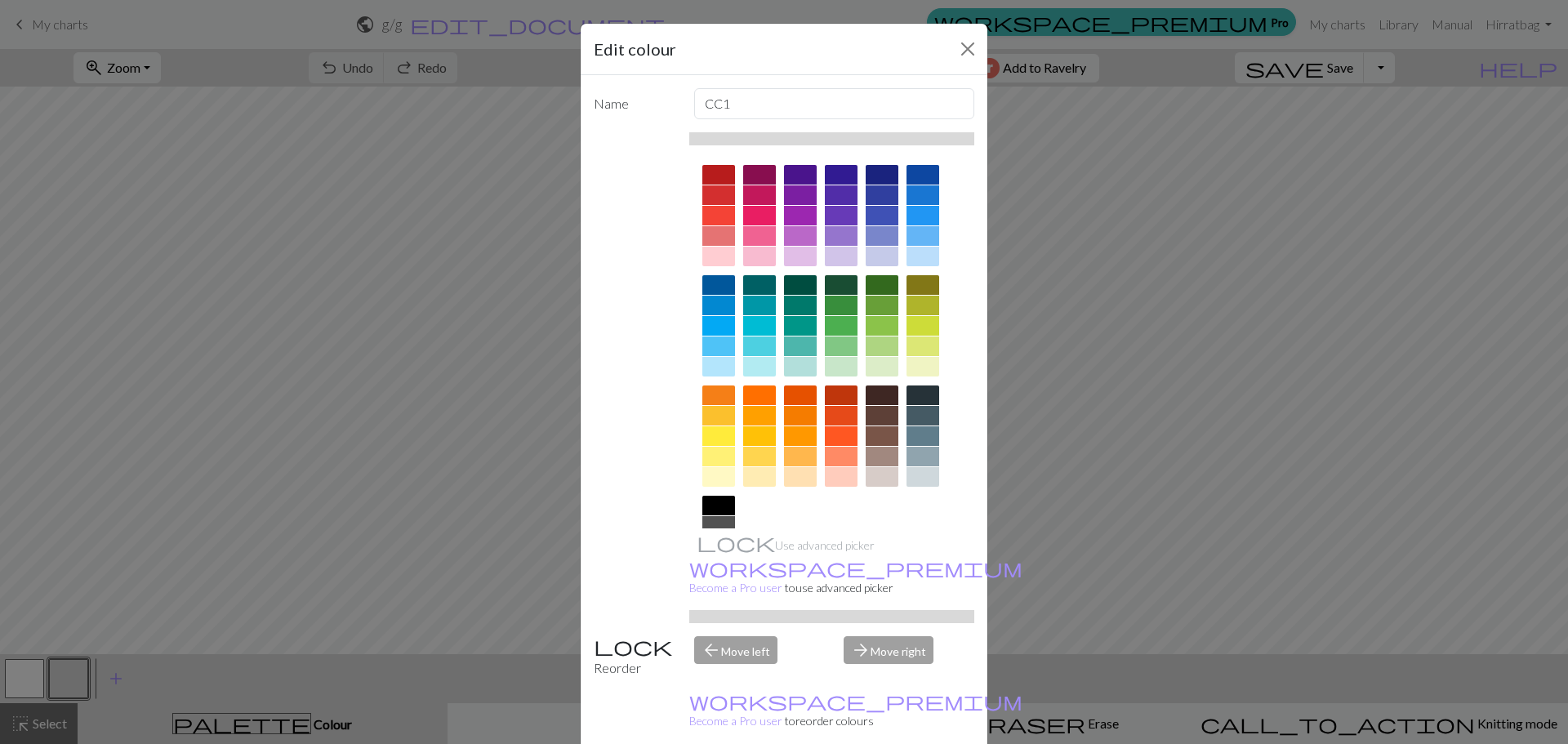
click at [706, 507] on div at bounding box center [718, 505] width 32 height 20
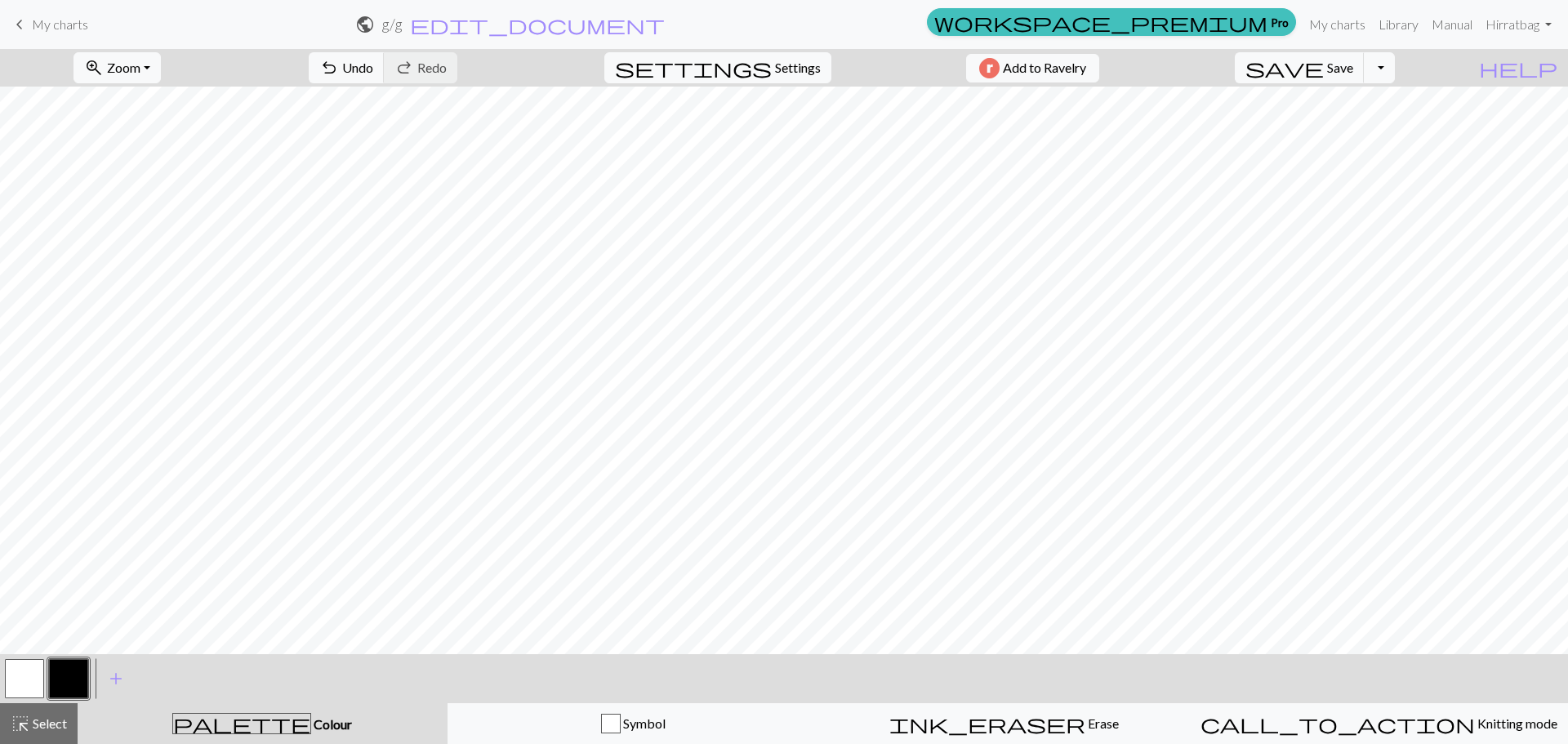
click at [31, 688] on button "button" at bounding box center [24, 677] width 39 height 39
click at [32, 675] on button "button" at bounding box center [24, 677] width 39 height 39
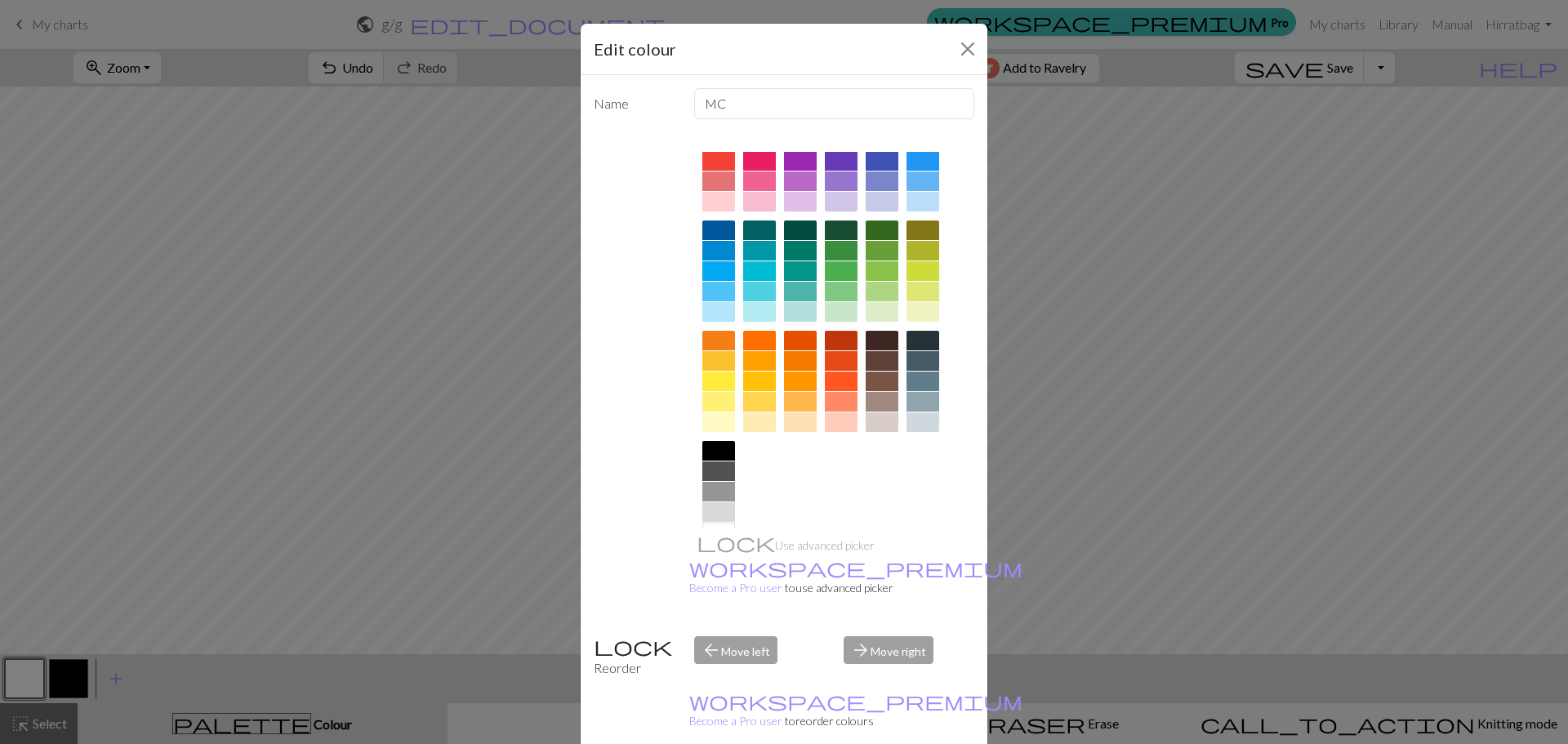
scroll to position [82, 0]
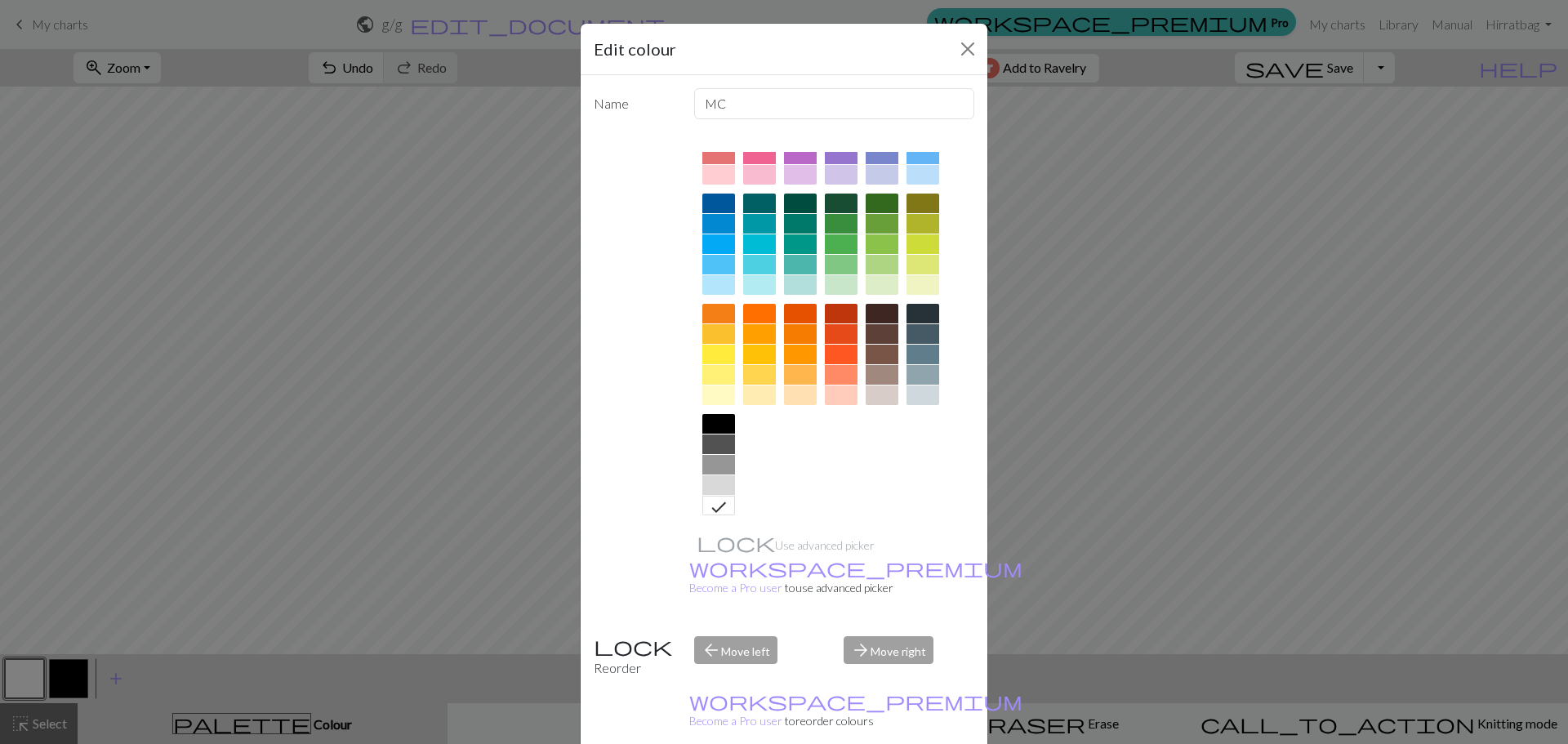
click at [712, 466] on div at bounding box center [718, 464] width 32 height 20
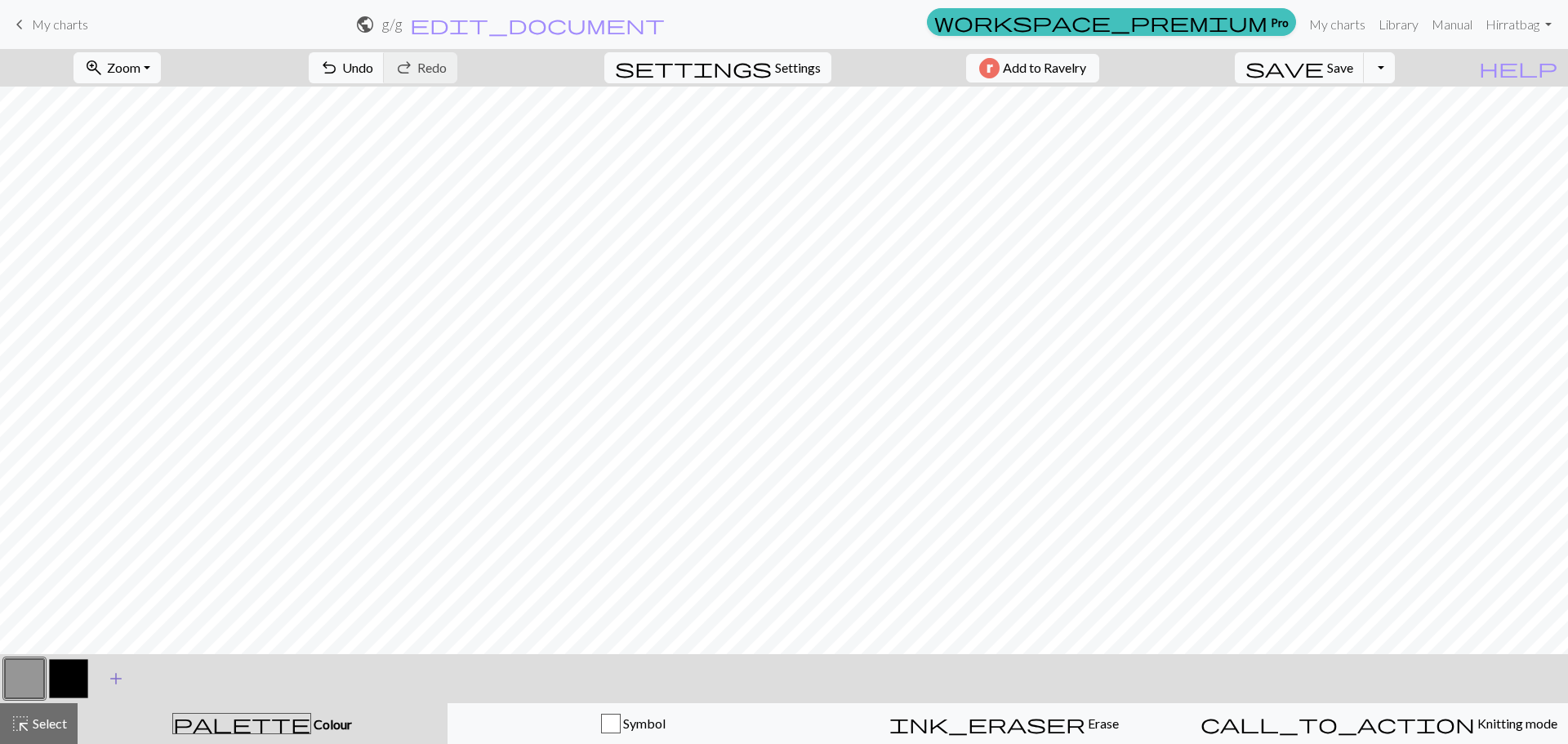
click at [108, 675] on span "add" at bounding box center [116, 678] width 20 height 23
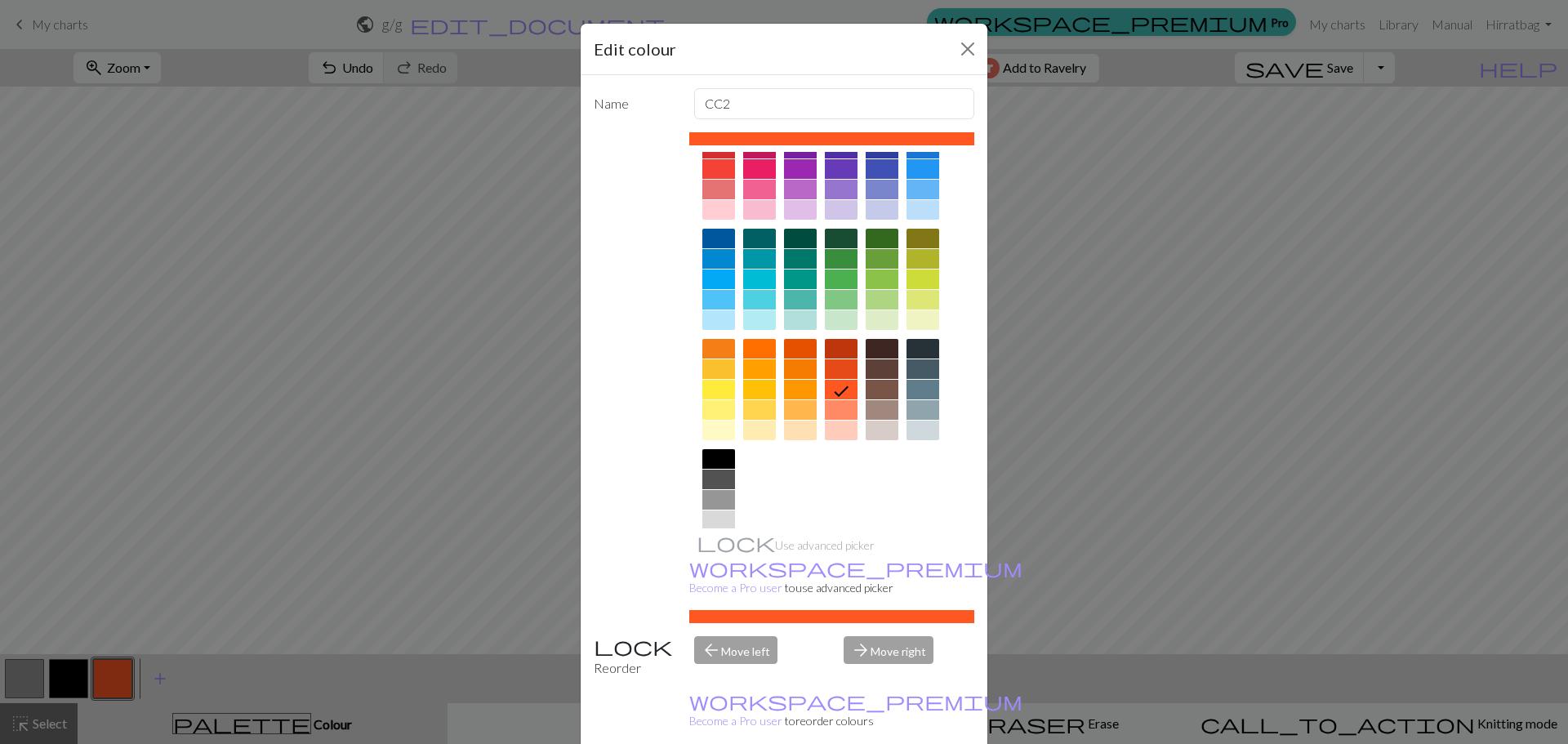
scroll to position [88, 0]
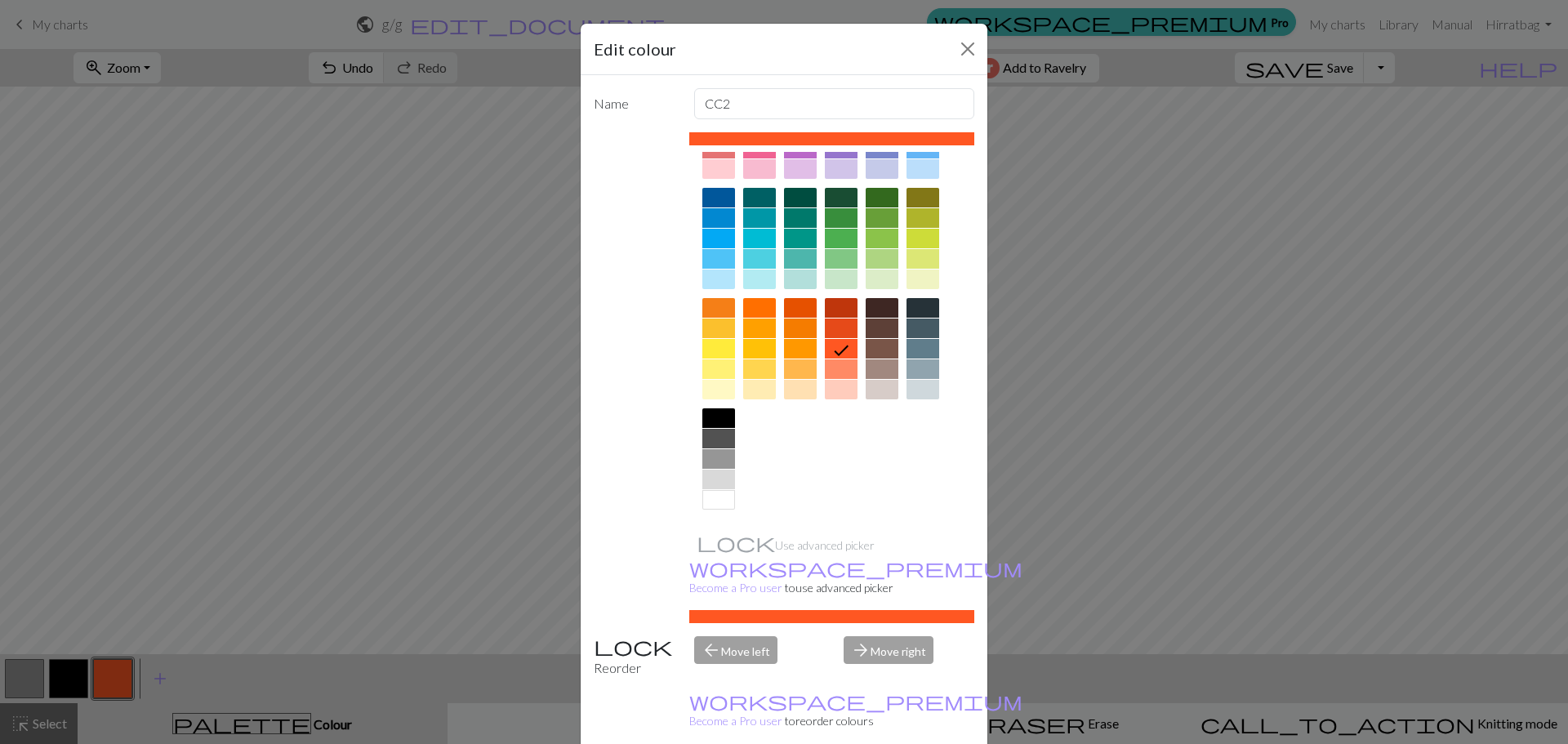
click at [707, 508] on div at bounding box center [718, 463] width 32 height 110
click at [705, 504] on div at bounding box center [718, 499] width 32 height 20
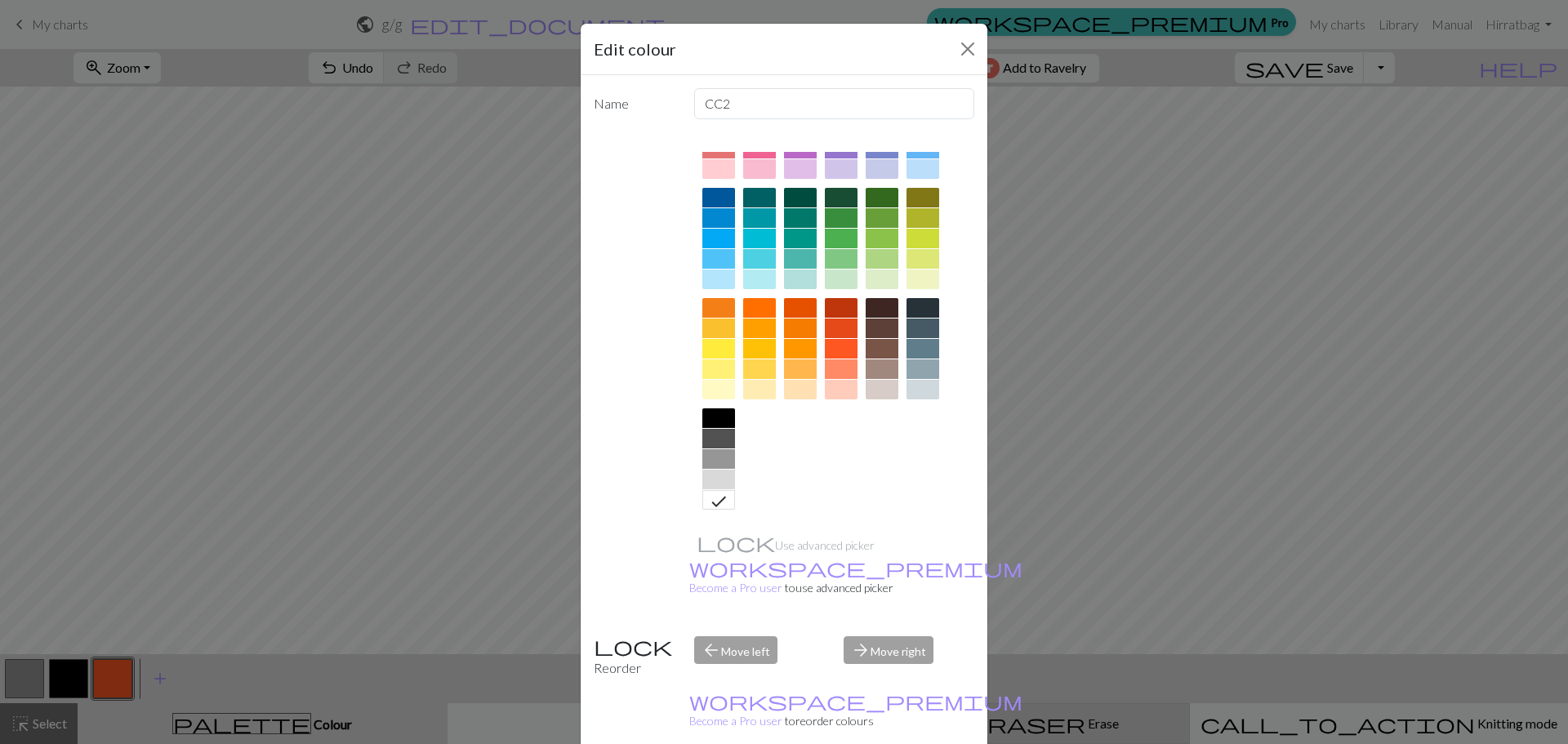
drag, startPoint x: 892, startPoint y: 725, endPoint x: 885, endPoint y: 718, distance: 9.9
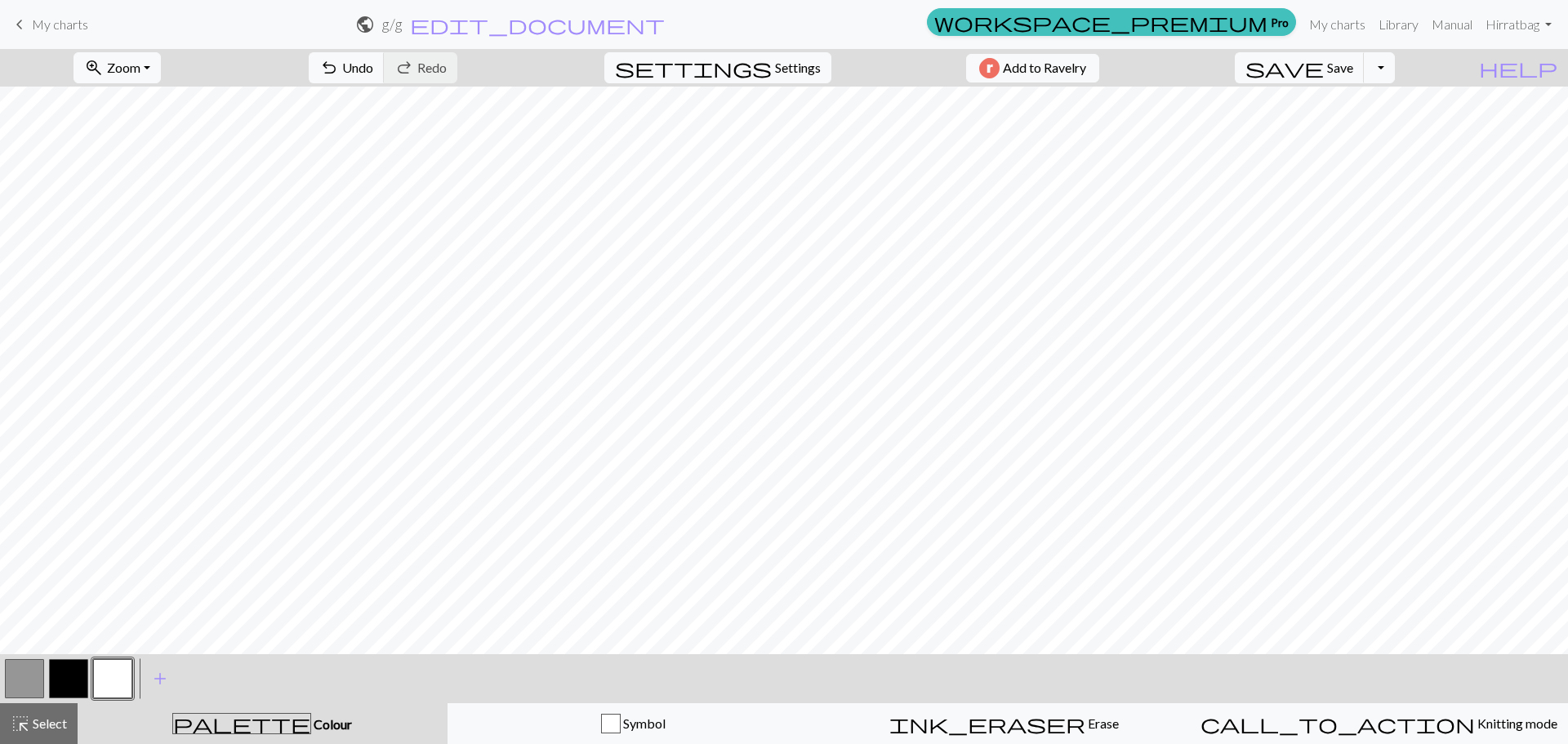
click at [61, 671] on button "button" at bounding box center [68, 677] width 39 height 39
click at [30, 666] on button "button" at bounding box center [24, 677] width 39 height 39
click at [78, 675] on button "button" at bounding box center [68, 677] width 39 height 39
drag, startPoint x: 0, startPoint y: 688, endPoint x: 14, endPoint y: 680, distance: 16.1
click at [2, 688] on div "< > add Add a colour" at bounding box center [784, 677] width 1568 height 49
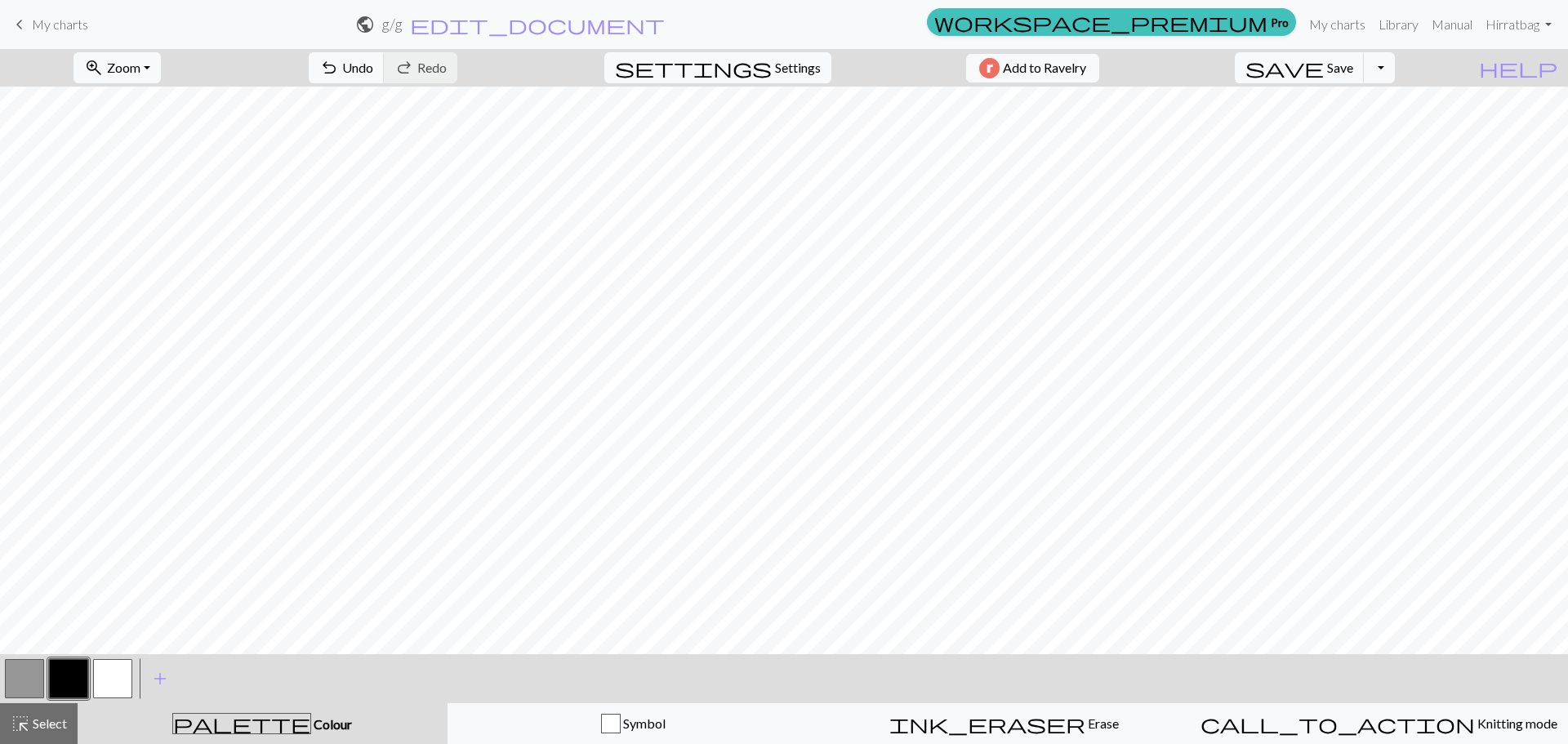
click at [16, 679] on button "button" at bounding box center [24, 677] width 39 height 39
click at [103, 683] on button "button" at bounding box center [112, 677] width 39 height 39
